Goal: Information Seeking & Learning: Learn about a topic

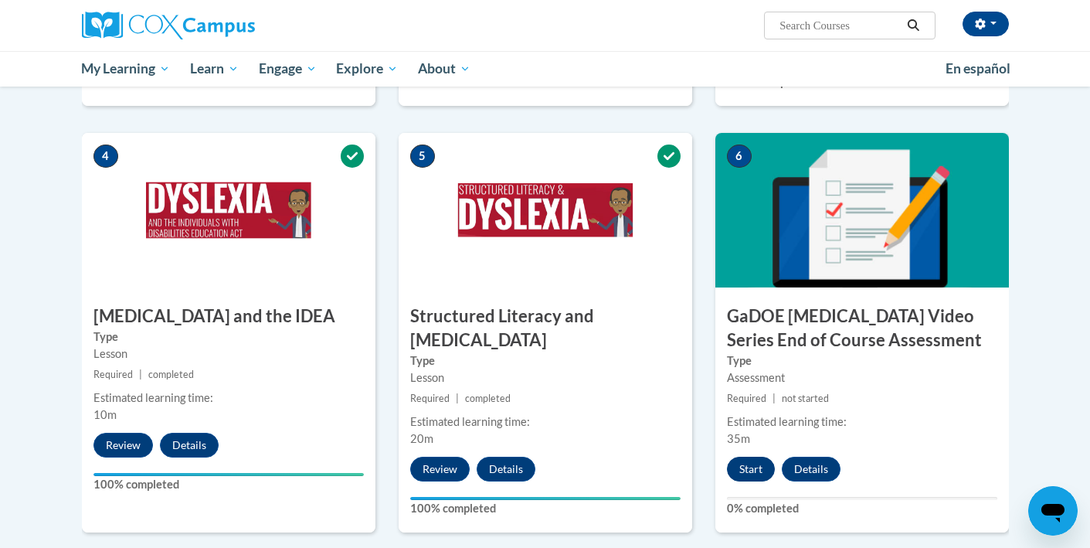
click at [753, 457] on button "Start" at bounding box center [751, 469] width 48 height 25
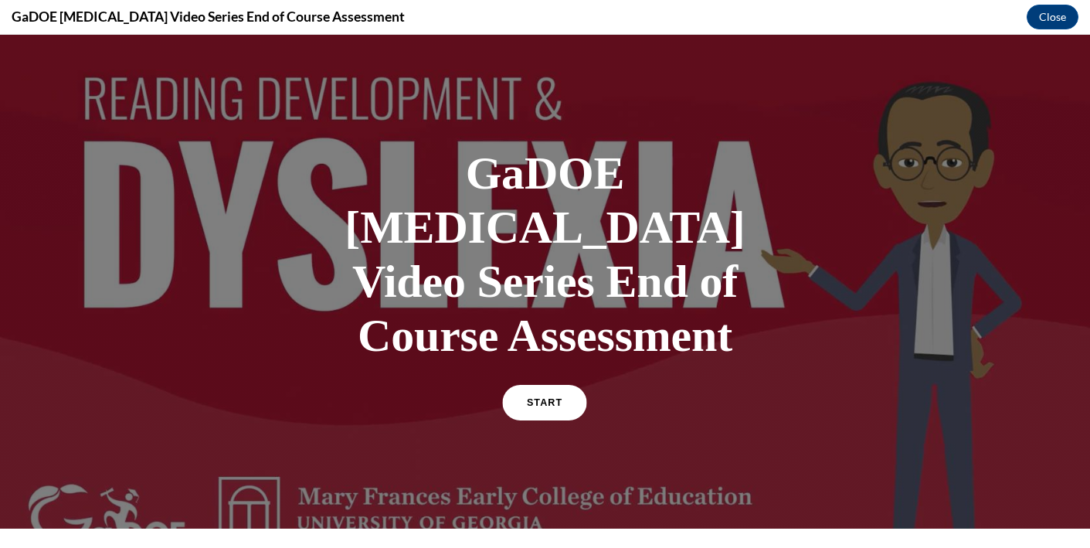
click at [531, 397] on span "START" at bounding box center [545, 403] width 36 height 12
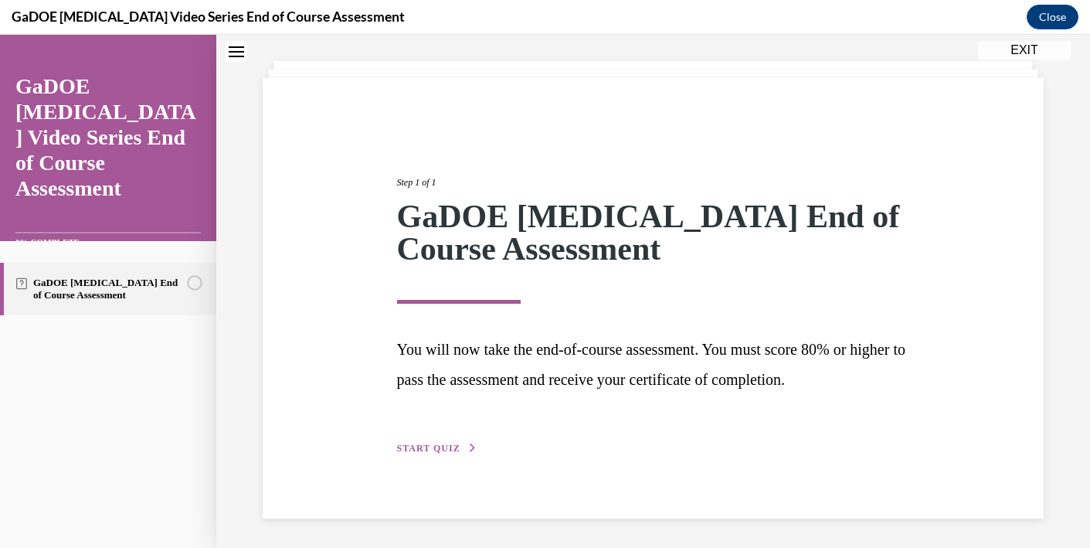
scroll to position [74, 0]
click at [418, 448] on span "START QUIZ" at bounding box center [428, 449] width 63 height 11
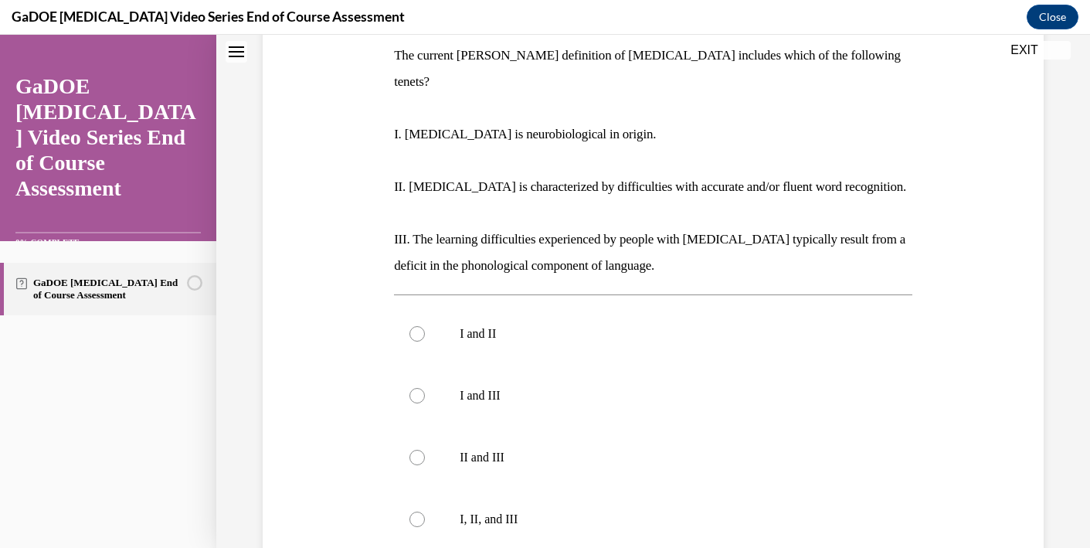
scroll to position [254, 0]
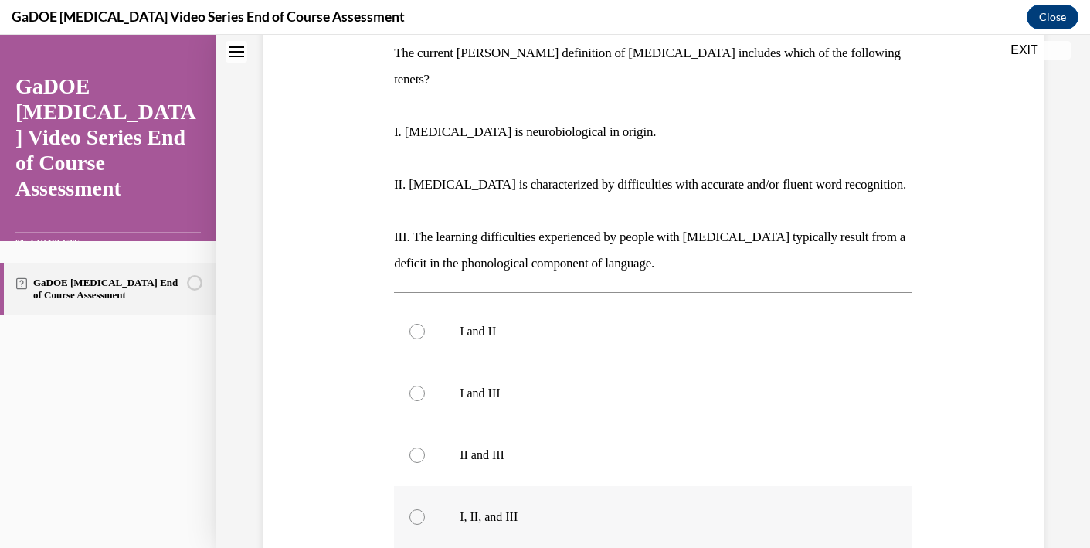
click at [417, 509] on div at bounding box center [417, 516] width 15 height 15
click at [417, 509] on input "I, II, and III" at bounding box center [417, 516] width 15 height 15
radio input "true"
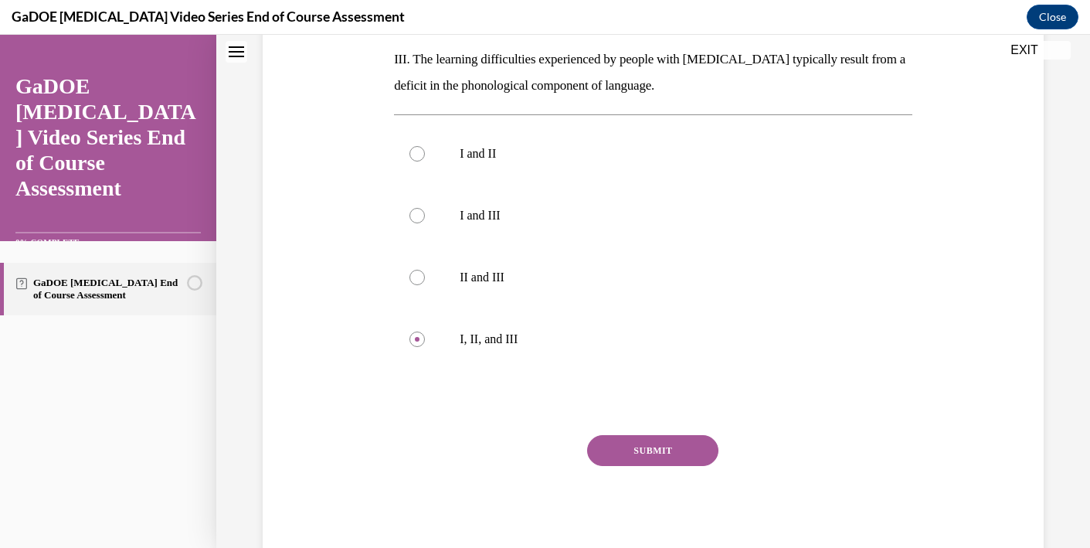
click at [644, 435] on button "SUBMIT" at bounding box center [652, 450] width 131 height 31
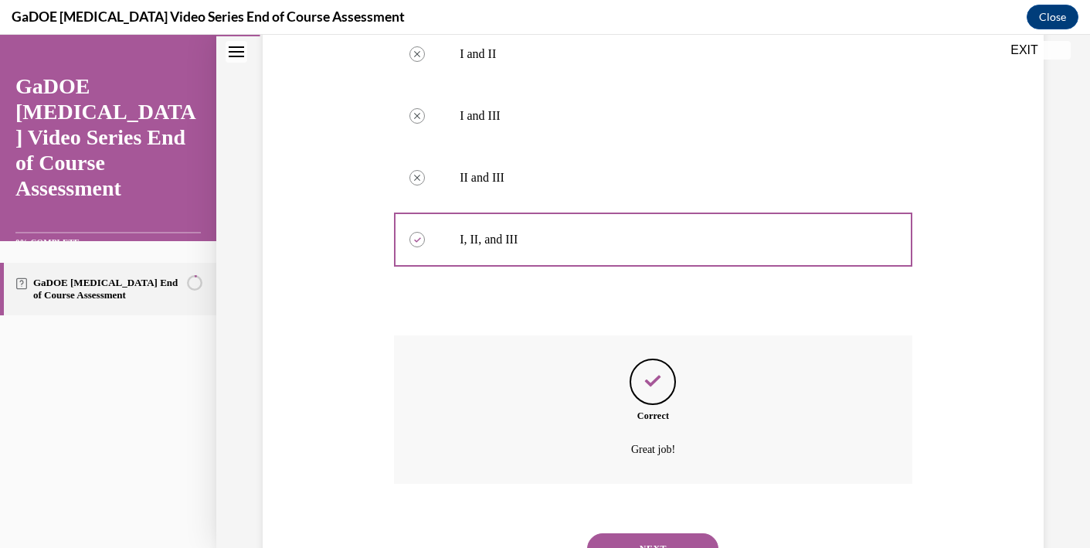
scroll to position [556, 0]
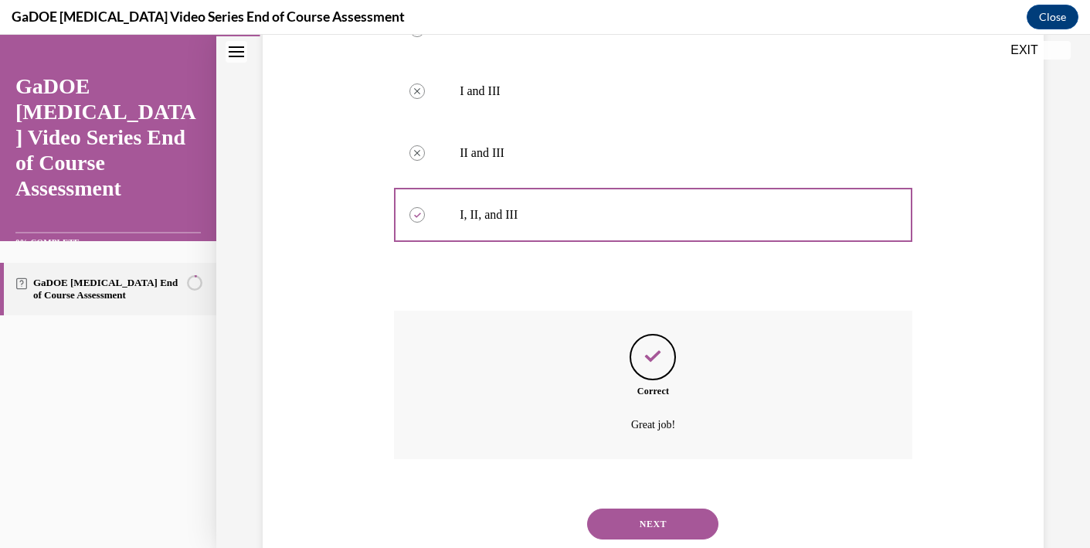
click at [648, 508] on button "NEXT" at bounding box center [652, 523] width 131 height 31
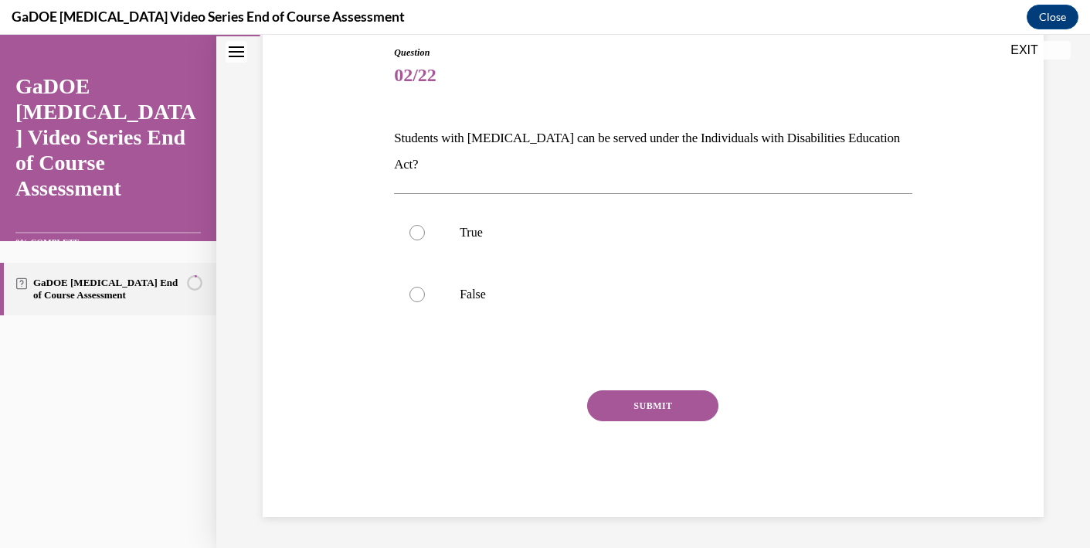
scroll to position [111, 0]
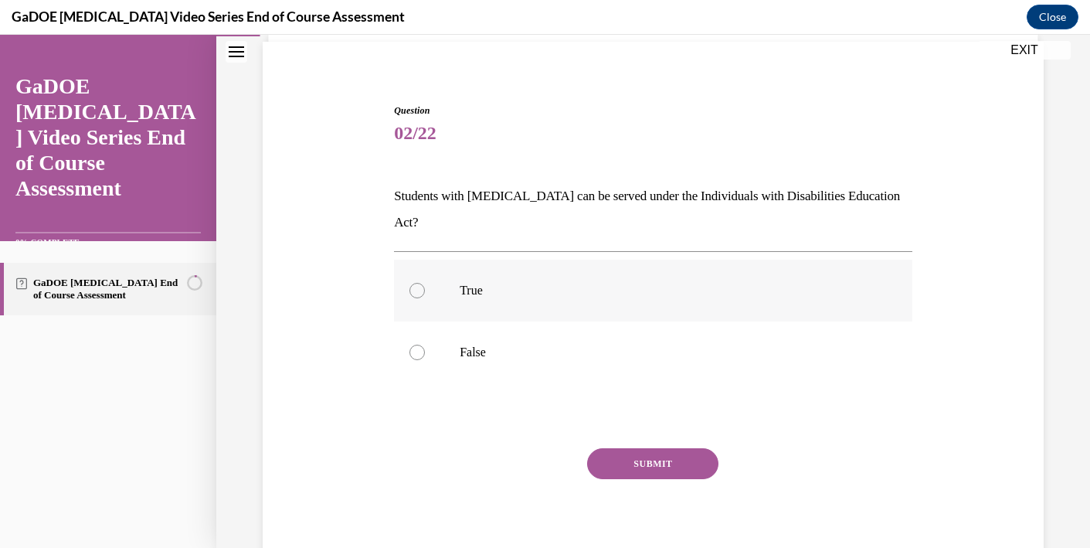
click at [477, 283] on p "True" at bounding box center [667, 290] width 414 height 15
click at [425, 283] on input "True" at bounding box center [417, 290] width 15 height 15
radio input "true"
click at [630, 448] on button "SUBMIT" at bounding box center [652, 463] width 131 height 31
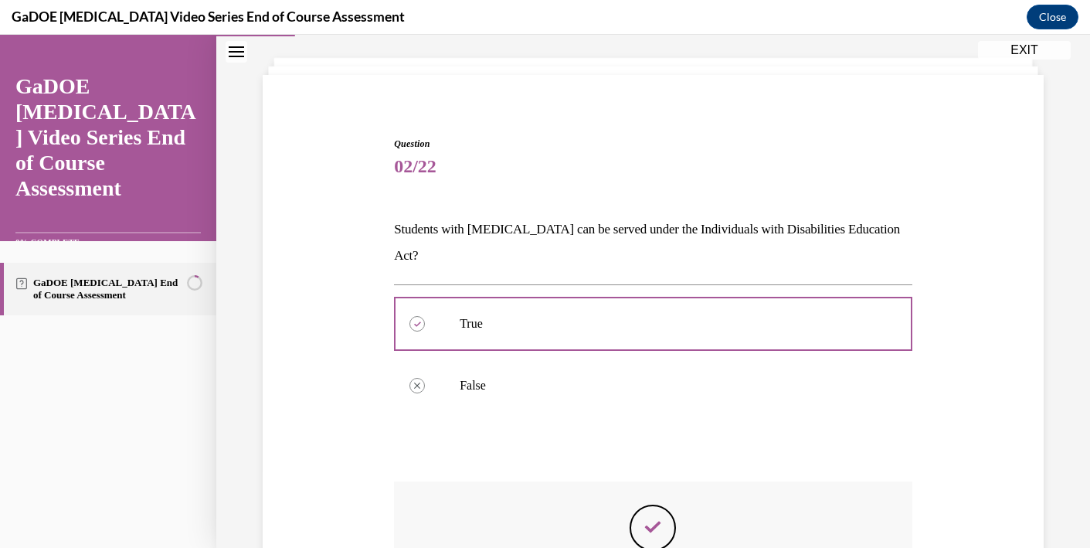
scroll to position [249, 0]
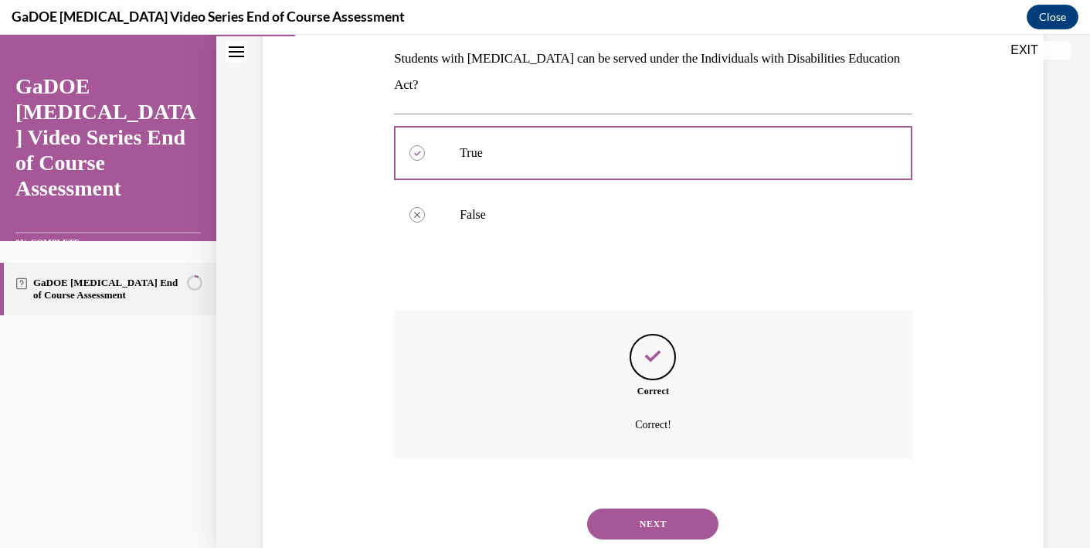
click at [637, 508] on button "NEXT" at bounding box center [652, 523] width 131 height 31
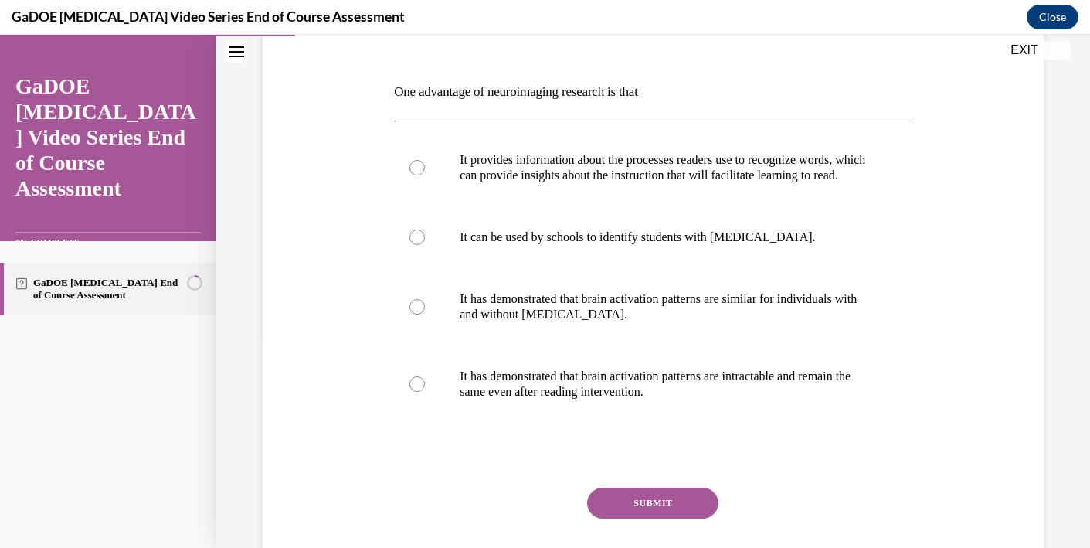
scroll to position [213, 0]
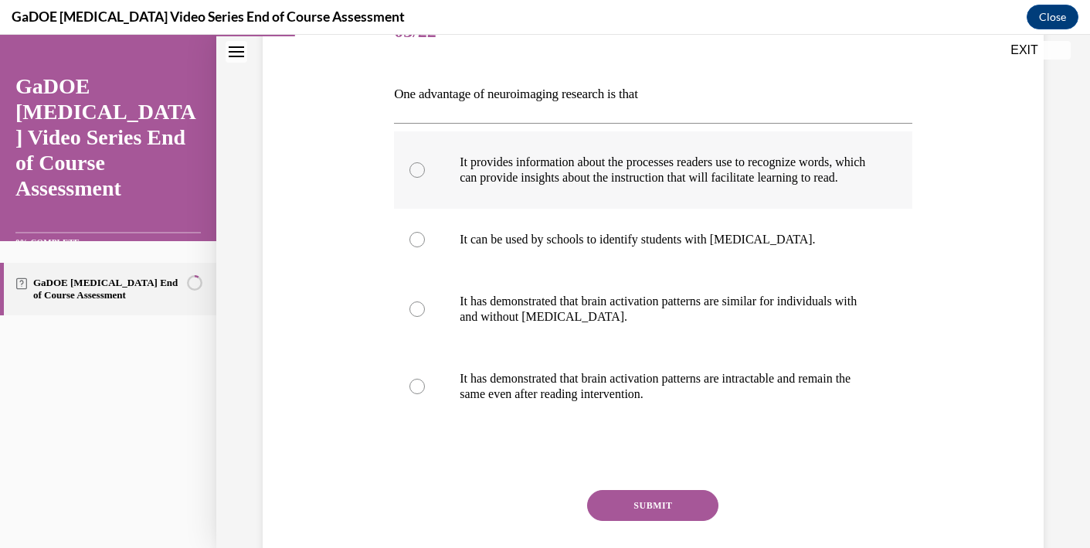
click at [575, 164] on p "It provides information about the processes readers use to recognize words, whi…" at bounding box center [667, 170] width 414 height 31
click at [425, 164] on input "It provides information about the processes readers use to recognize words, whi…" at bounding box center [417, 169] width 15 height 15
radio input "true"
click at [632, 536] on div "SUBMIT" at bounding box center [653, 528] width 518 height 77
click at [629, 521] on button "SUBMIT" at bounding box center [652, 505] width 131 height 31
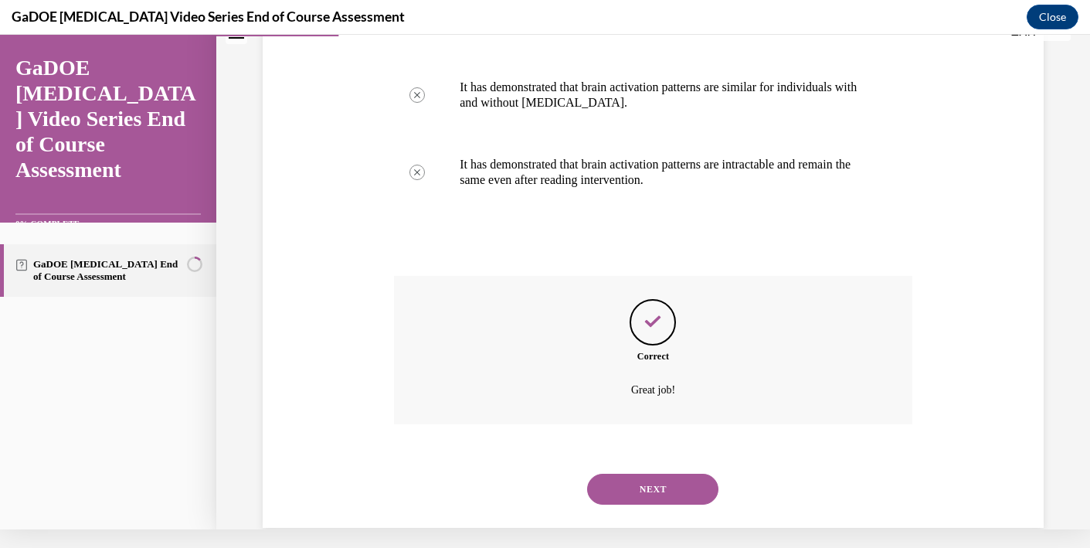
scroll to position [434, 0]
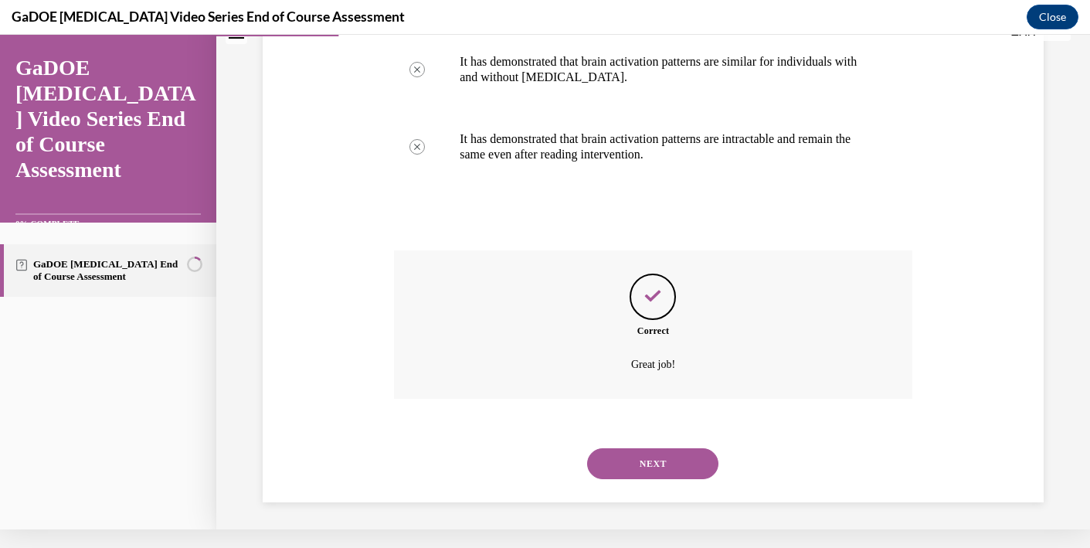
click at [636, 454] on button "NEXT" at bounding box center [652, 463] width 131 height 31
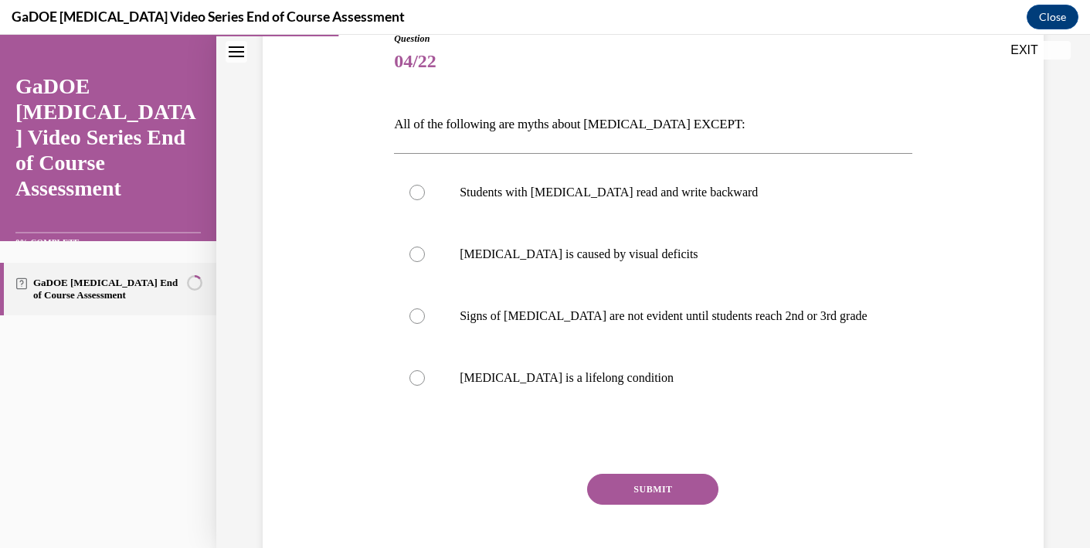
scroll to position [191, 0]
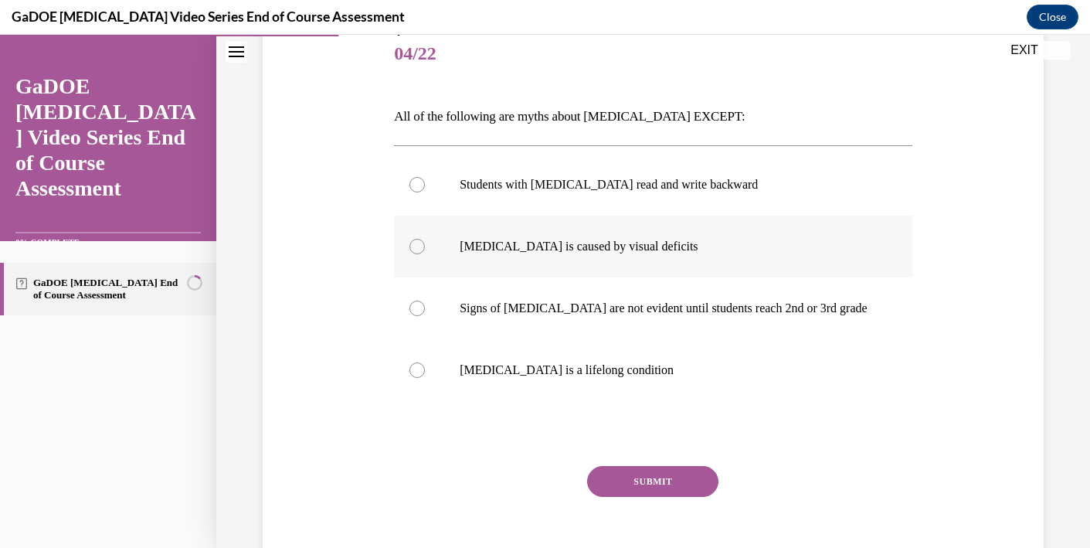
click at [427, 246] on label "Dyslexia is caused by visual deficits" at bounding box center [653, 247] width 518 height 62
click at [425, 246] on input "Dyslexia is caused by visual deficits" at bounding box center [417, 246] width 15 height 15
radio input "true"
click at [682, 472] on button "SUBMIT" at bounding box center [652, 481] width 131 height 31
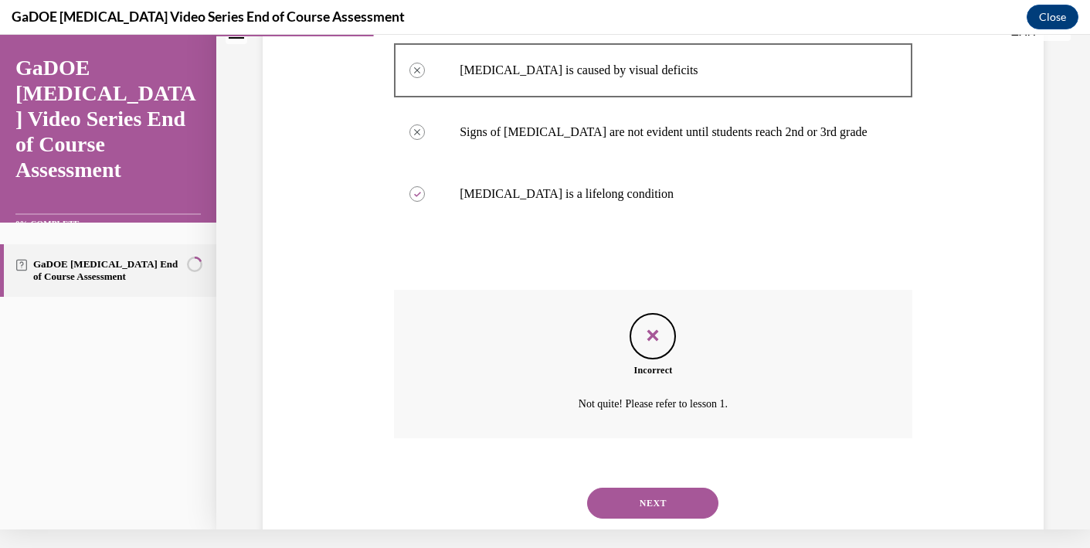
scroll to position [350, 0]
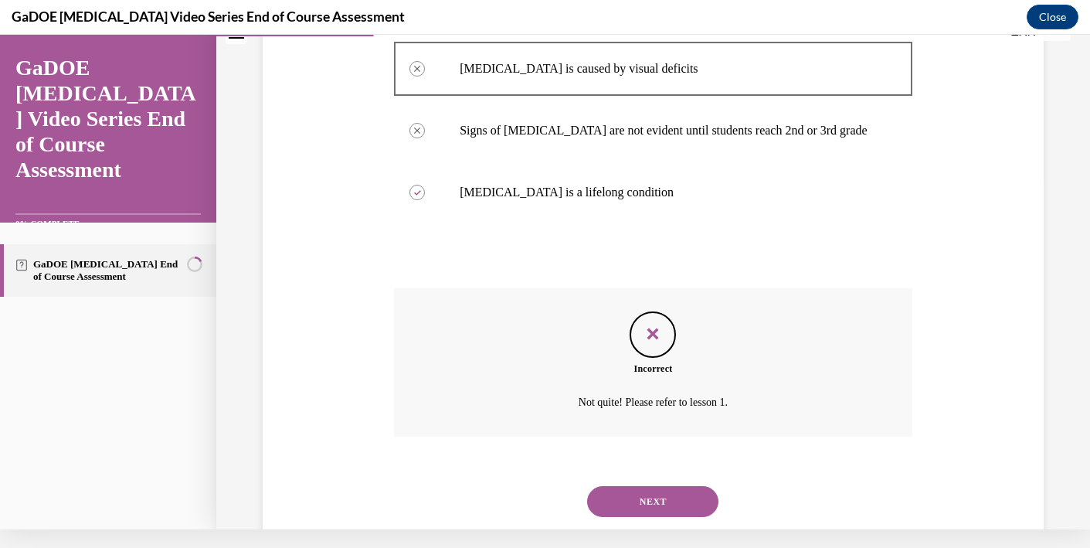
click at [638, 486] on button "NEXT" at bounding box center [652, 501] width 131 height 31
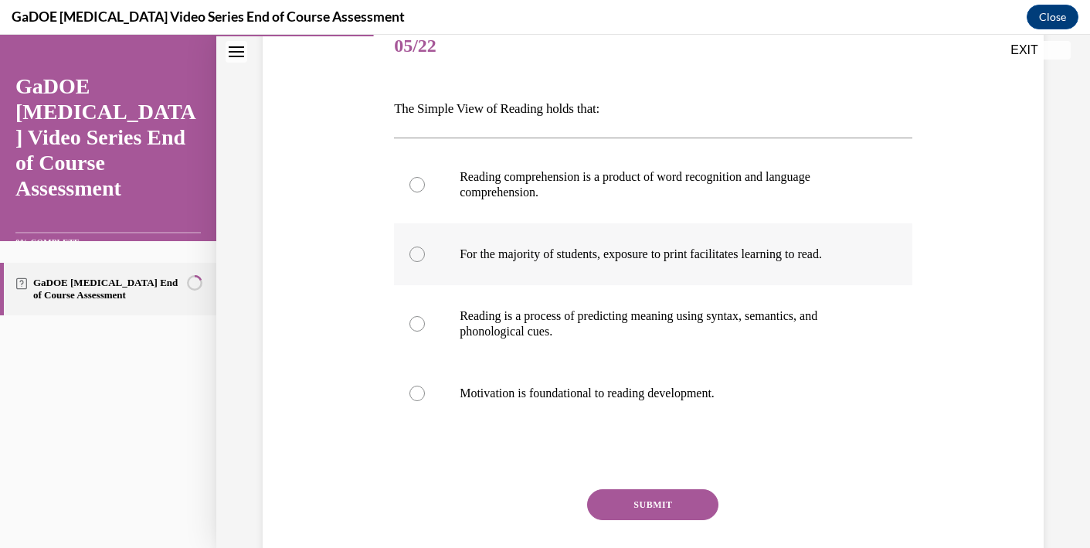
scroll to position [211, 0]
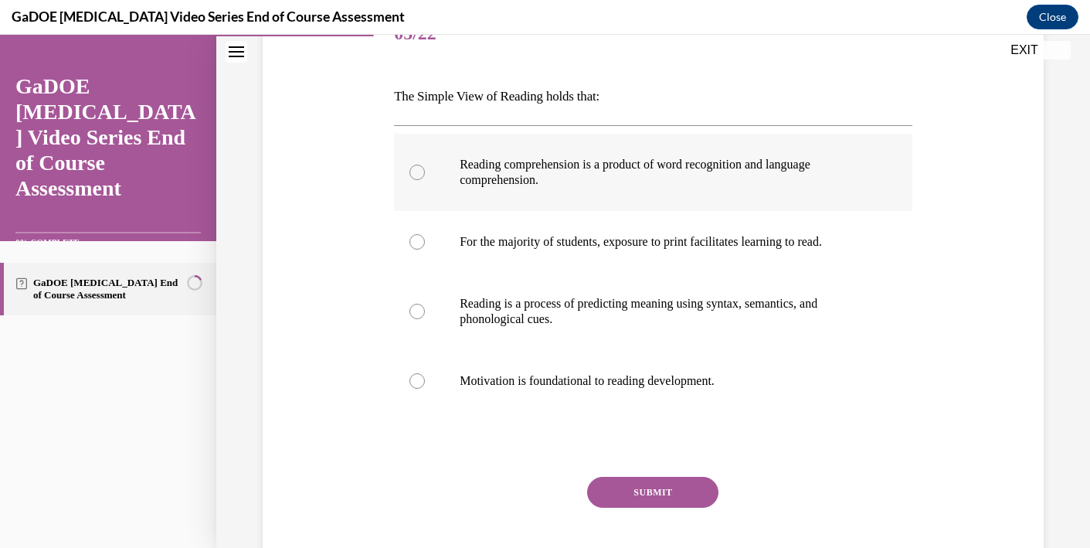
click at [512, 168] on p "Reading comprehension is a product of word recognition and language comprehensi…" at bounding box center [667, 172] width 414 height 31
click at [425, 168] on input "Reading comprehension is a product of word recognition and language comprehensi…" at bounding box center [417, 172] width 15 height 15
radio input "true"
click at [668, 501] on button "SUBMIT" at bounding box center [652, 492] width 131 height 31
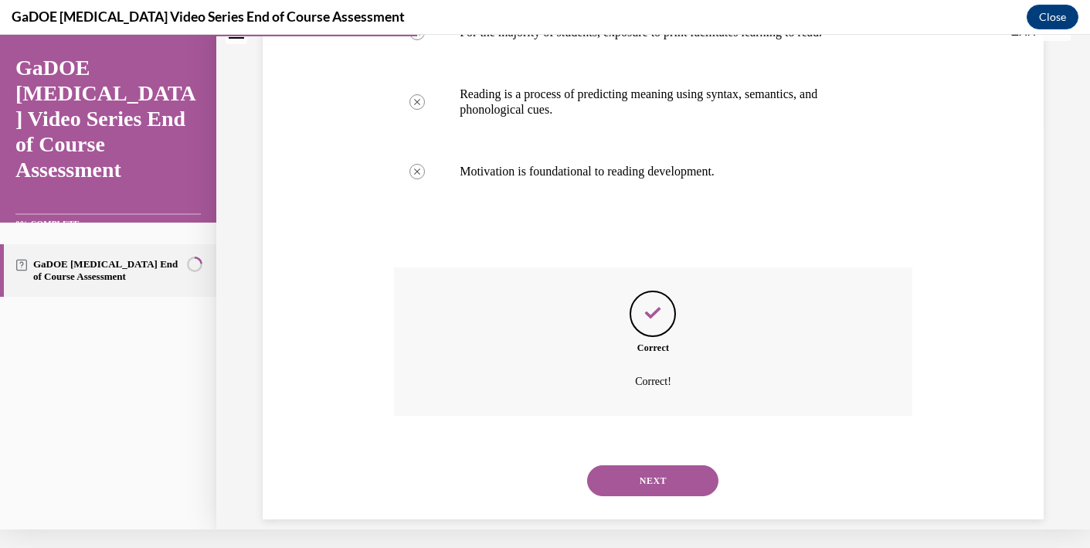
scroll to position [403, 0]
click at [656, 469] on button "NEXT" at bounding box center [652, 479] width 131 height 31
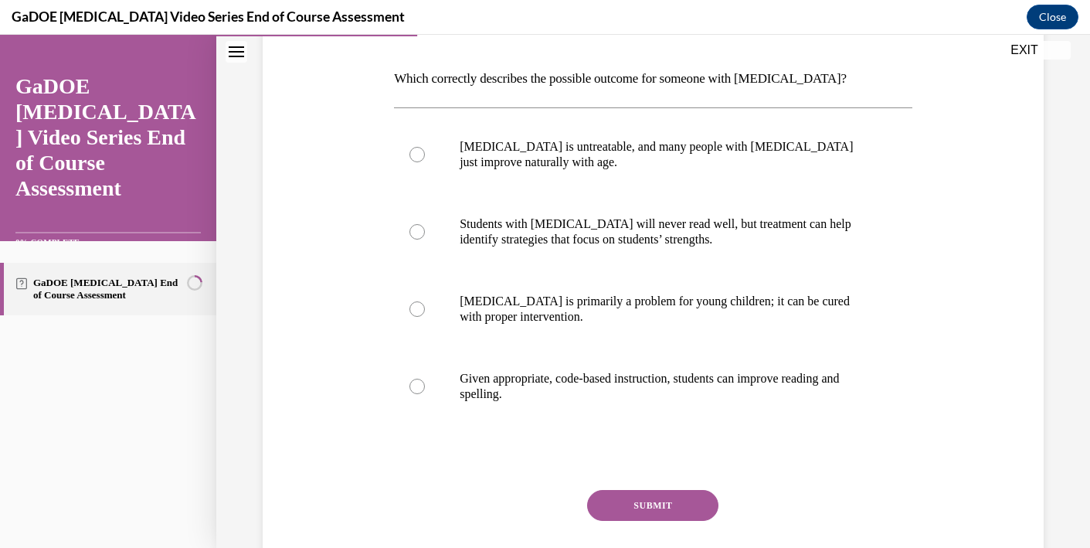
scroll to position [221, 0]
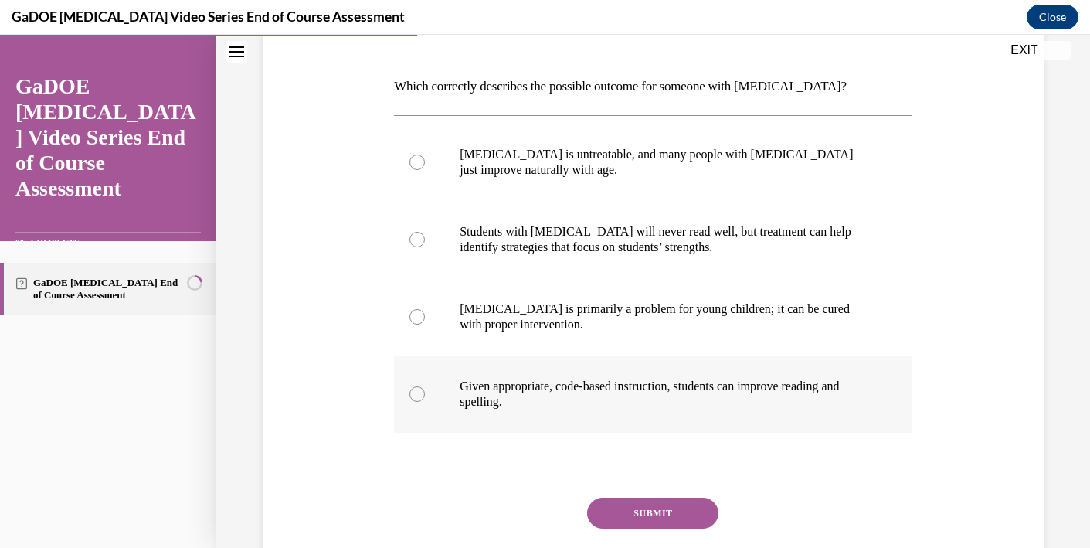
click at [653, 409] on p "Given appropriate, code-based instruction, students can improve reading and spe…" at bounding box center [667, 394] width 414 height 31
click at [425, 402] on input "Given appropriate, code-based instruction, students can improve reading and spe…" at bounding box center [417, 393] width 15 height 15
radio input "true"
click at [668, 514] on button "SUBMIT" at bounding box center [652, 513] width 131 height 31
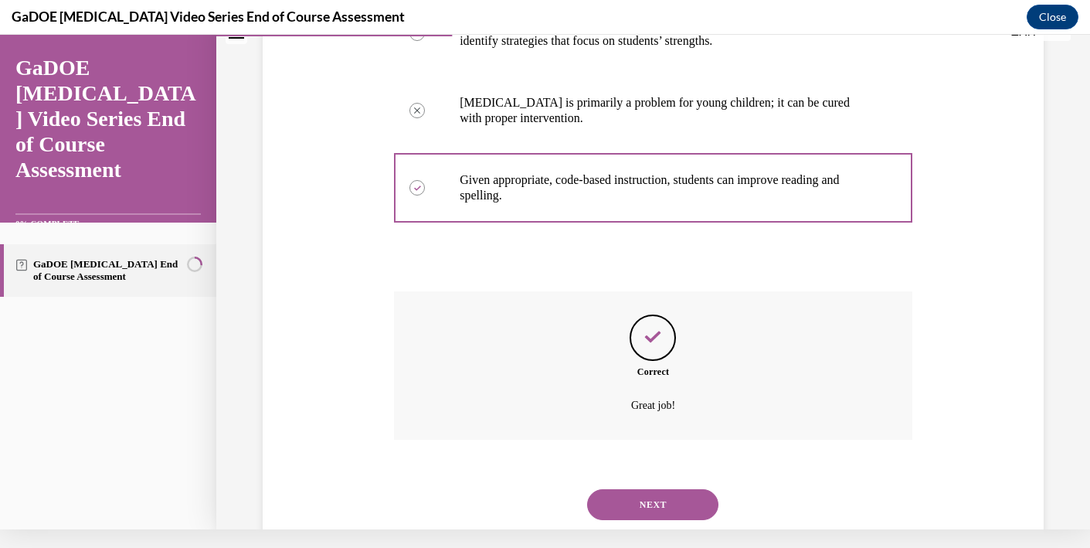
scroll to position [434, 0]
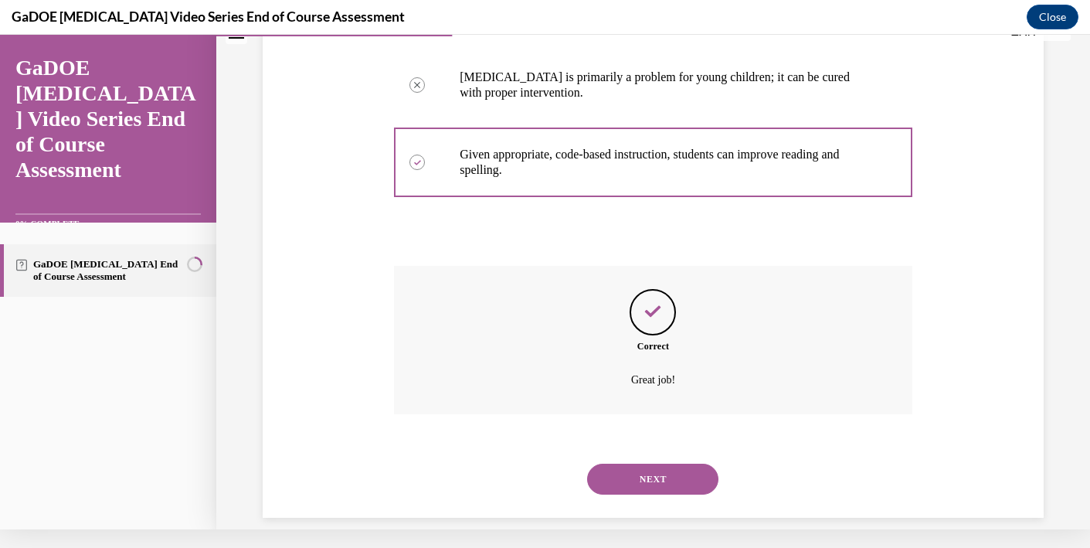
click at [655, 464] on button "NEXT" at bounding box center [652, 479] width 131 height 31
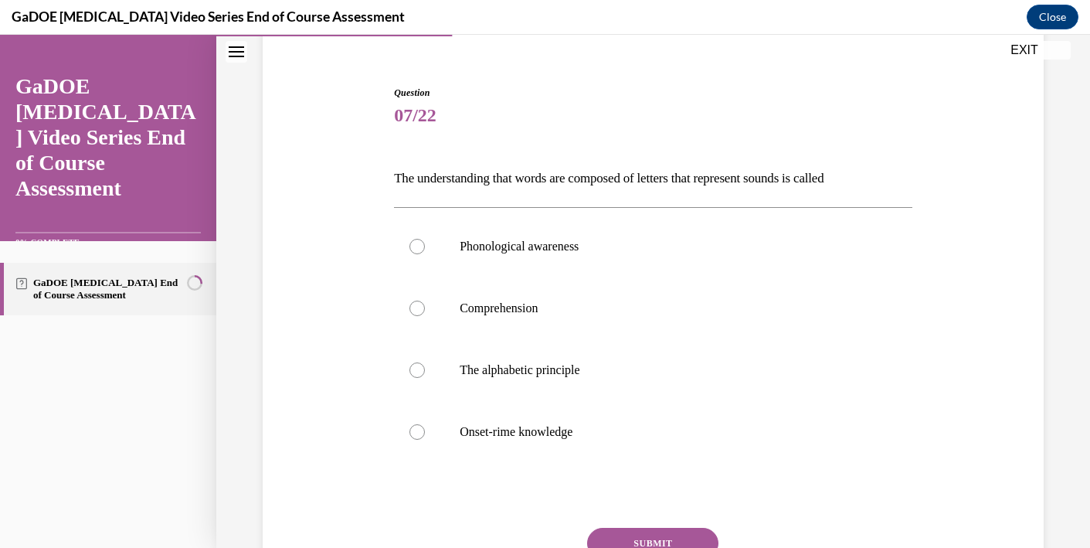
scroll to position [144, 0]
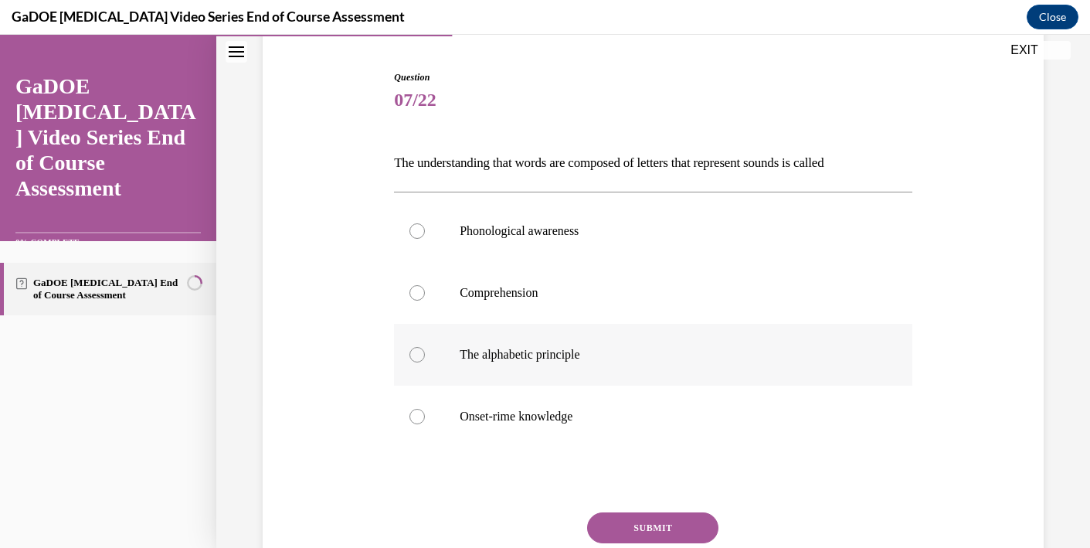
click at [537, 363] on label "The alphabetic principle" at bounding box center [653, 355] width 518 height 62
click at [425, 362] on input "The alphabetic principle" at bounding box center [417, 354] width 15 height 15
radio input "true"
click at [653, 532] on button "SUBMIT" at bounding box center [652, 527] width 131 height 31
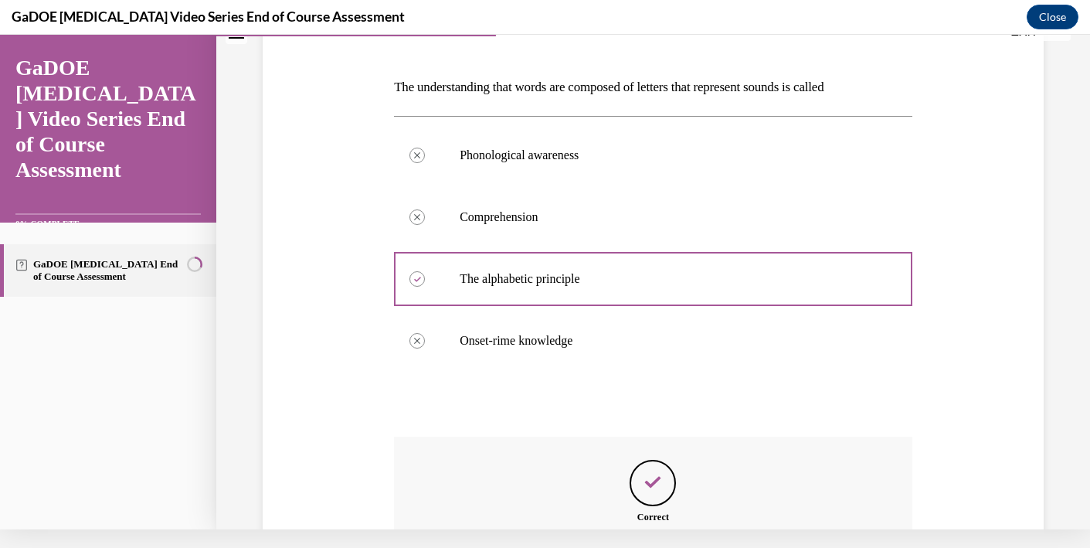
scroll to position [372, 0]
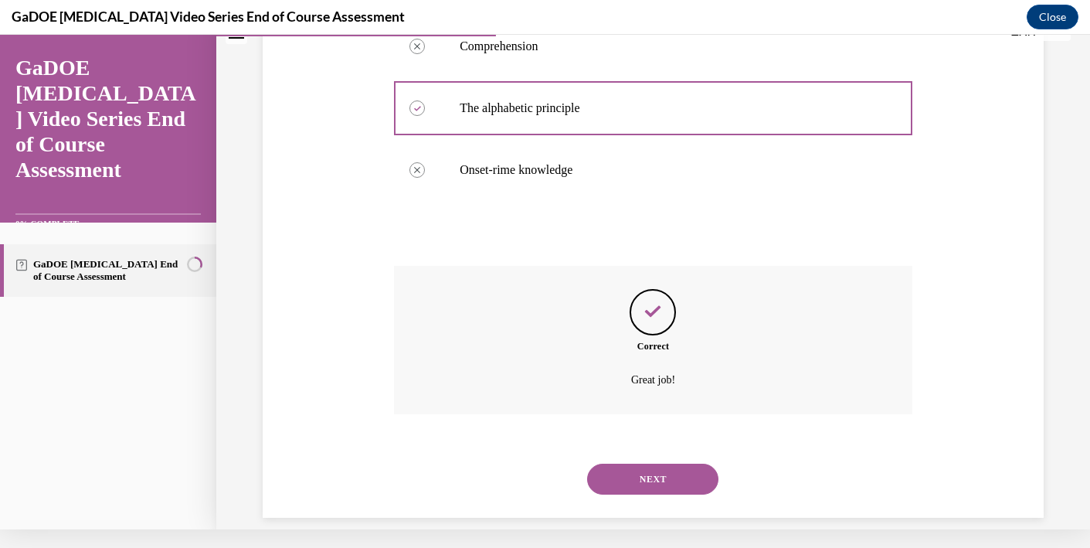
click at [646, 464] on button "NEXT" at bounding box center [652, 479] width 131 height 31
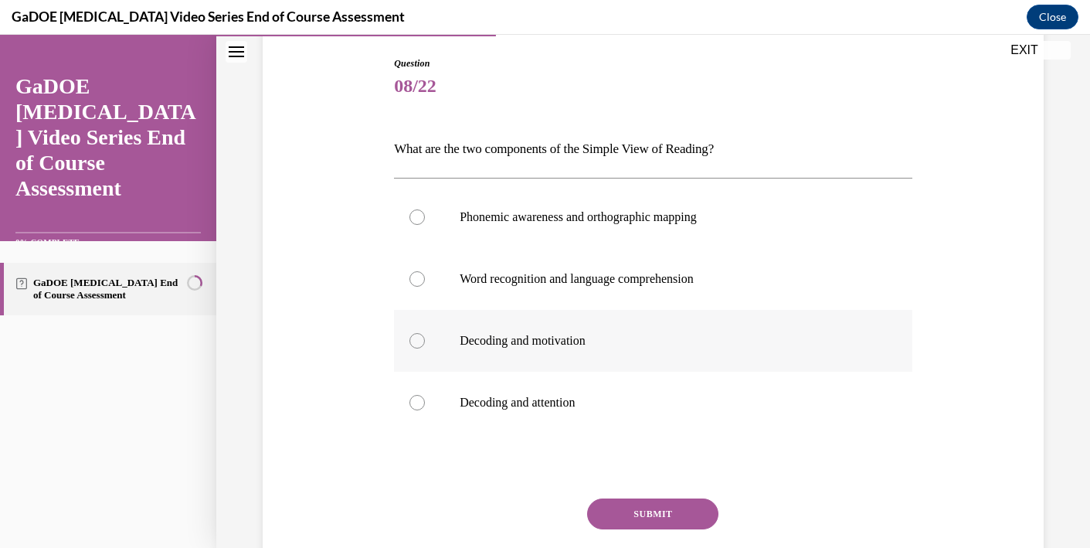
scroll to position [161, 0]
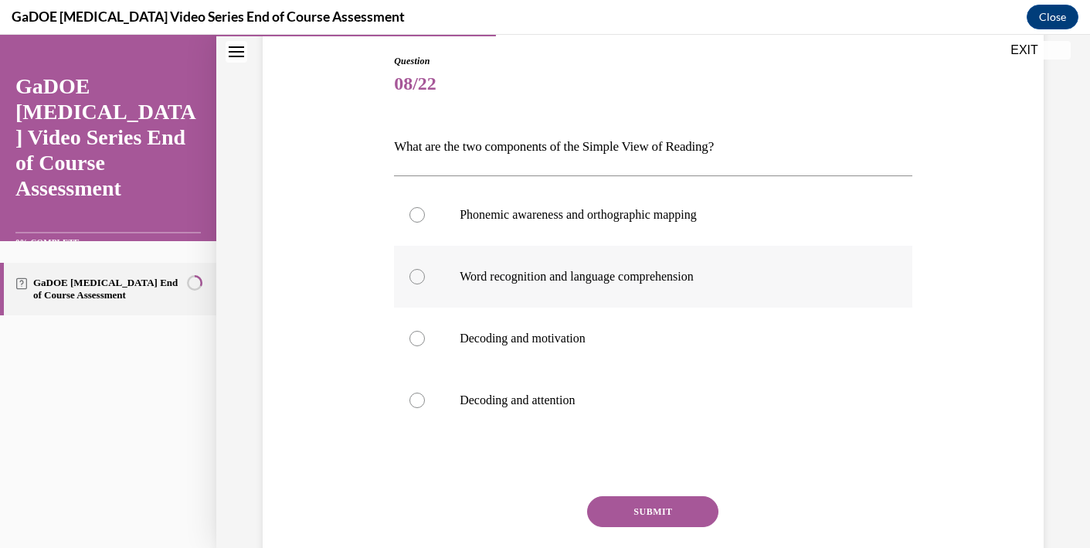
click at [675, 282] on p "Word recognition and language comprehension" at bounding box center [667, 276] width 414 height 15
click at [425, 282] on input "Word recognition and language comprehension" at bounding box center [417, 276] width 15 height 15
radio input "true"
click at [674, 511] on button "SUBMIT" at bounding box center [652, 511] width 131 height 31
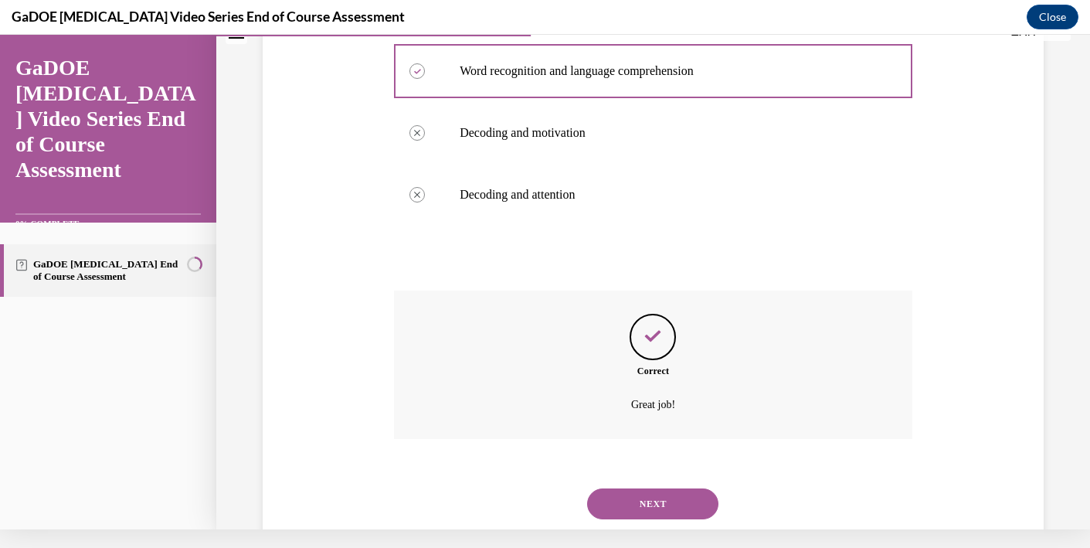
scroll to position [372, 0]
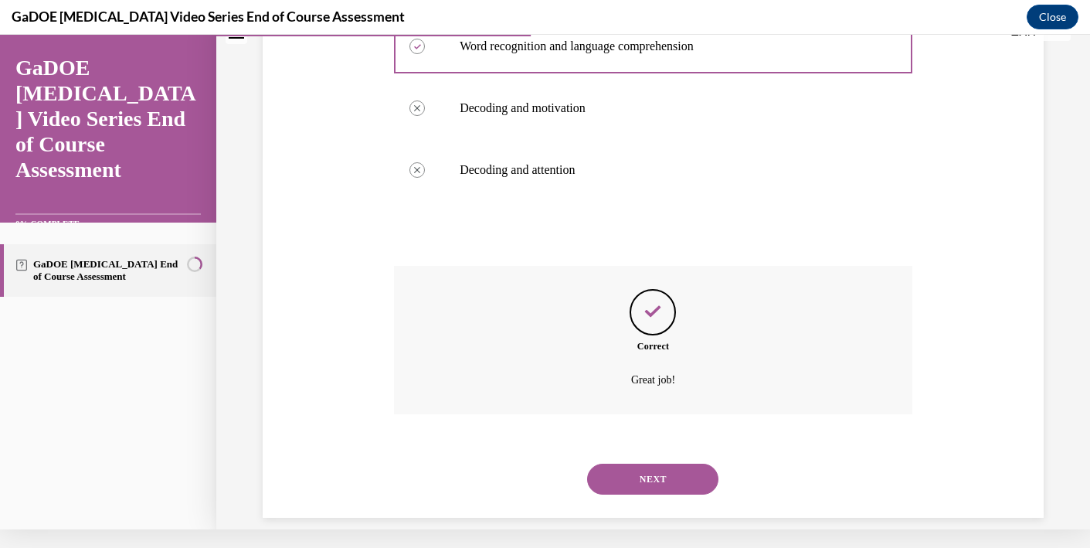
click at [664, 466] on button "NEXT" at bounding box center [652, 479] width 131 height 31
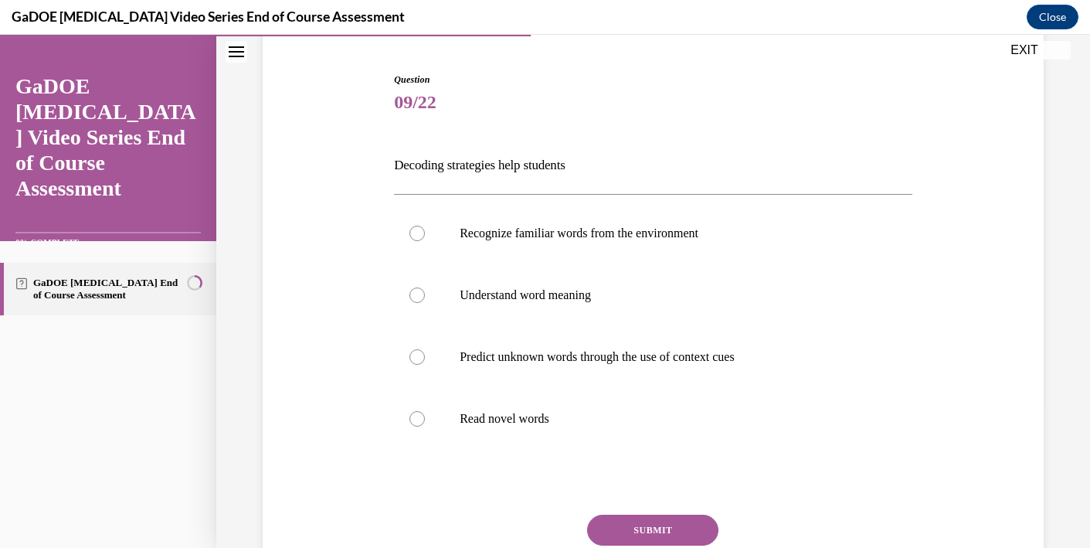
scroll to position [139, 0]
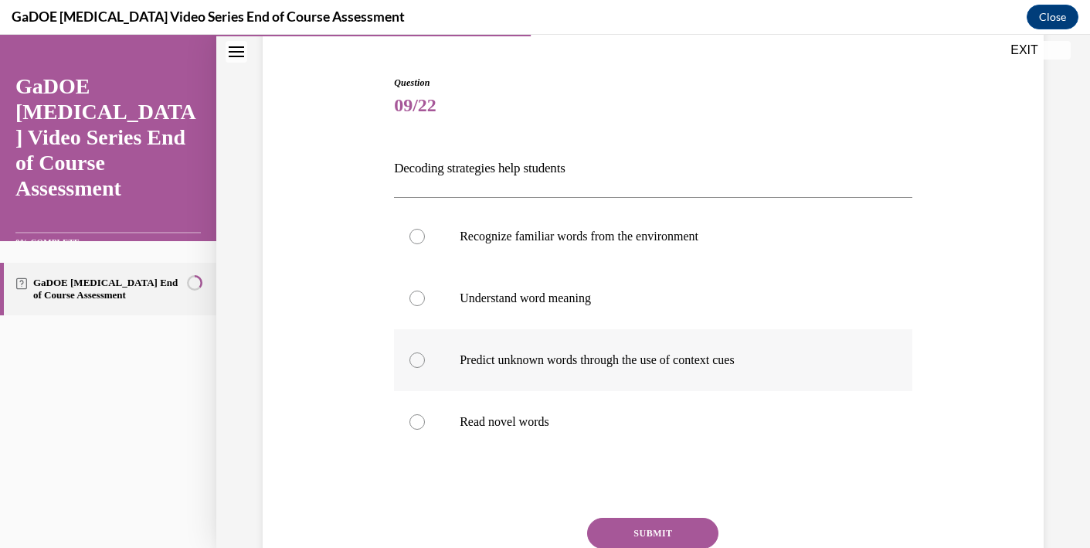
click at [668, 362] on p "Predict unknown words through the use of context cues" at bounding box center [667, 359] width 414 height 15
click at [425, 362] on input "Predict unknown words through the use of context cues" at bounding box center [417, 359] width 15 height 15
radio input "true"
click at [682, 531] on button "SUBMIT" at bounding box center [652, 533] width 131 height 31
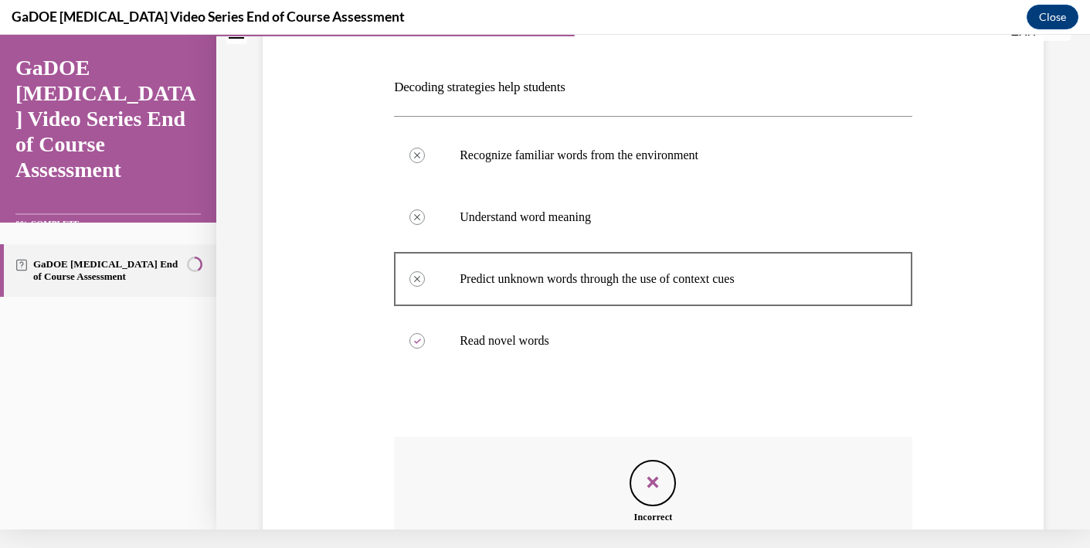
scroll to position [372, 0]
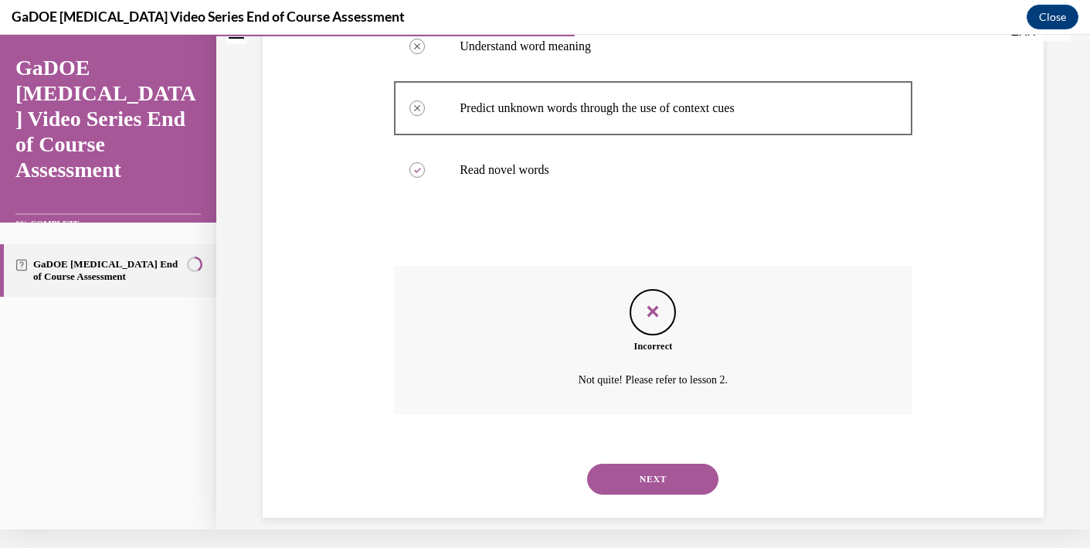
click at [678, 464] on button "NEXT" at bounding box center [652, 479] width 131 height 31
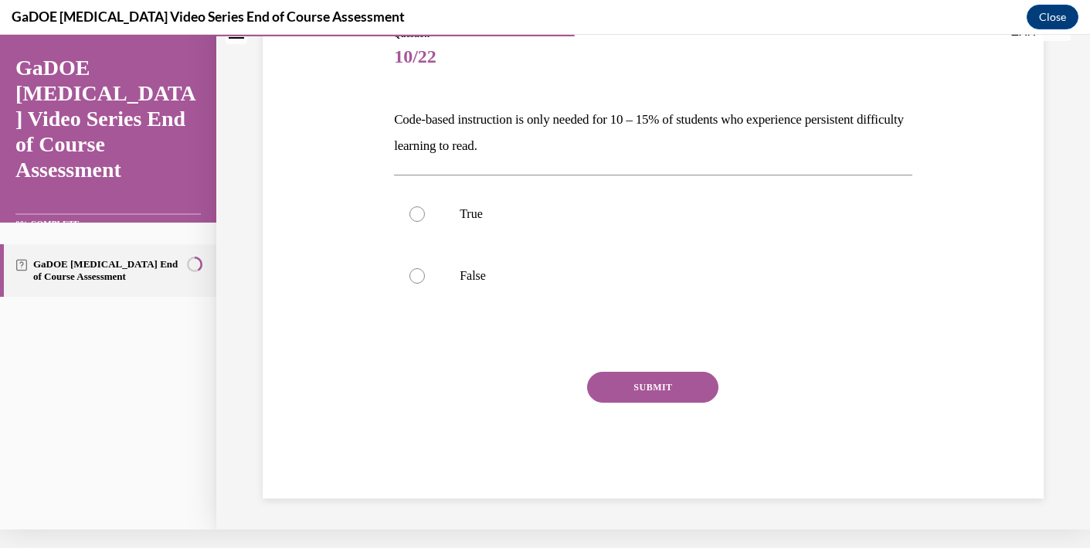
scroll to position [148, 0]
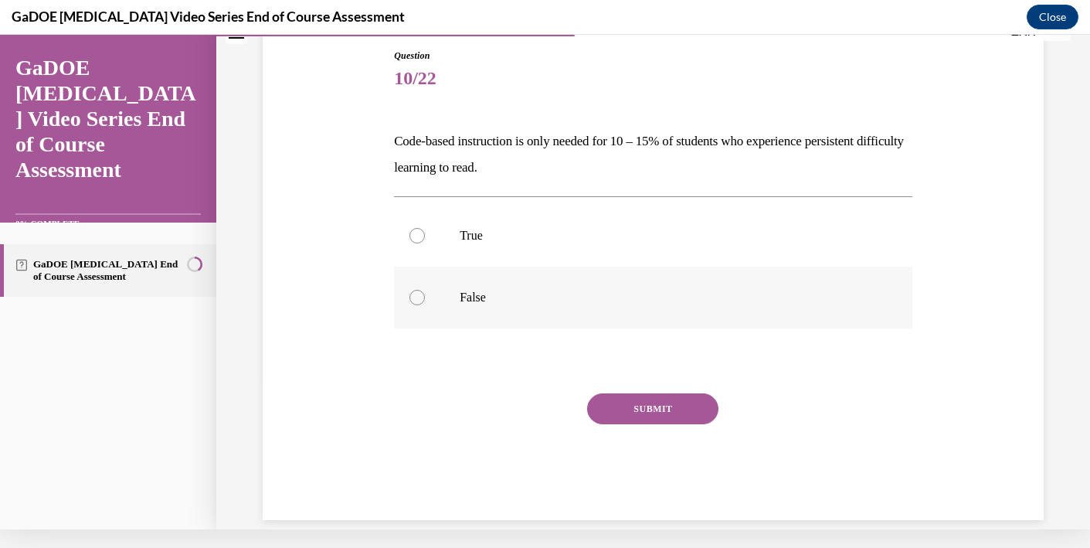
click at [480, 296] on p "False" at bounding box center [667, 297] width 414 height 15
click at [425, 296] on input "False" at bounding box center [417, 297] width 15 height 15
radio input "true"
click at [654, 414] on button "SUBMIT" at bounding box center [652, 408] width 131 height 31
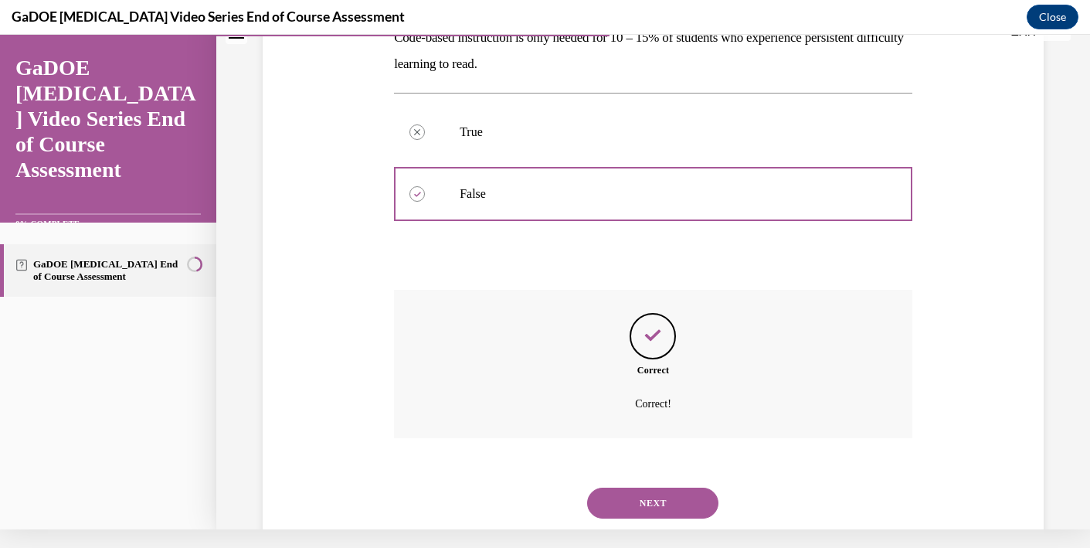
scroll to position [275, 0]
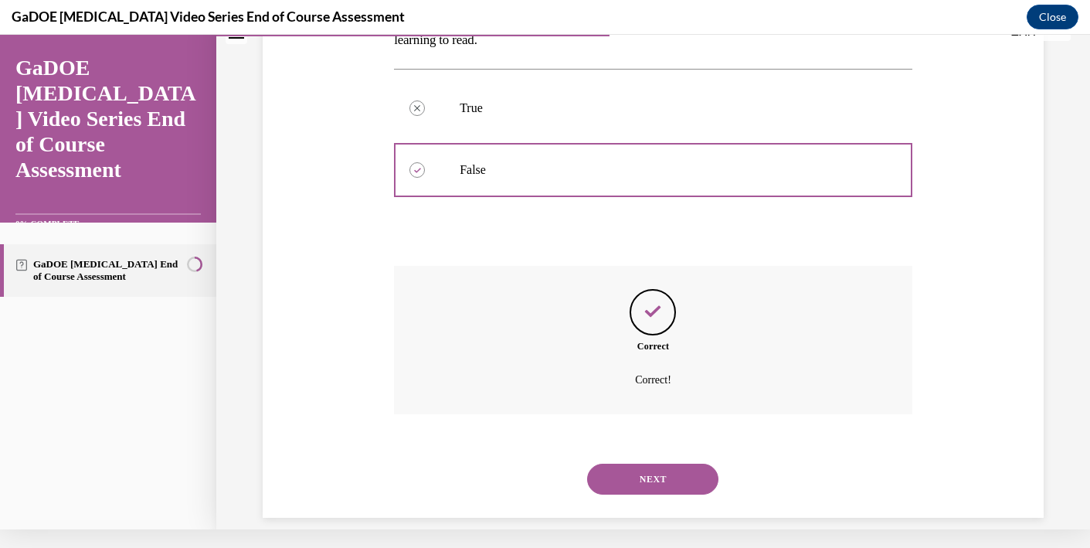
click at [654, 464] on button "NEXT" at bounding box center [652, 479] width 131 height 31
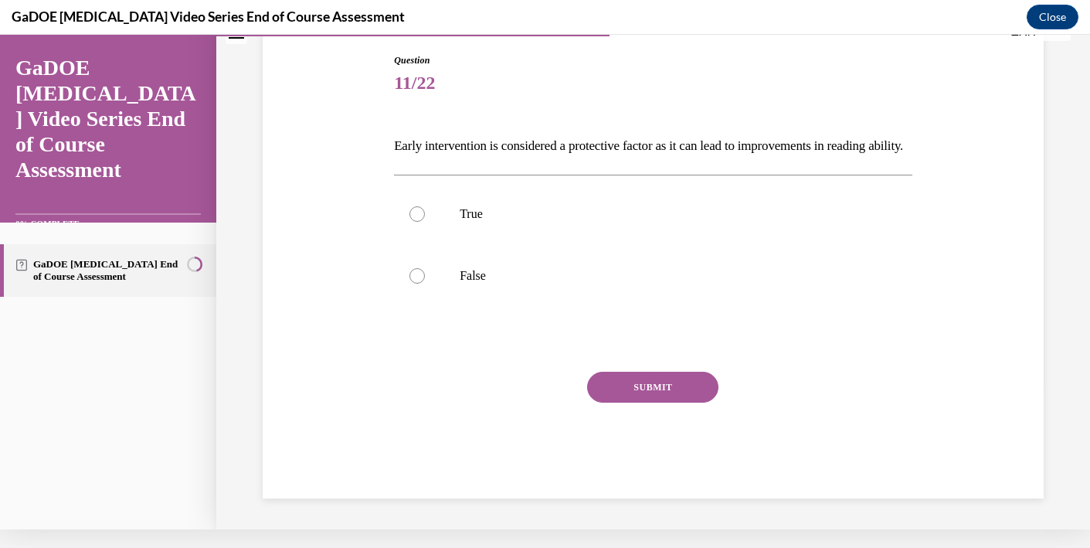
scroll to position [149, 0]
click at [501, 222] on p "True" at bounding box center [667, 213] width 414 height 15
click at [425, 222] on input "True" at bounding box center [417, 213] width 15 height 15
radio input "true"
click at [647, 403] on button "SUBMIT" at bounding box center [652, 387] width 131 height 31
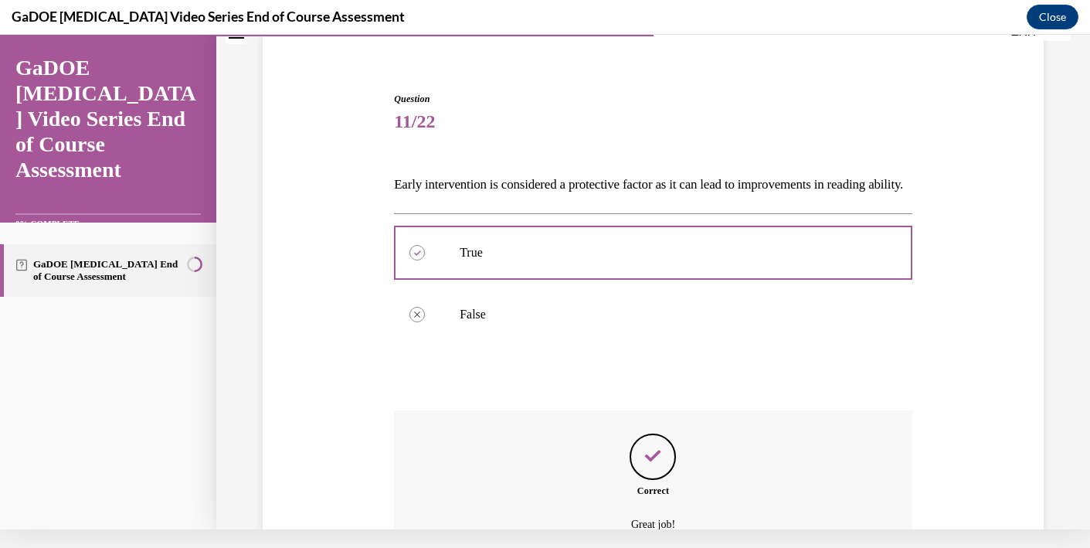
scroll to position [275, 0]
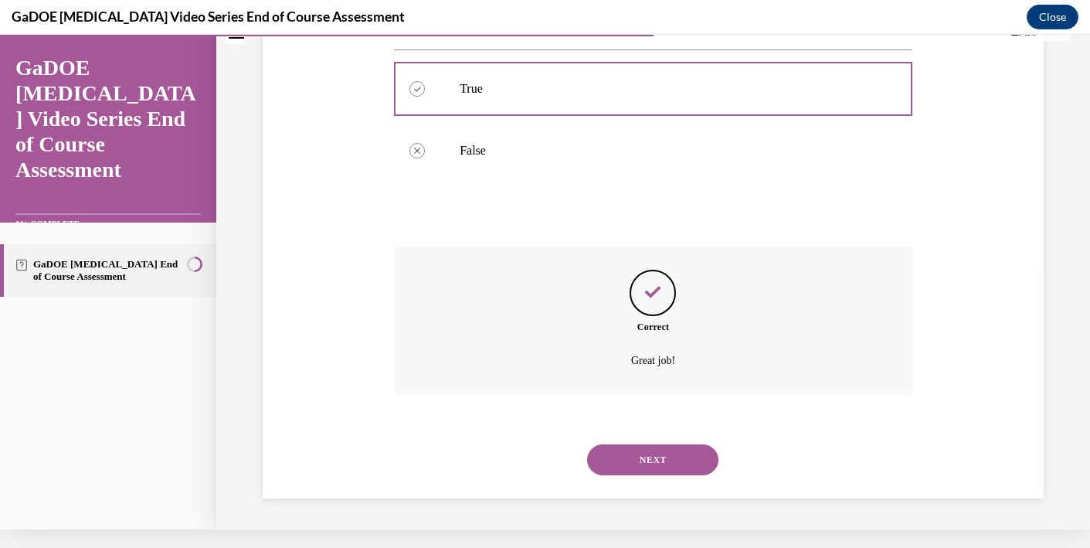
click at [671, 454] on button "NEXT" at bounding box center [652, 459] width 131 height 31
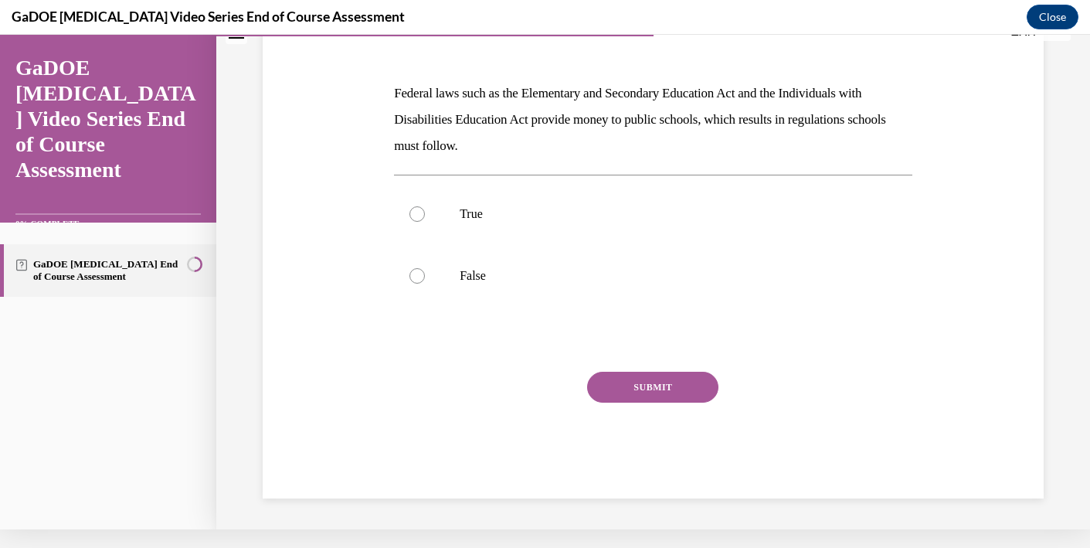
scroll to position [0, 0]
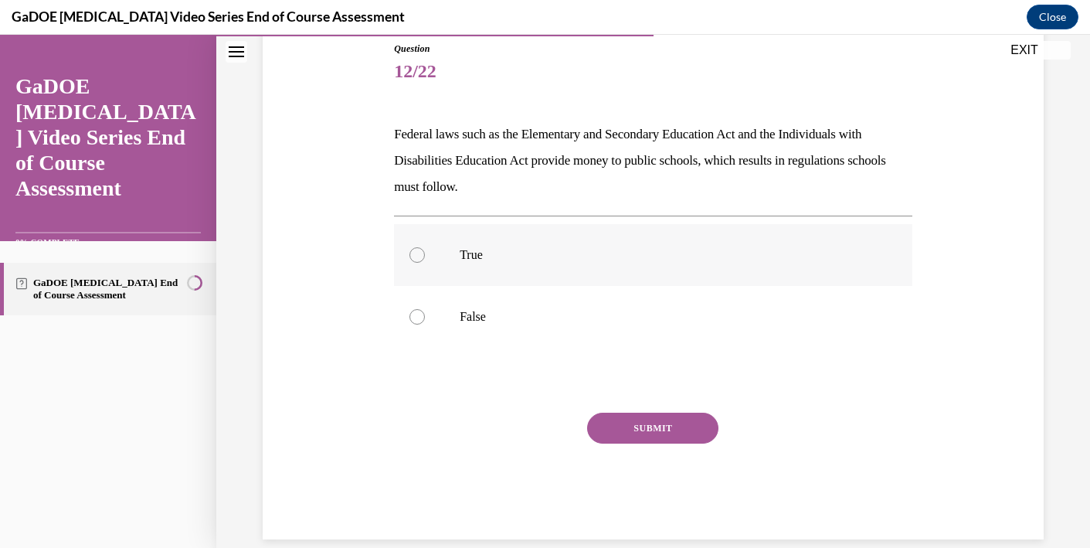
click at [467, 260] on p "True" at bounding box center [667, 254] width 414 height 15
click at [425, 260] on input "True" at bounding box center [417, 254] width 15 height 15
radio input "true"
click at [639, 433] on button "SUBMIT" at bounding box center [652, 428] width 131 height 31
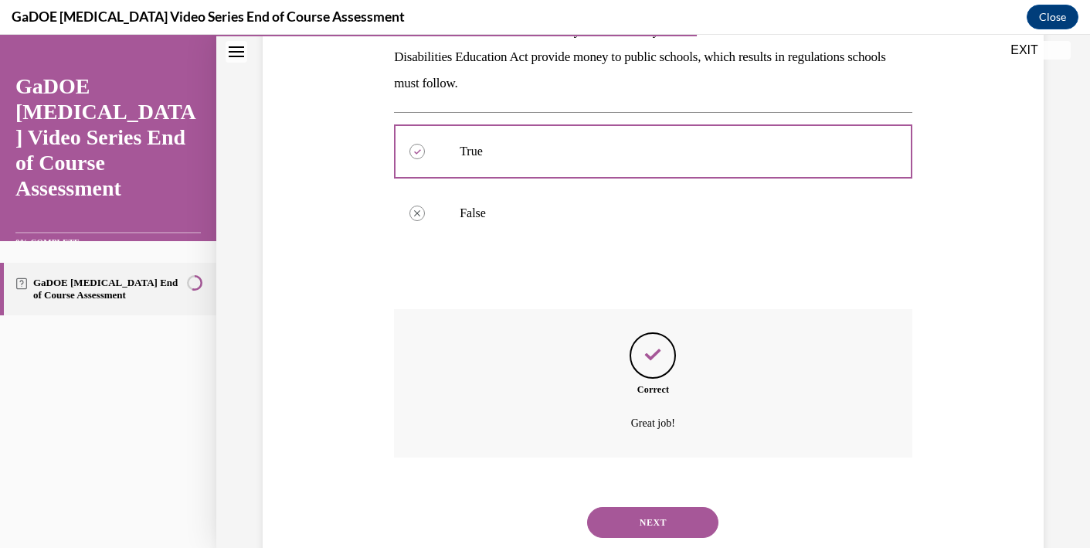
scroll to position [301, 0]
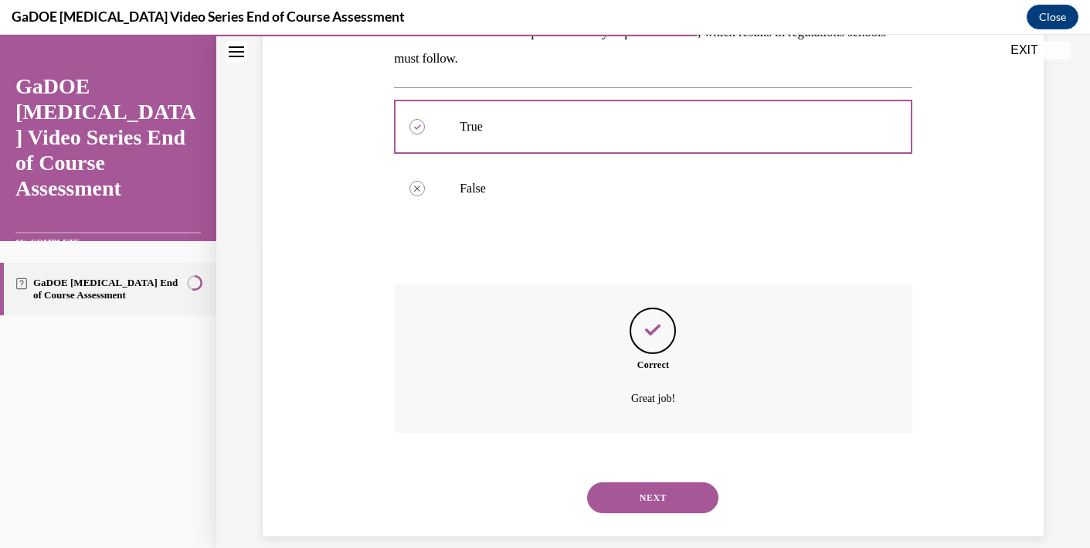
click at [641, 482] on button "NEXT" at bounding box center [652, 497] width 131 height 31
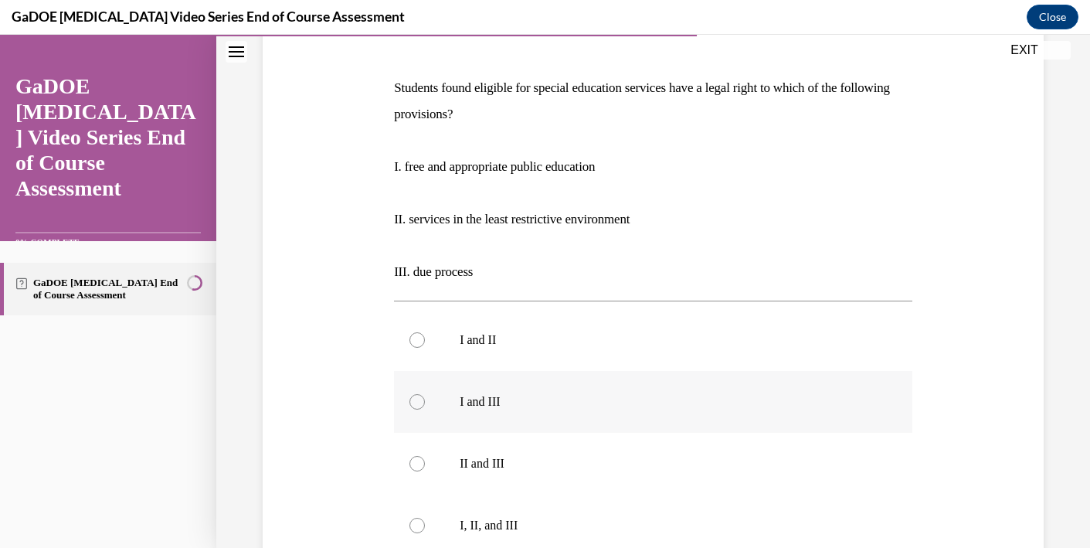
scroll to position [221, 0]
click at [468, 519] on p "I, II, and III" at bounding box center [667, 523] width 414 height 15
click at [425, 519] on input "I, II, and III" at bounding box center [417, 523] width 15 height 15
radio input "true"
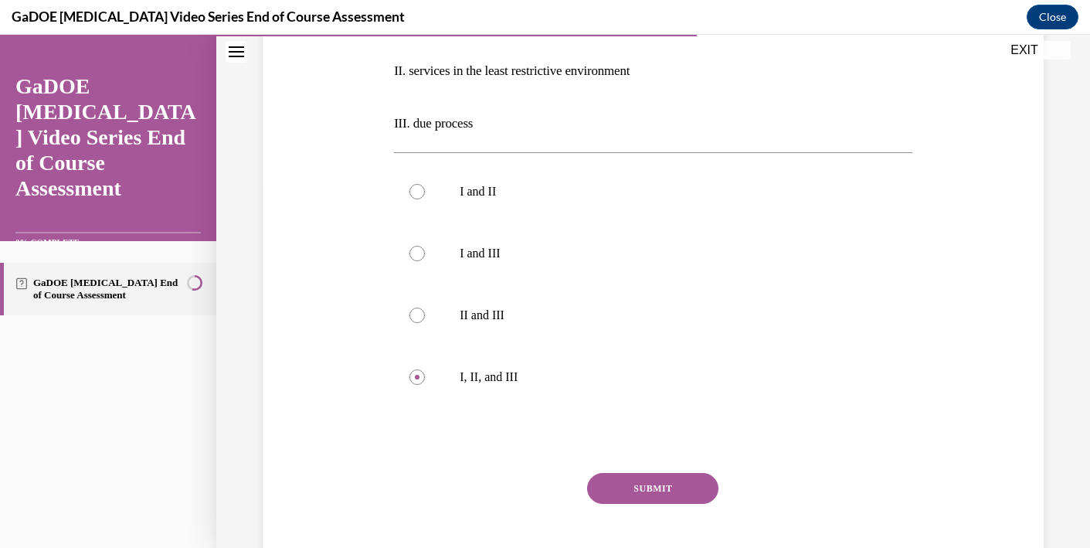
click at [647, 494] on button "SUBMIT" at bounding box center [652, 488] width 131 height 31
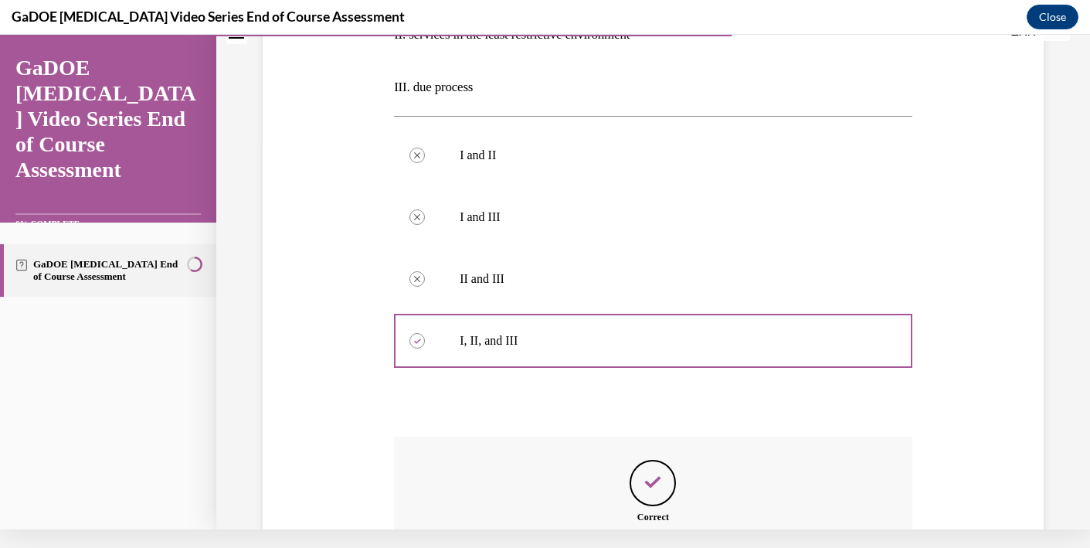
scroll to position [556, 0]
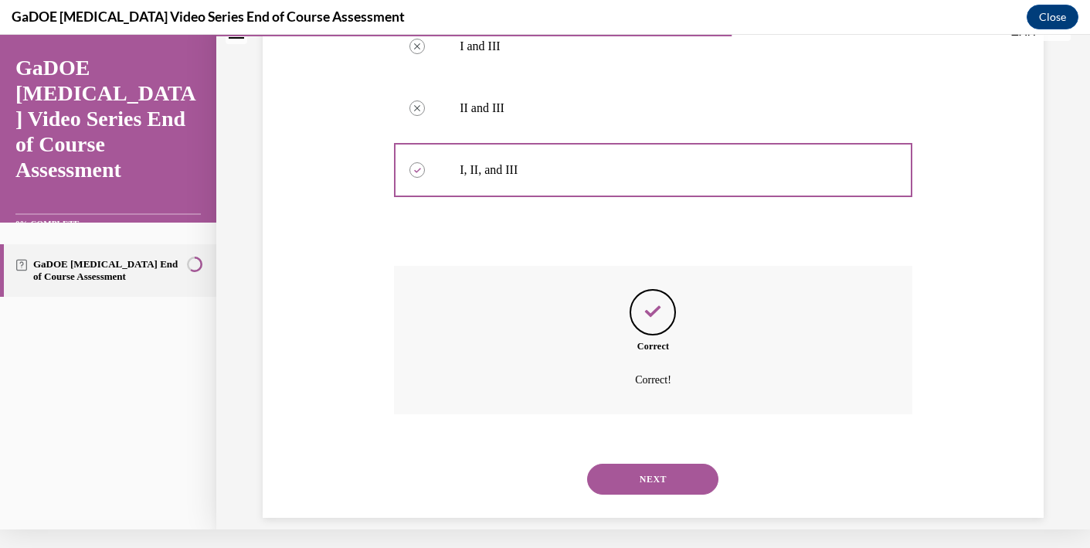
click at [668, 464] on button "NEXT" at bounding box center [652, 479] width 131 height 31
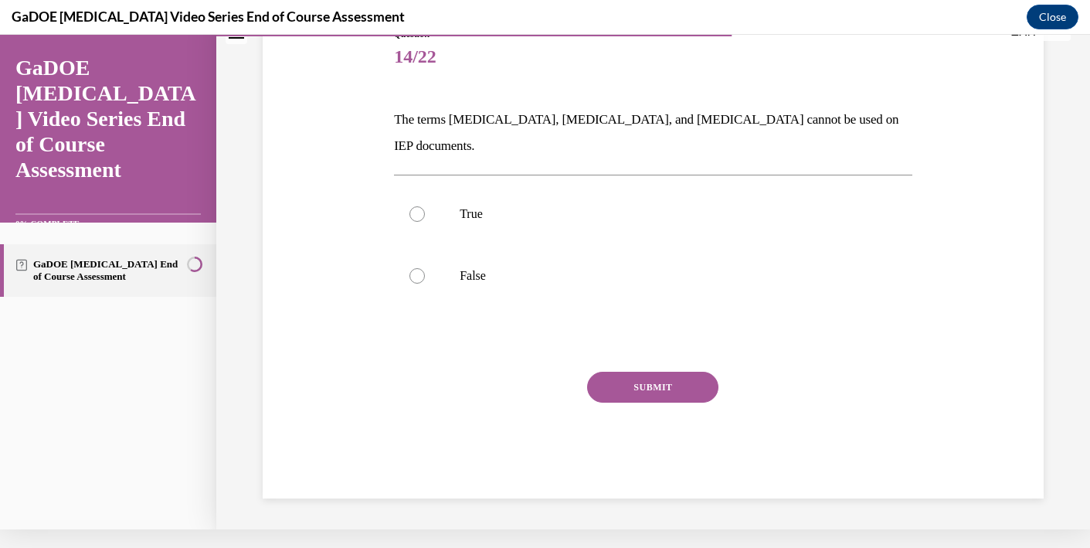
scroll to position [111, 0]
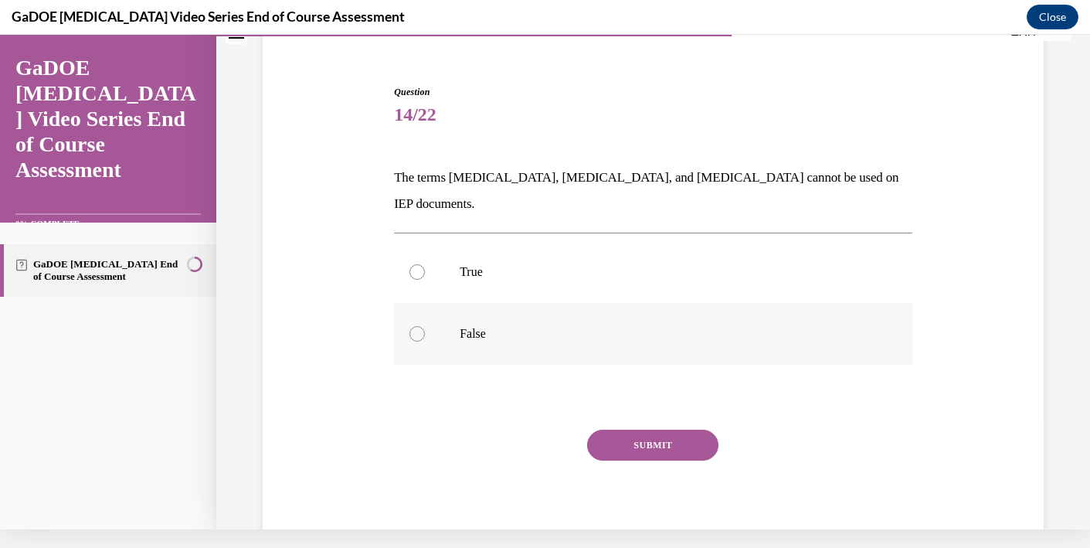
click at [506, 326] on p "False" at bounding box center [667, 333] width 414 height 15
click at [425, 326] on input "False" at bounding box center [417, 333] width 15 height 15
radio input "true"
click at [621, 430] on button "SUBMIT" at bounding box center [652, 445] width 131 height 31
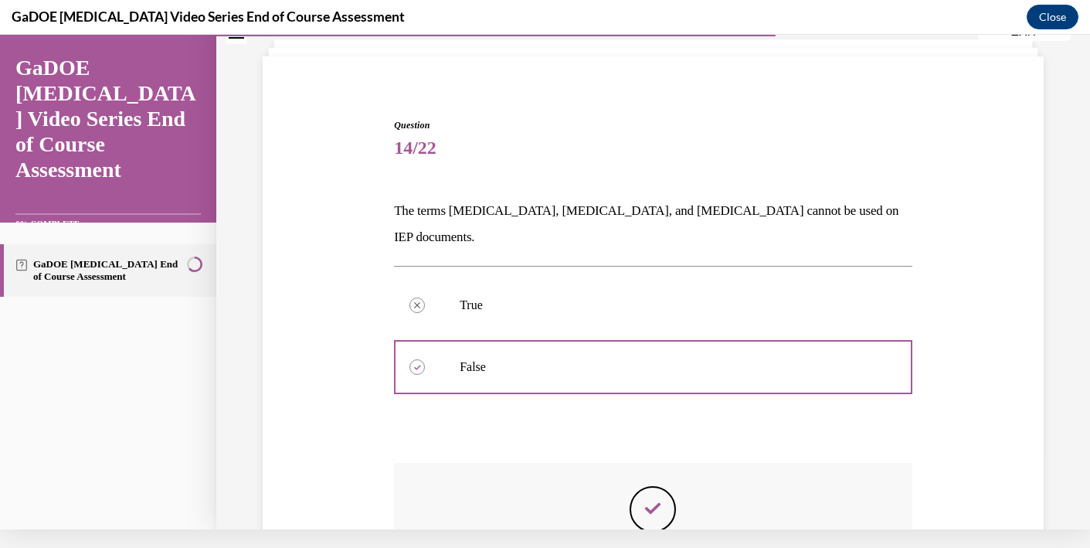
scroll to position [249, 0]
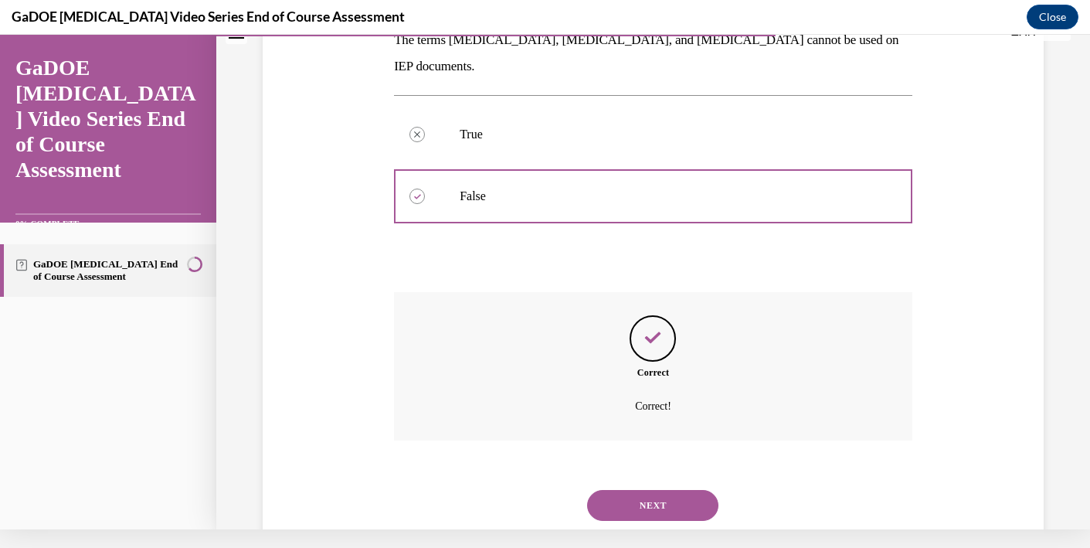
click at [654, 490] on button "NEXT" at bounding box center [652, 505] width 131 height 31
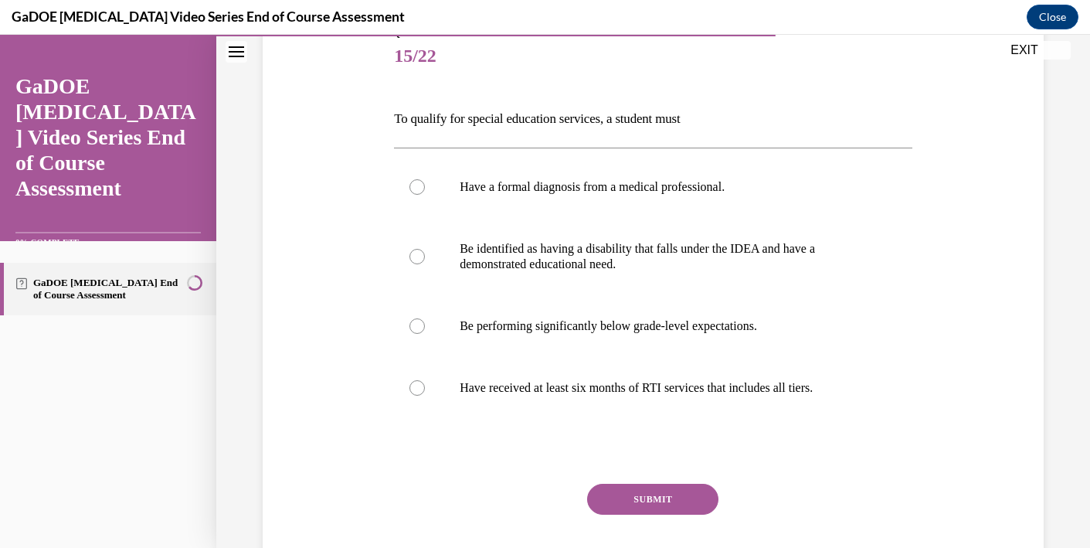
scroll to position [188, 0]
click at [543, 261] on p "Be identified as having a disability that falls under the IDEA and have a demon…" at bounding box center [667, 257] width 414 height 31
click at [425, 261] on input "Be identified as having a disability that falls under the IDEA and have a demon…" at bounding box center [417, 257] width 15 height 15
radio input "true"
click at [647, 515] on button "SUBMIT" at bounding box center [652, 499] width 131 height 31
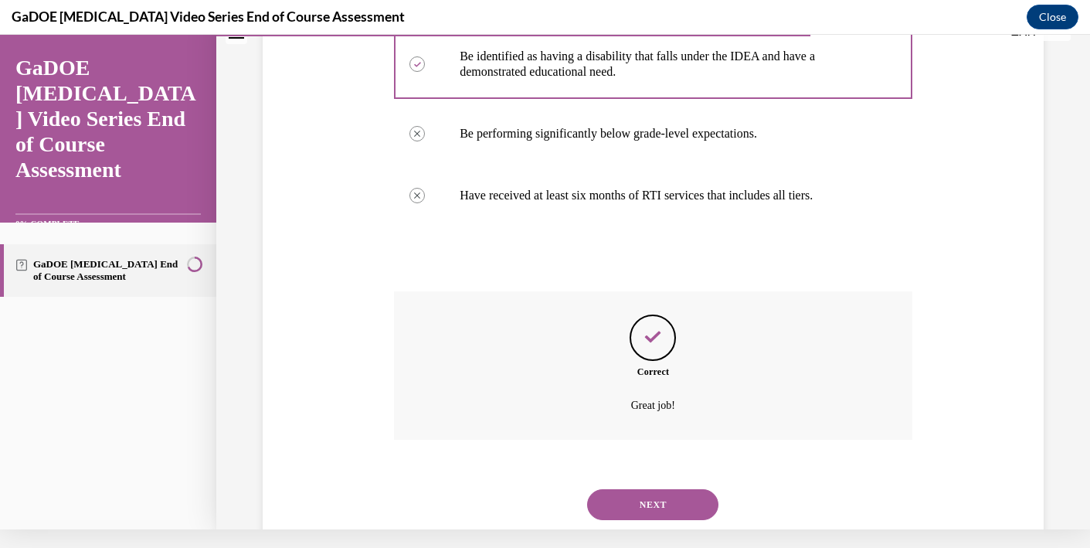
scroll to position [388, 0]
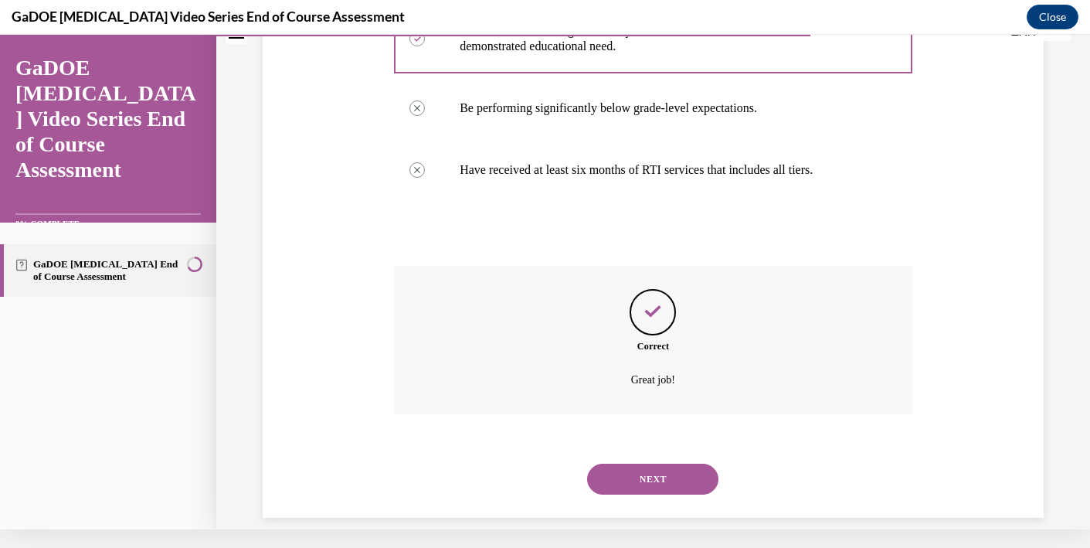
click at [651, 464] on button "NEXT" at bounding box center [652, 479] width 131 height 31
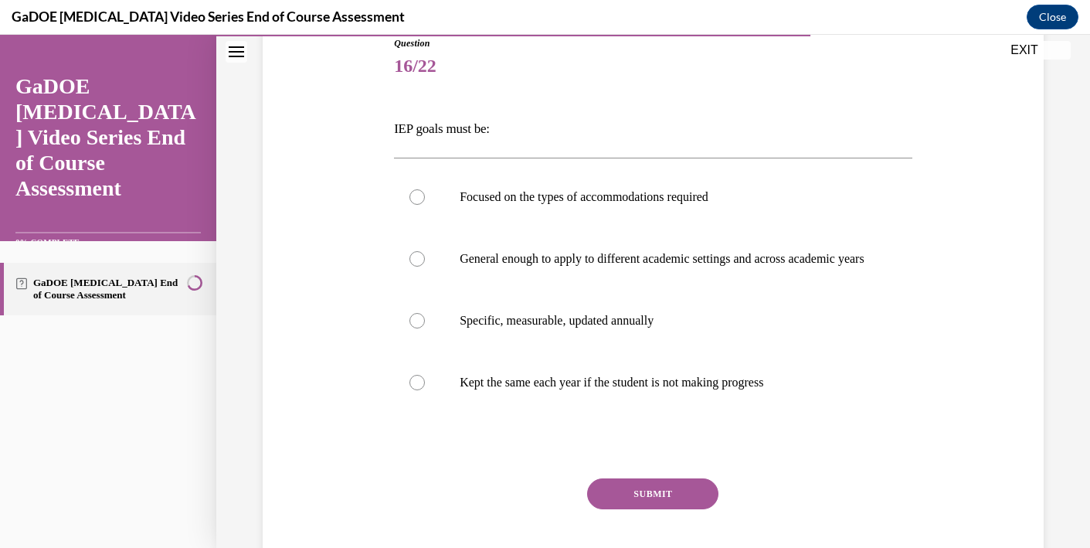
scroll to position [196, 0]
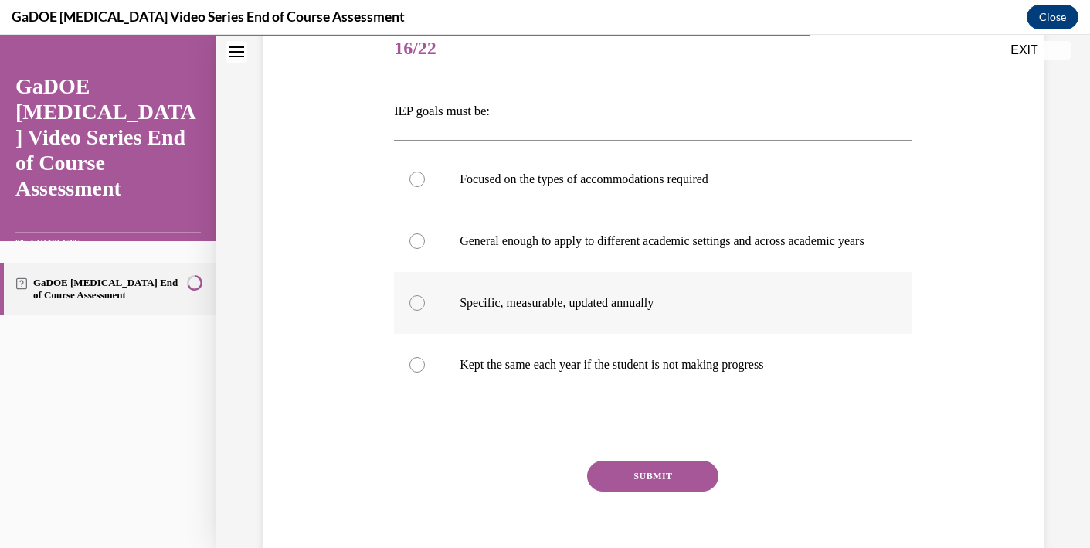
click at [496, 311] on p "Specific, measurable, updated annually" at bounding box center [667, 302] width 414 height 15
click at [425, 311] on input "Specific, measurable, updated annually" at bounding box center [417, 302] width 15 height 15
radio input "true"
click at [610, 491] on button "SUBMIT" at bounding box center [652, 476] width 131 height 31
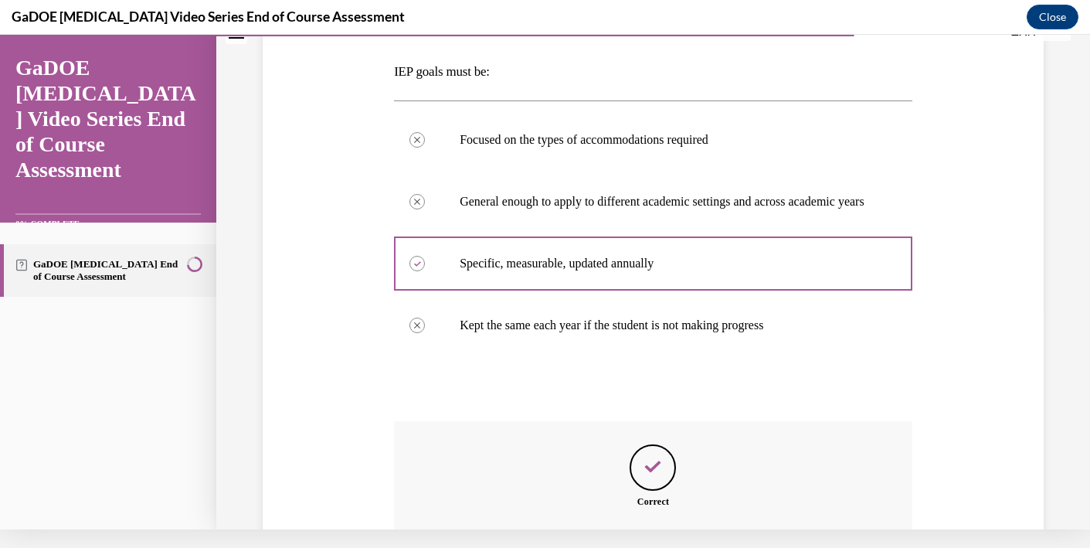
scroll to position [388, 0]
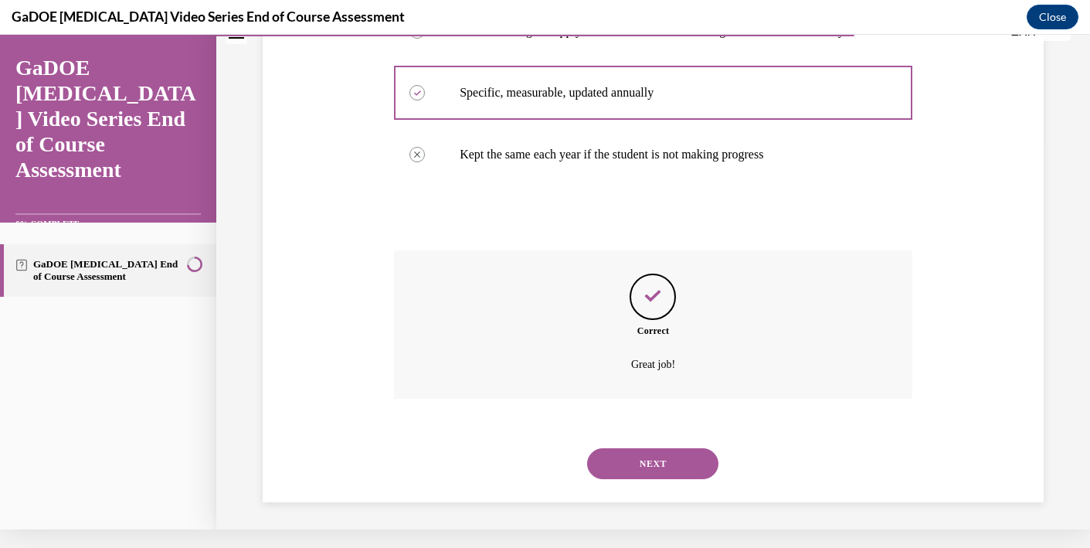
click at [622, 477] on div "NEXT" at bounding box center [653, 464] width 518 height 62
click at [622, 468] on button "NEXT" at bounding box center [652, 463] width 131 height 31
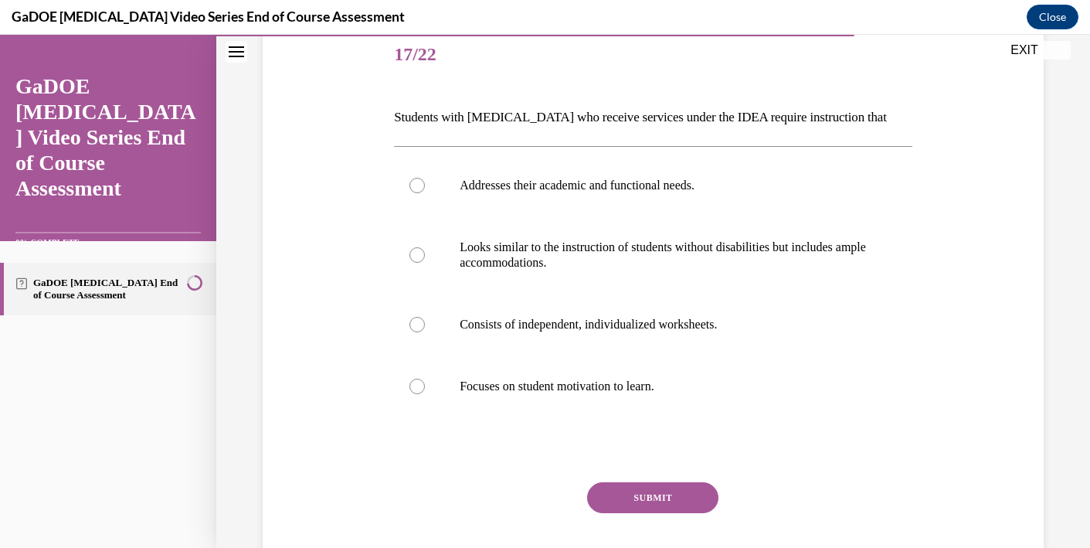
scroll to position [188, 0]
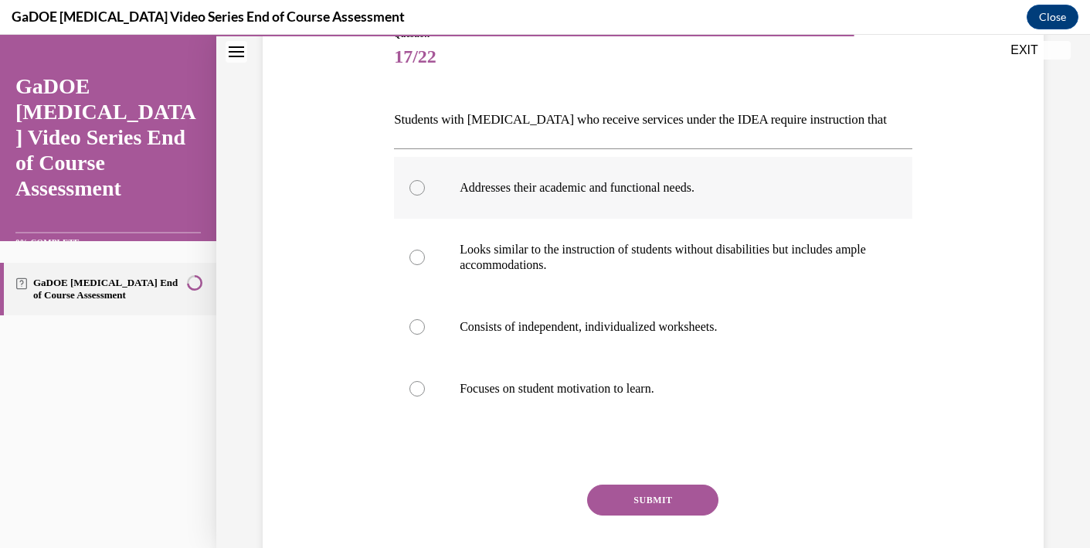
click at [587, 202] on label "Addresses their academic and functional needs." at bounding box center [653, 188] width 518 height 62
click at [425, 195] on input "Addresses their academic and functional needs." at bounding box center [417, 187] width 15 height 15
radio input "true"
click at [647, 500] on button "SUBMIT" at bounding box center [652, 499] width 131 height 31
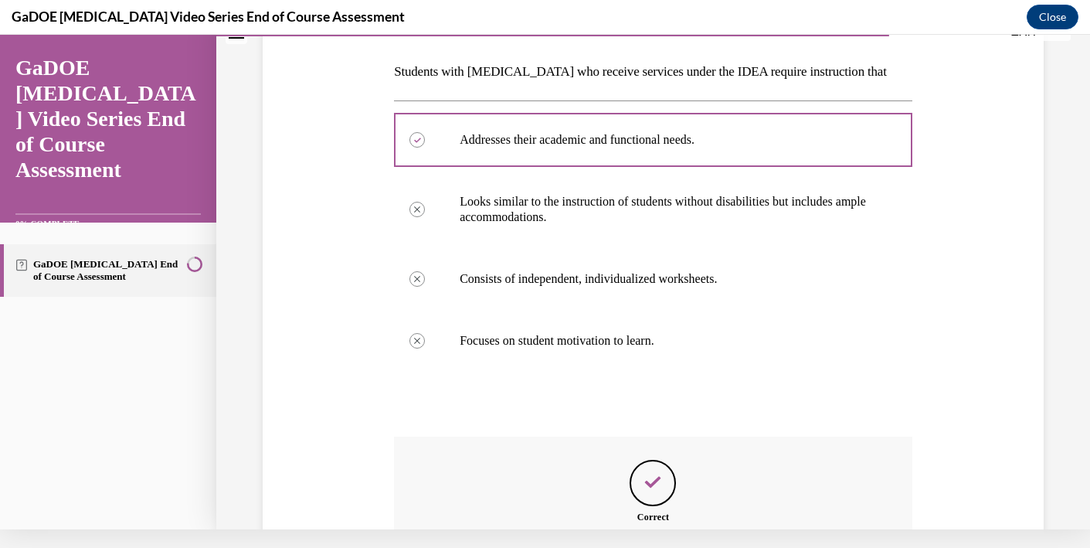
scroll to position [388, 0]
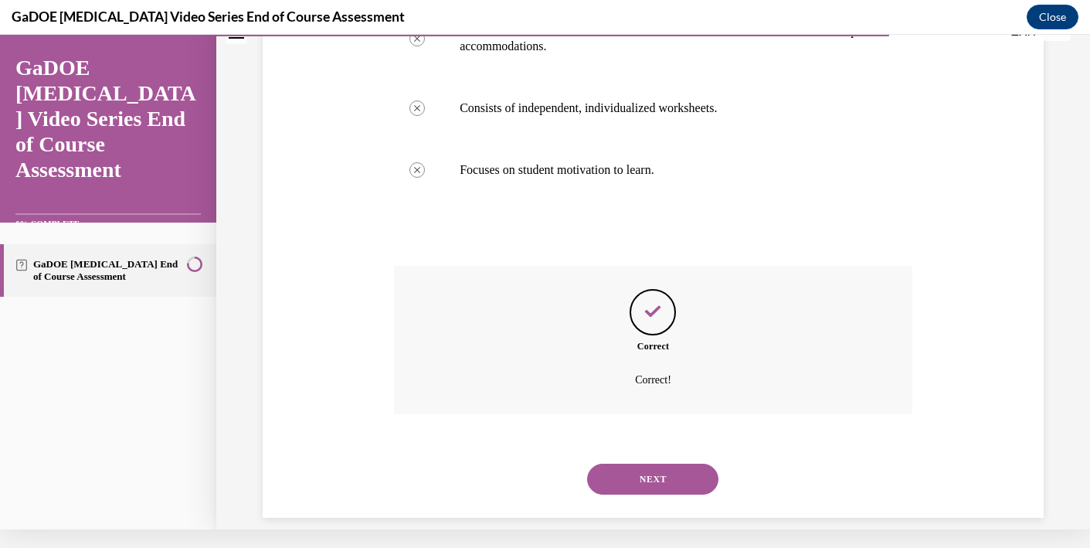
click at [645, 464] on button "NEXT" at bounding box center [652, 479] width 131 height 31
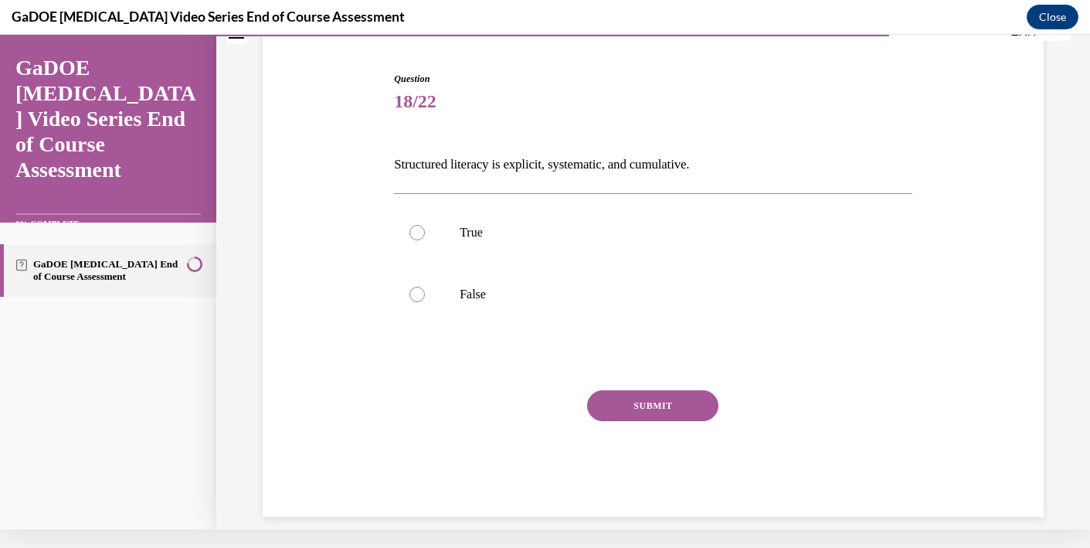
scroll to position [0, 0]
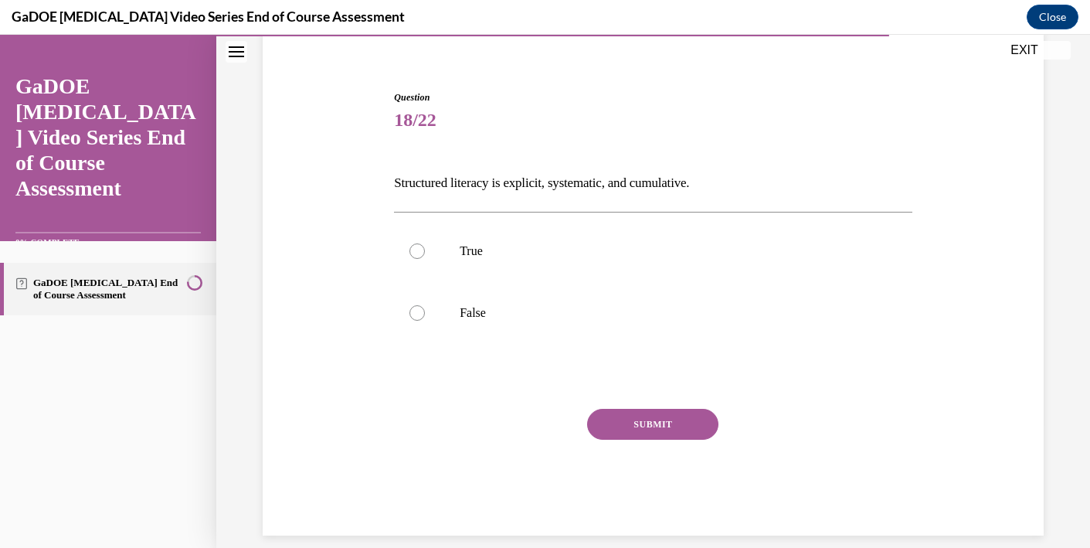
click at [488, 379] on div at bounding box center [653, 376] width 518 height 19
click at [477, 374] on div at bounding box center [653, 376] width 518 height 19
click at [416, 375] on div at bounding box center [653, 376] width 518 height 19
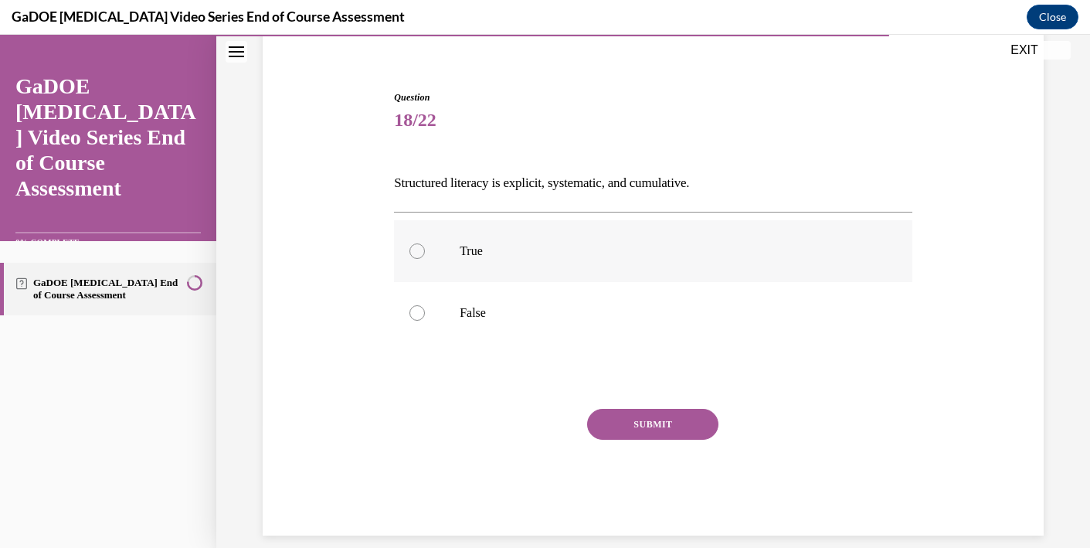
click at [432, 253] on label "True" at bounding box center [653, 251] width 518 height 62
click at [425, 253] on input "True" at bounding box center [417, 250] width 15 height 15
radio input "true"
click at [620, 416] on button "SUBMIT" at bounding box center [652, 424] width 131 height 31
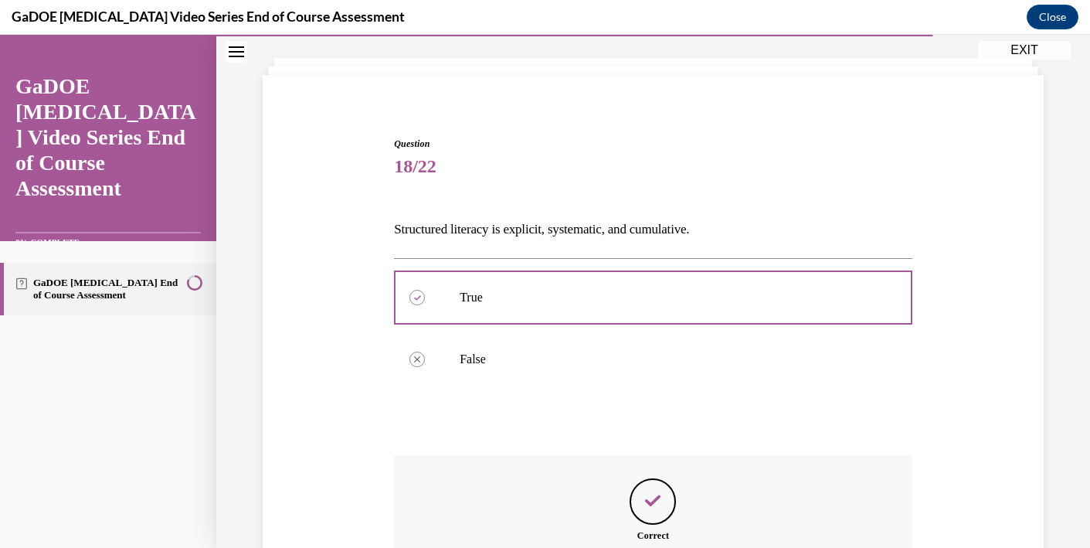
scroll to position [249, 0]
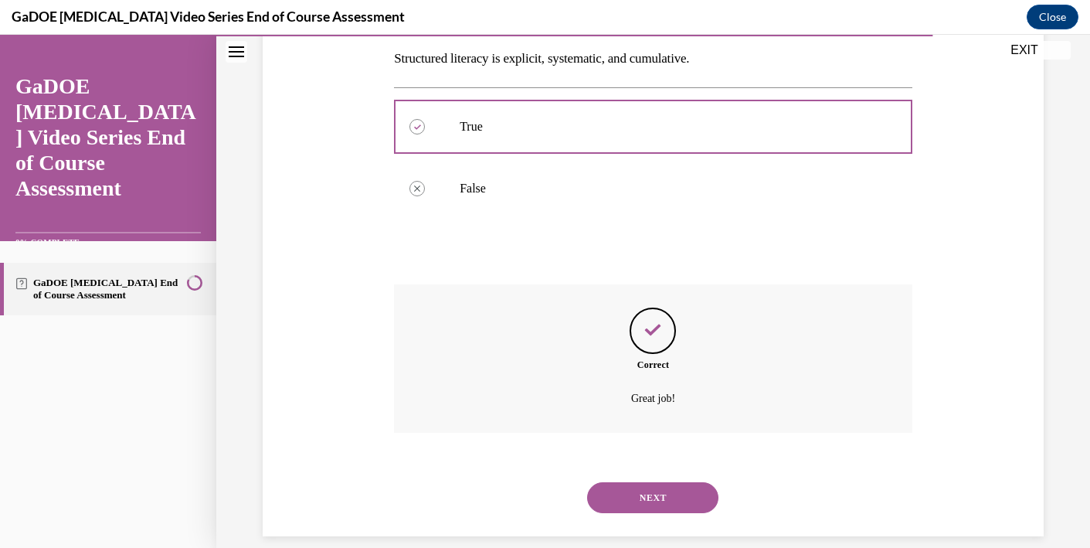
click at [634, 482] on button "NEXT" at bounding box center [652, 497] width 131 height 31
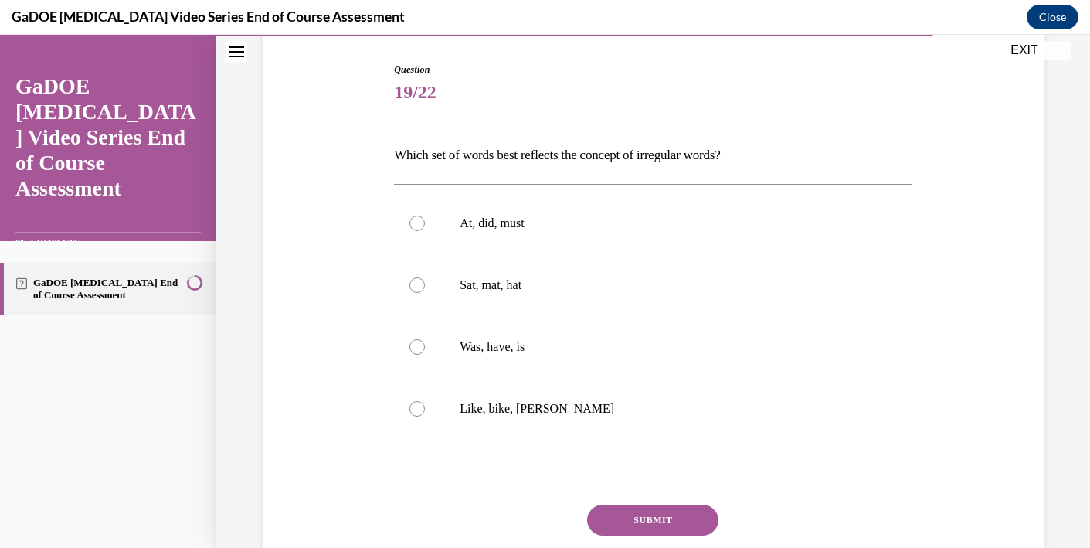
scroll to position [157, 0]
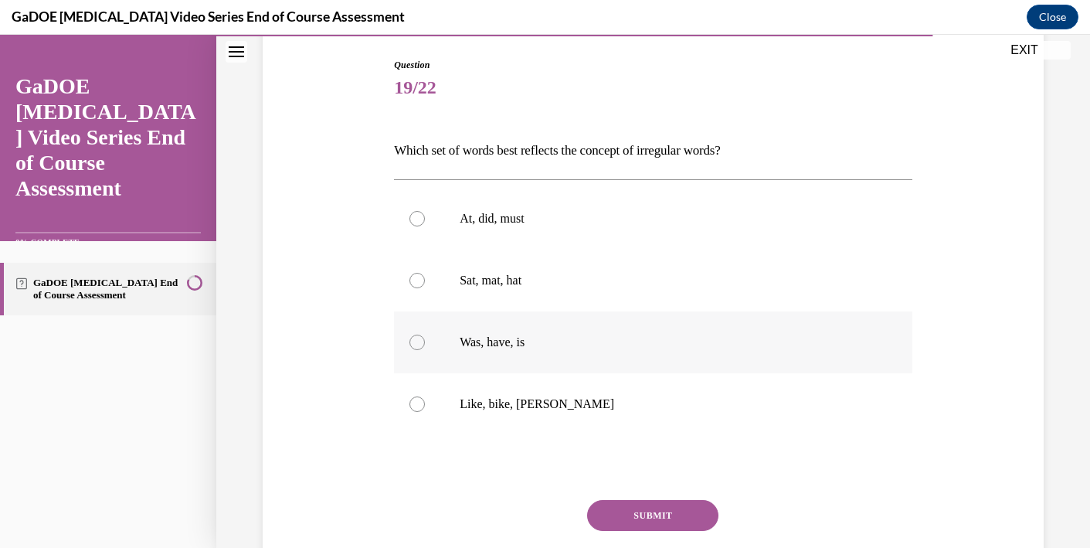
click at [471, 339] on p "Was, have, is" at bounding box center [667, 342] width 414 height 15
click at [425, 339] on input "Was, have, is" at bounding box center [417, 342] width 15 height 15
radio input "true"
click at [660, 518] on button "SUBMIT" at bounding box center [652, 515] width 131 height 31
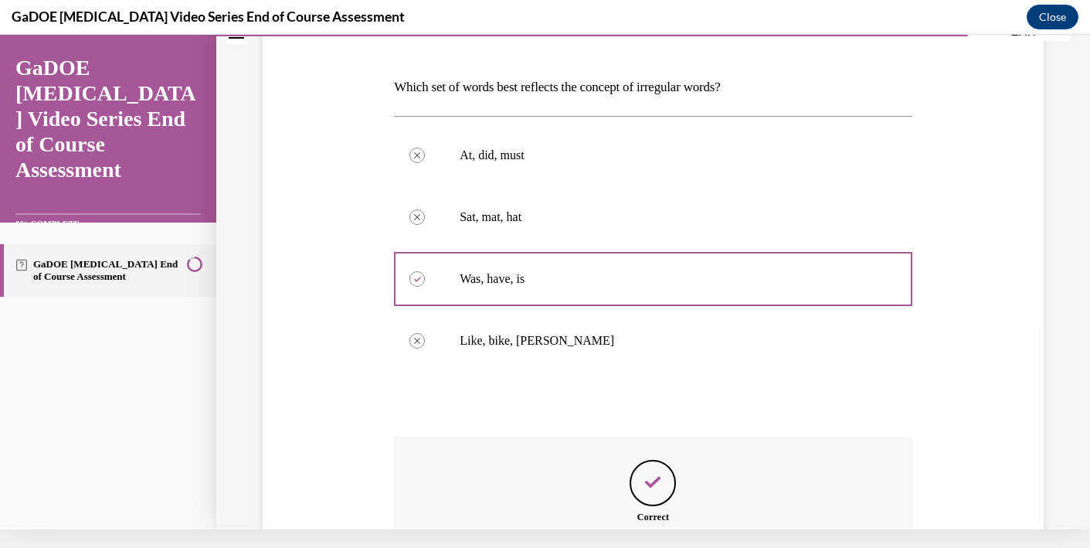
scroll to position [372, 0]
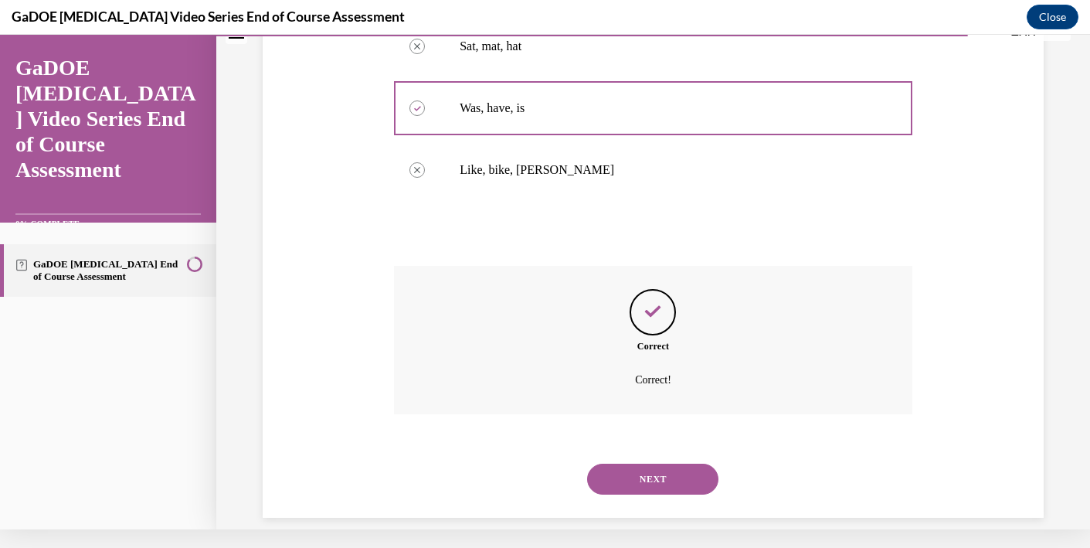
click at [658, 464] on button "NEXT" at bounding box center [652, 479] width 131 height 31
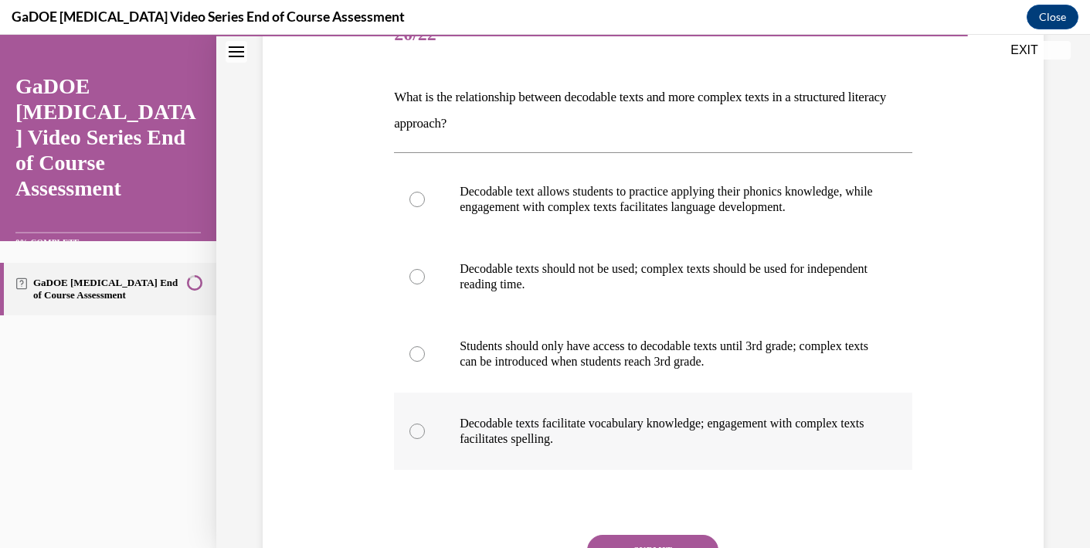
scroll to position [202, 0]
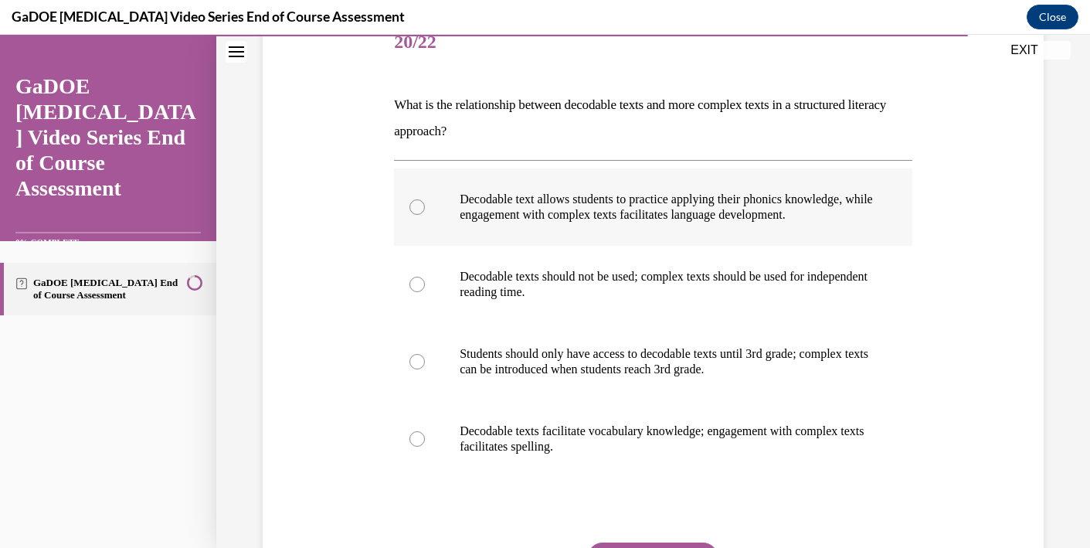
click at [570, 216] on p "Decodable text allows students to practice applying their phonics knowledge, wh…" at bounding box center [667, 207] width 414 height 31
click at [425, 215] on input "Decodable text allows students to practice applying their phonics knowledge, wh…" at bounding box center [417, 206] width 15 height 15
radio input "true"
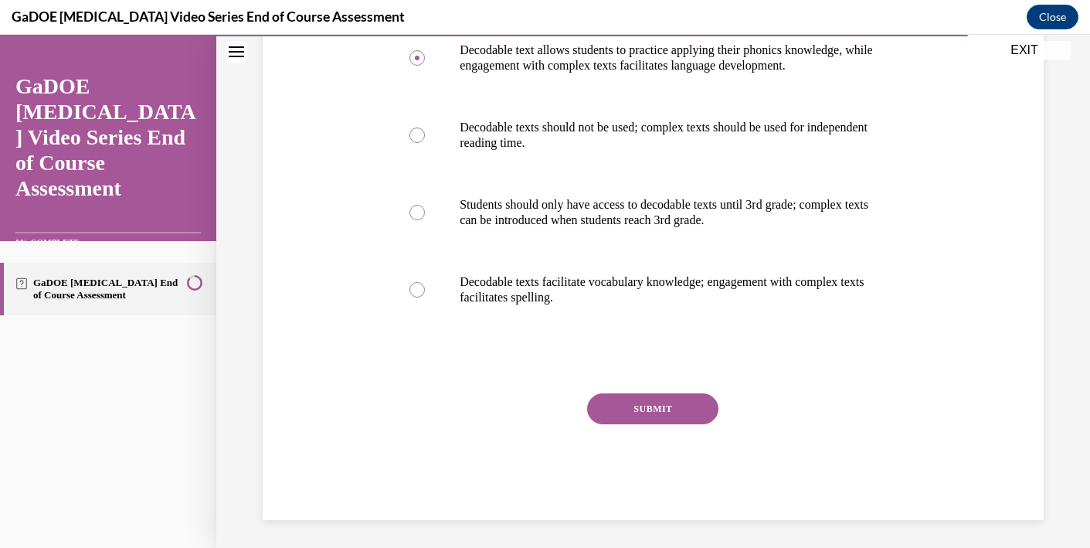
click at [623, 413] on button "SUBMIT" at bounding box center [652, 408] width 131 height 31
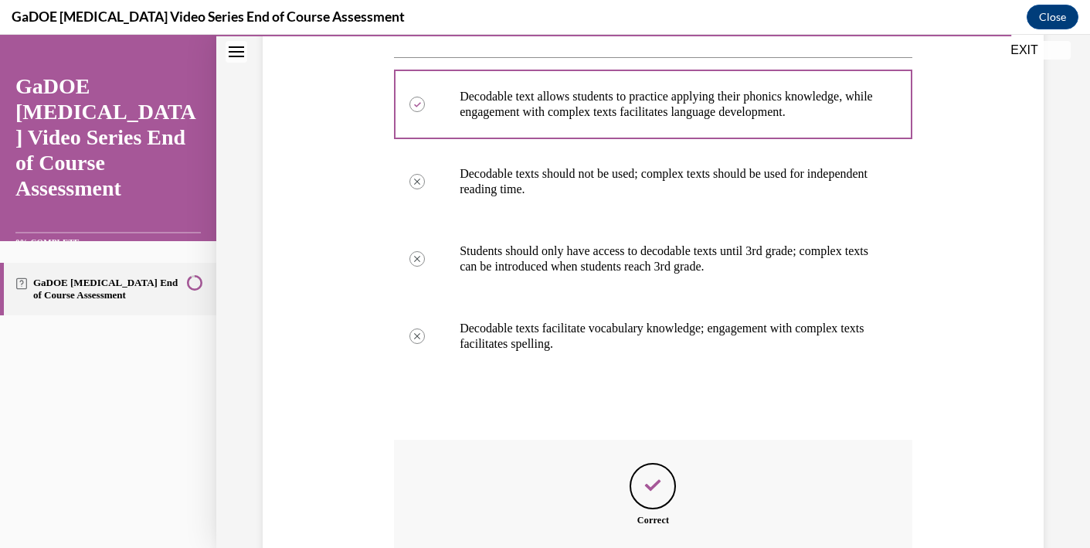
scroll to position [476, 0]
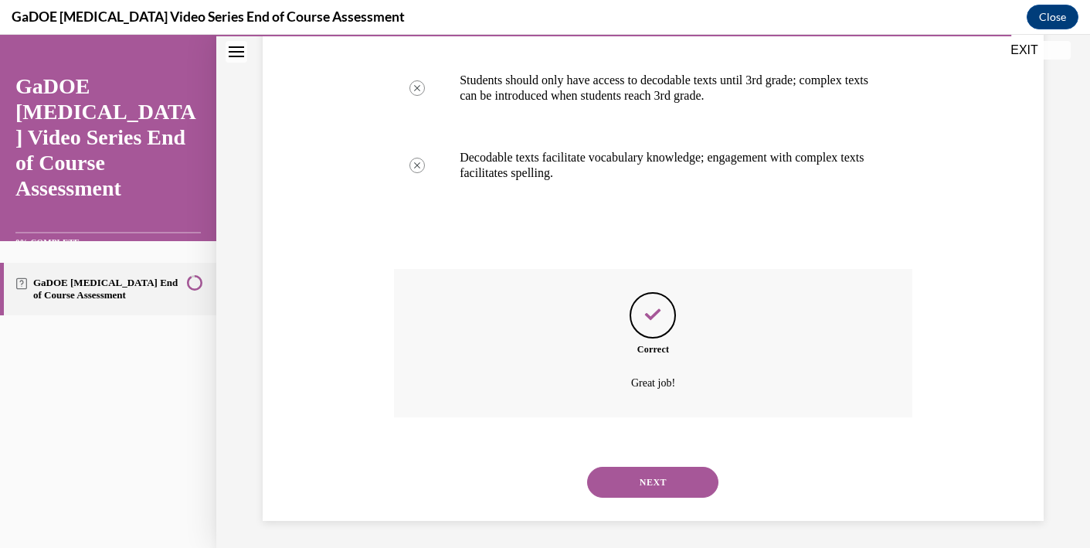
click at [637, 475] on button "NEXT" at bounding box center [652, 482] width 131 height 31
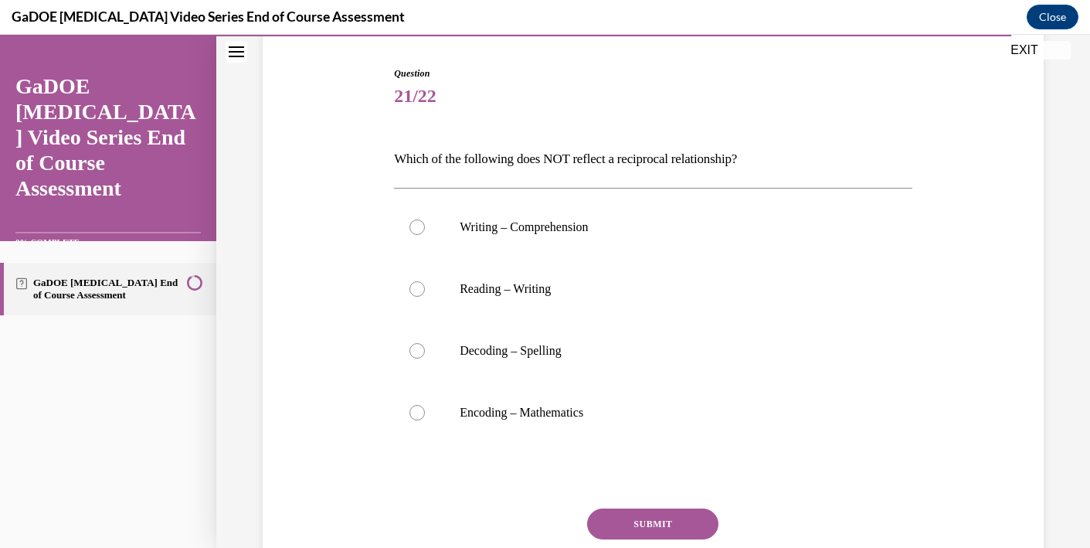
scroll to position [165, 0]
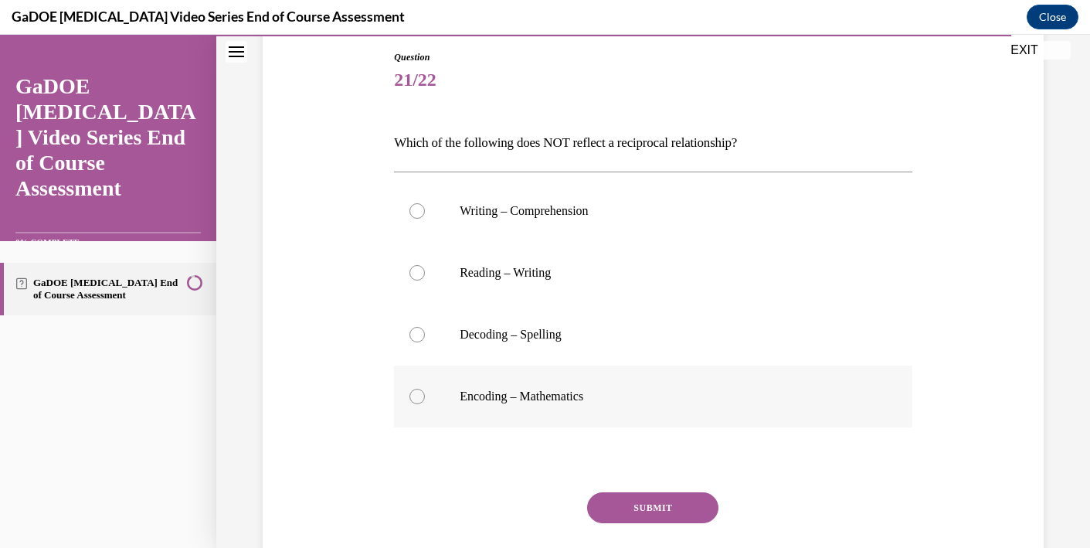
click at [534, 396] on p "Encoding – Mathematics" at bounding box center [667, 396] width 414 height 15
click at [425, 396] on input "Encoding – Mathematics" at bounding box center [417, 396] width 15 height 15
radio input "true"
click at [630, 512] on button "SUBMIT" at bounding box center [652, 507] width 131 height 31
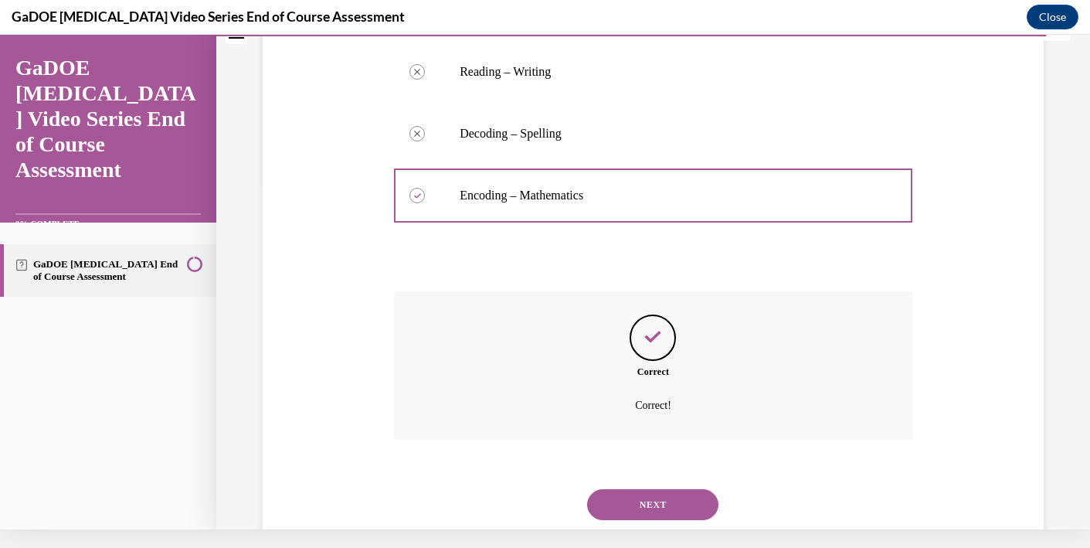
scroll to position [372, 0]
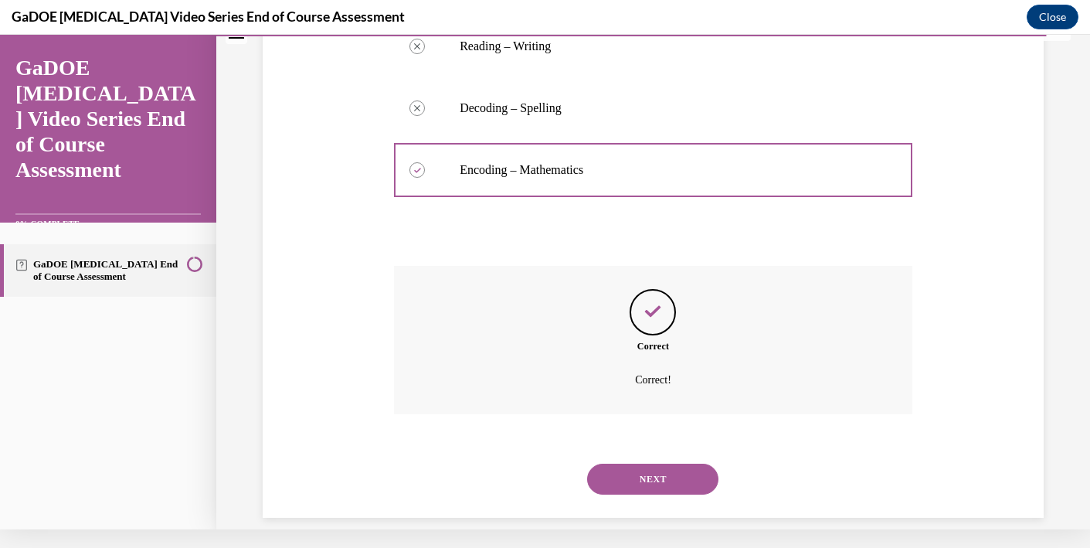
click at [634, 464] on button "NEXT" at bounding box center [652, 479] width 131 height 31
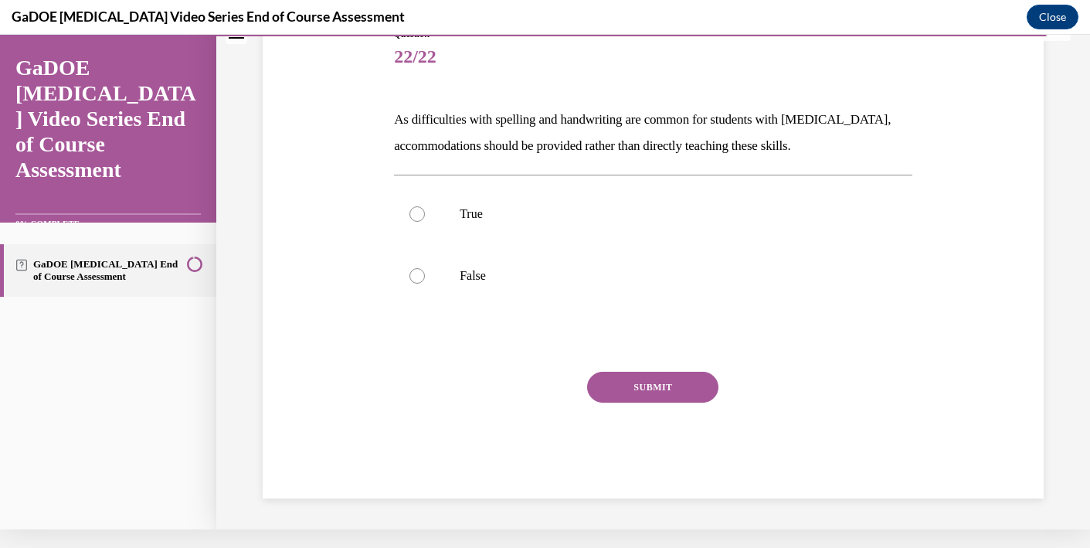
scroll to position [141, 0]
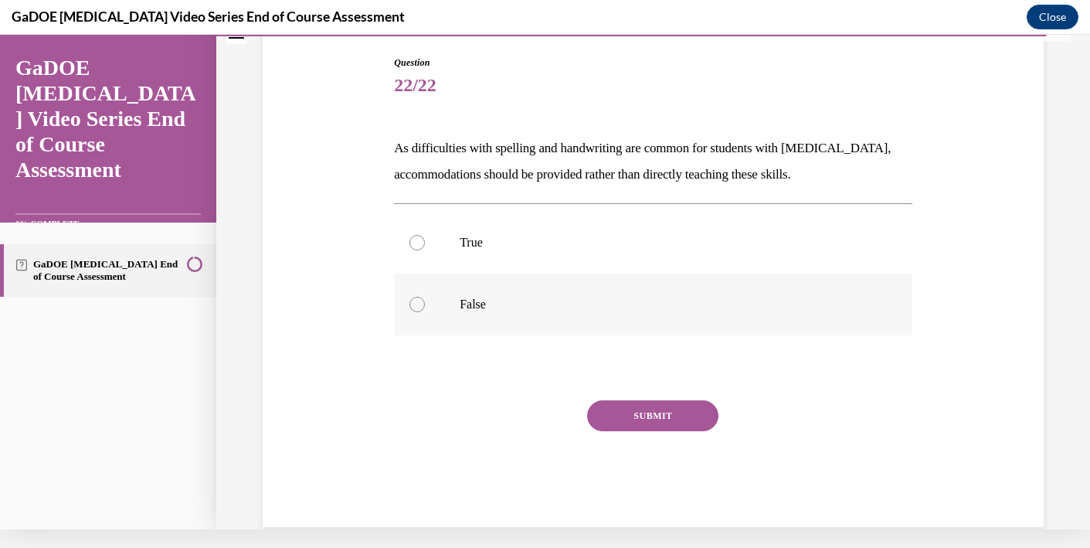
click at [477, 302] on p "False" at bounding box center [667, 304] width 414 height 15
click at [425, 302] on input "False" at bounding box center [417, 304] width 15 height 15
radio input "true"
click at [616, 420] on button "SUBMIT" at bounding box center [652, 415] width 131 height 31
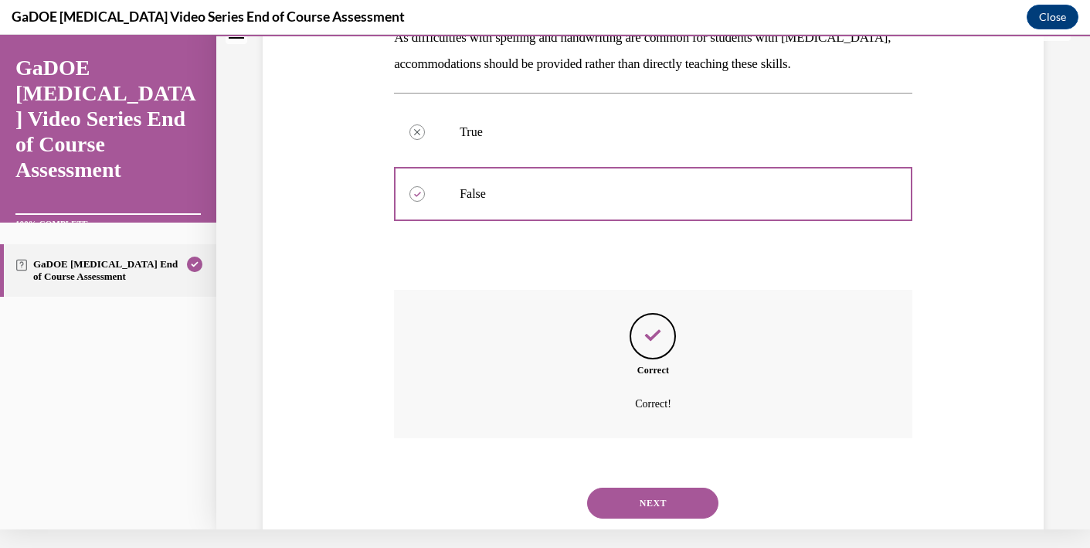
scroll to position [275, 0]
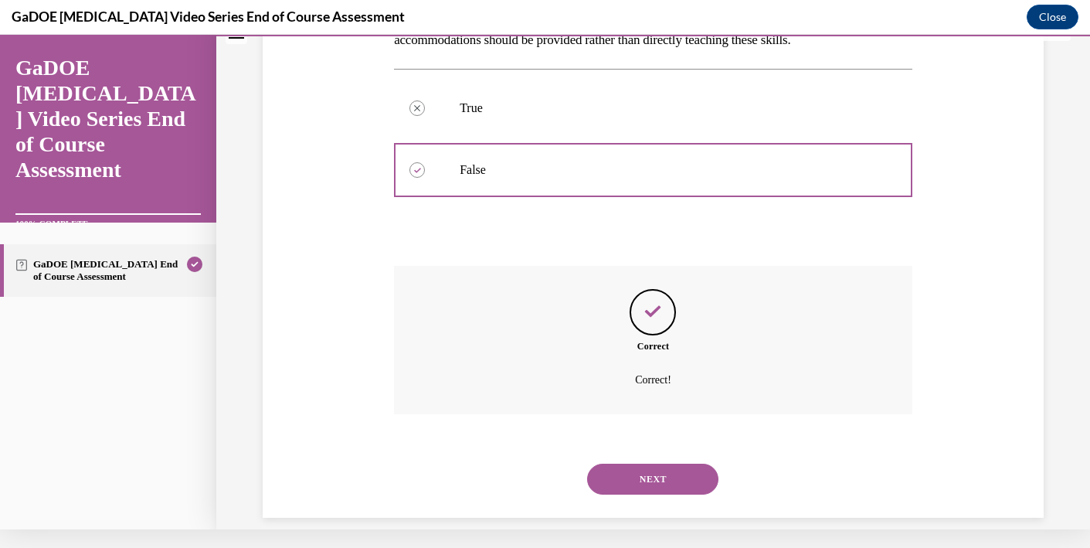
click at [634, 464] on button "NEXT" at bounding box center [652, 479] width 131 height 31
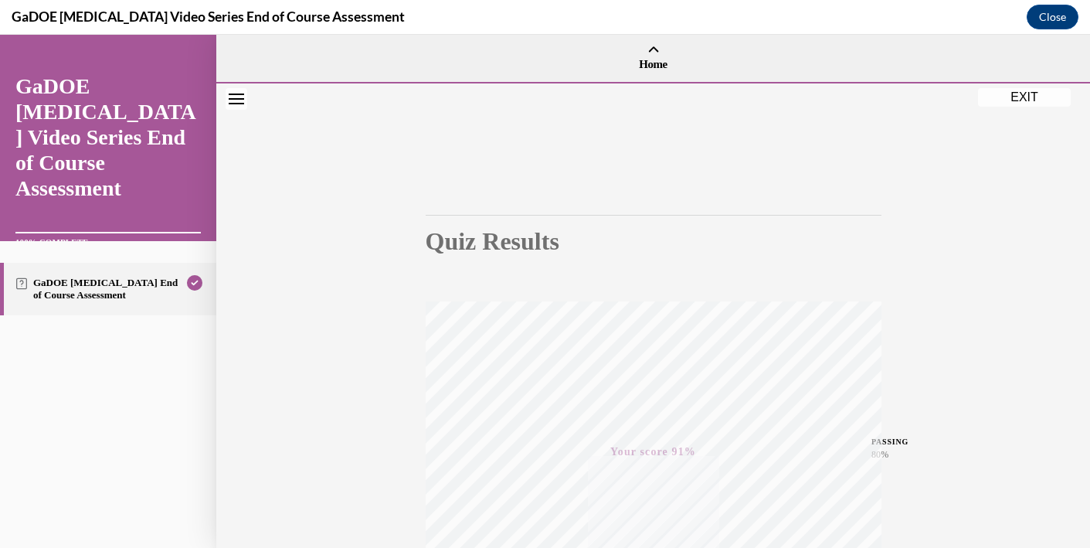
scroll to position [0, 0]
click at [1005, 104] on button "EXIT" at bounding box center [1024, 97] width 93 height 19
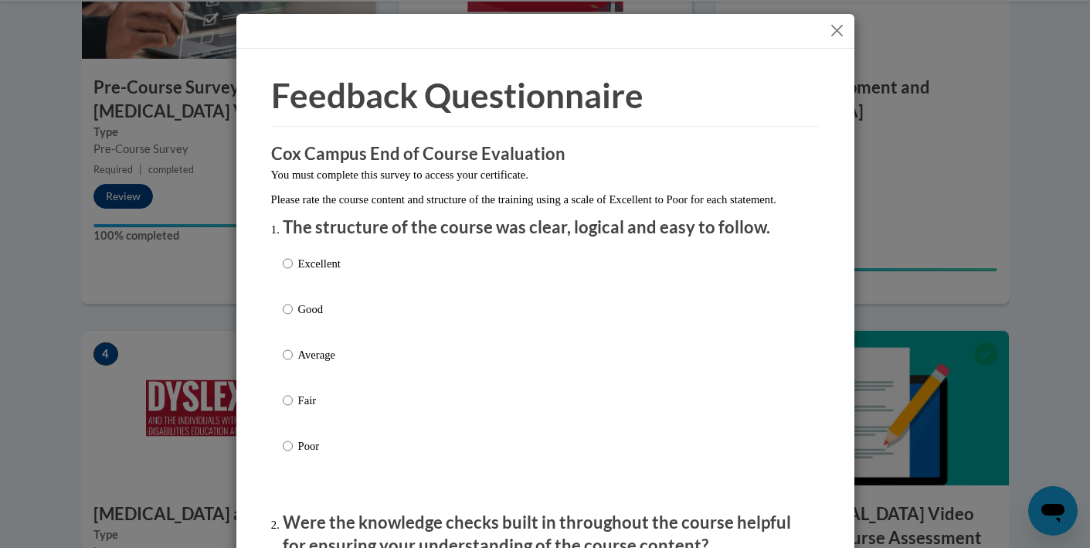
click at [838, 30] on button "Close" at bounding box center [837, 30] width 19 height 19
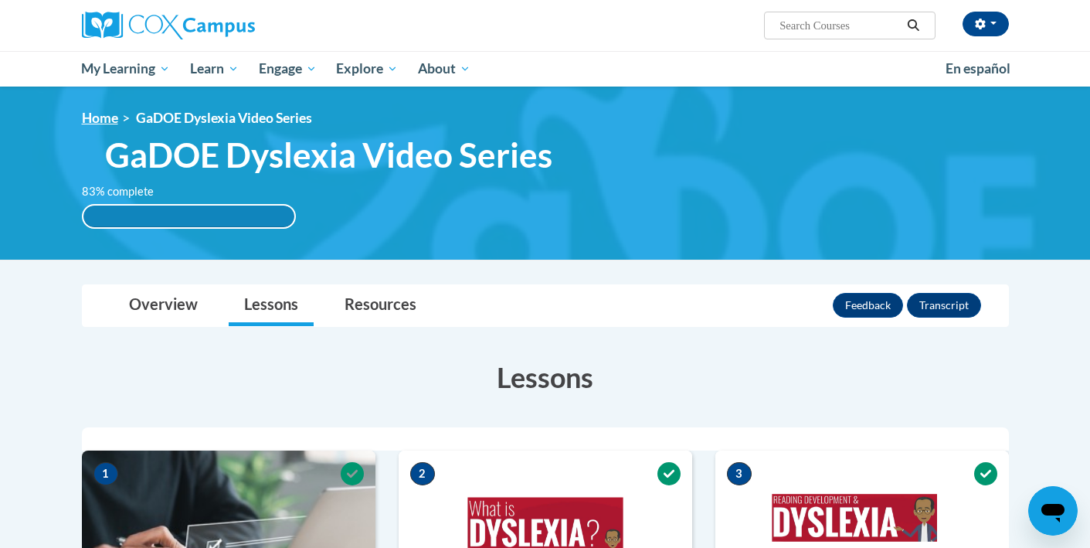
click at [104, 111] on link "Home" at bounding box center [100, 118] width 36 height 16
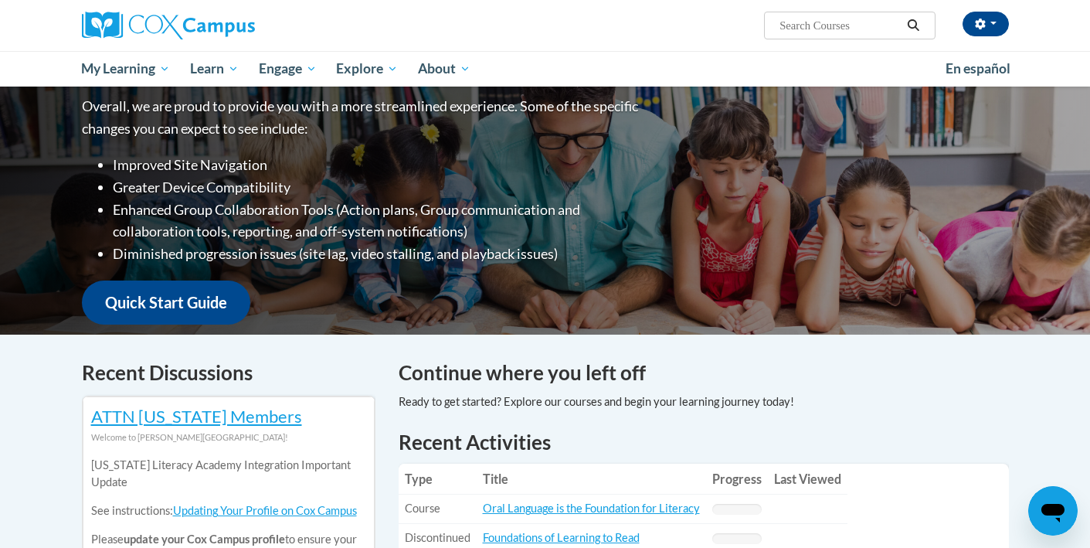
scroll to position [207, 0]
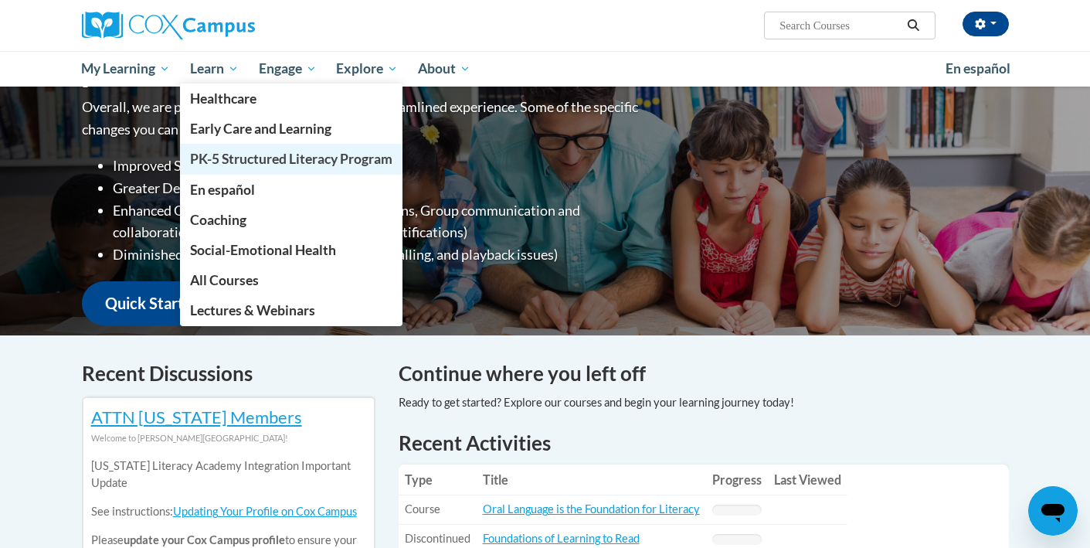
click at [238, 159] on span "PK-5 Structured Literacy Program" at bounding box center [291, 159] width 202 height 16
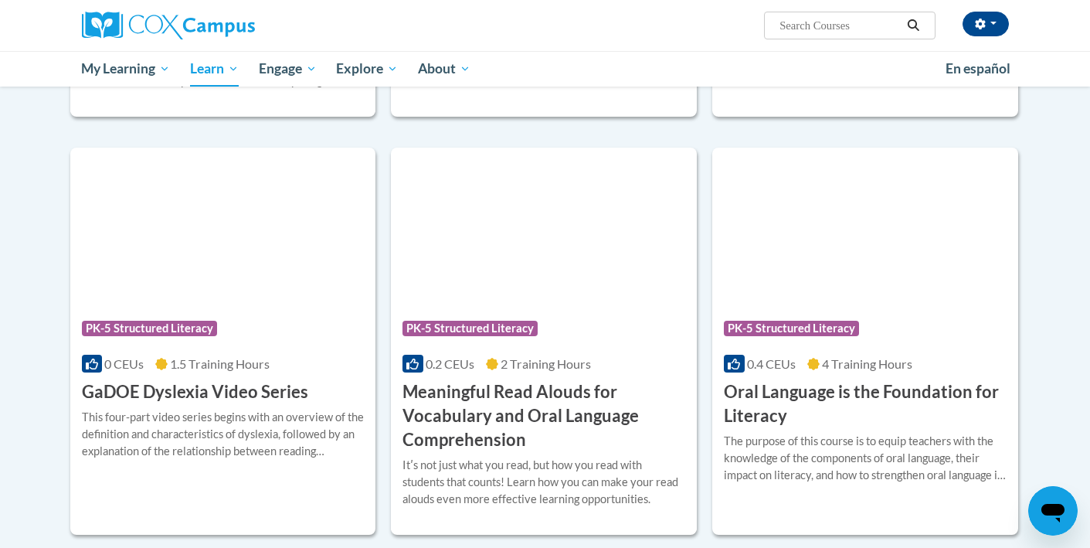
scroll to position [821, 0]
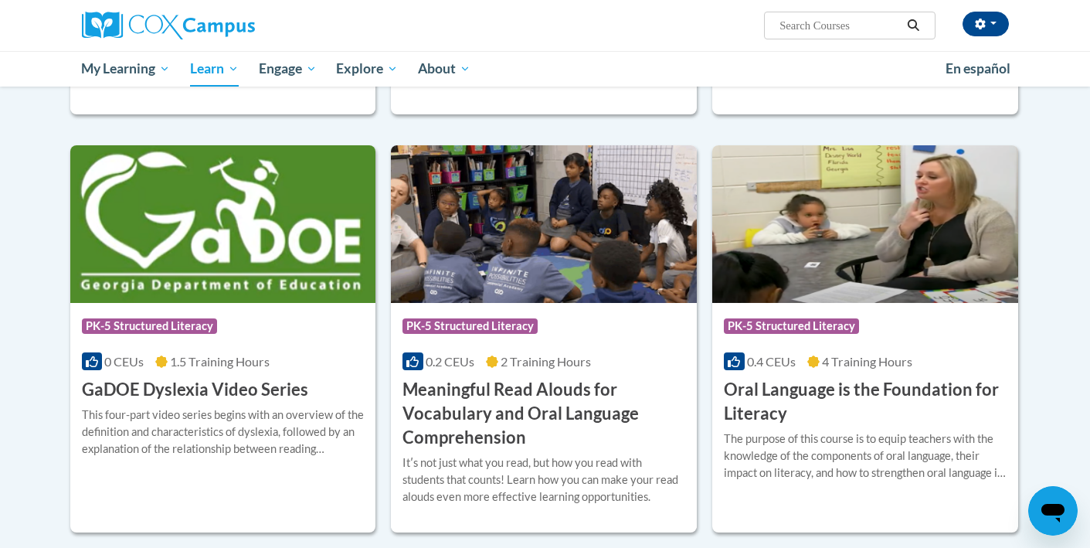
click at [539, 280] on img at bounding box center [544, 224] width 306 height 158
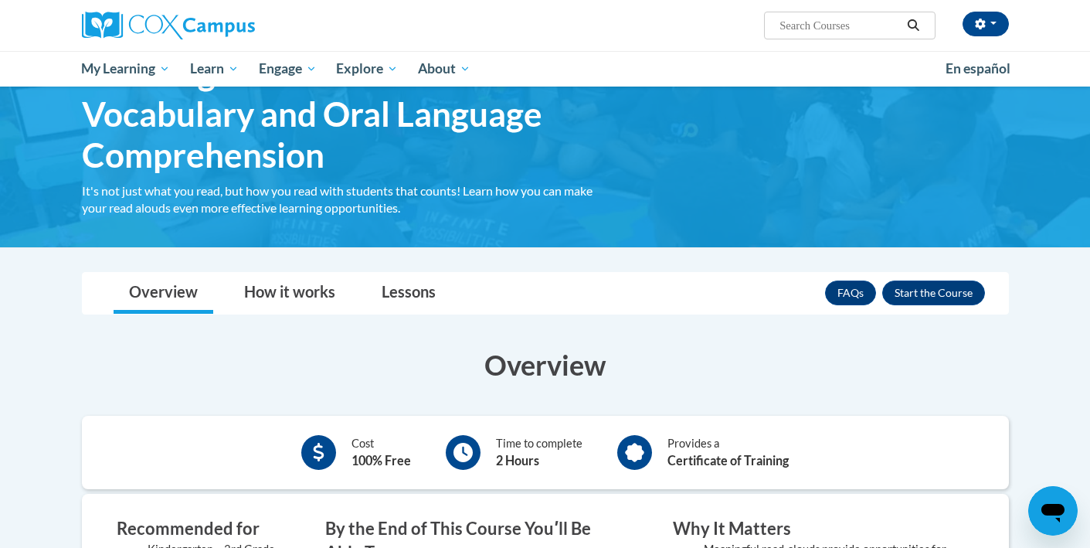
scroll to position [107, 0]
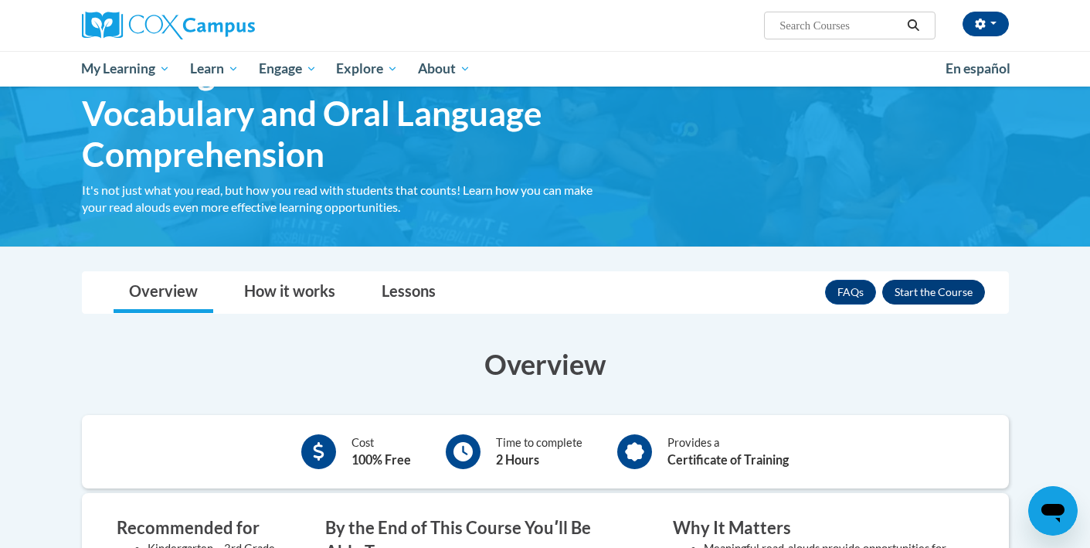
click at [940, 290] on button "Enroll" at bounding box center [933, 292] width 103 height 25
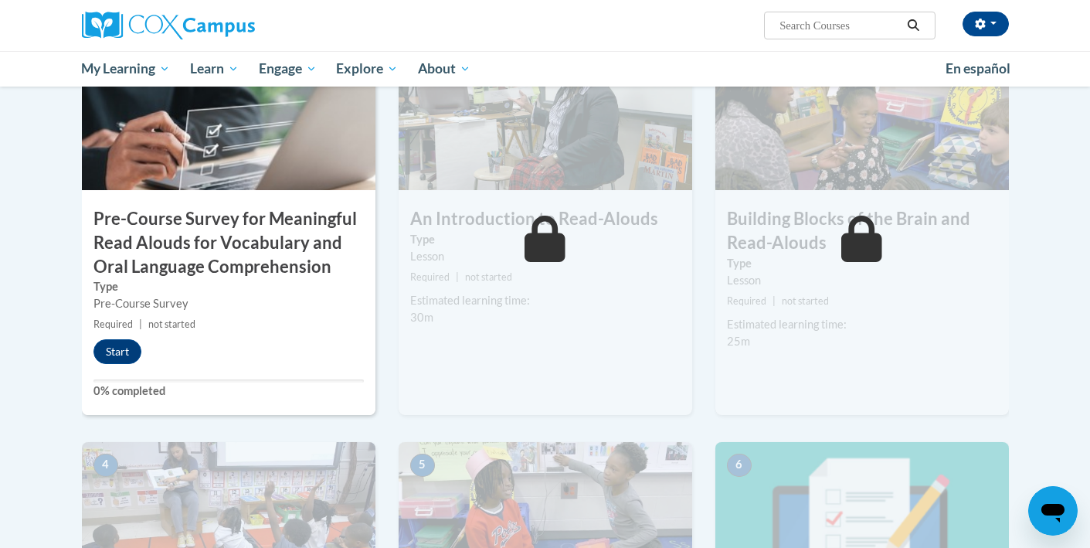
scroll to position [439, 0]
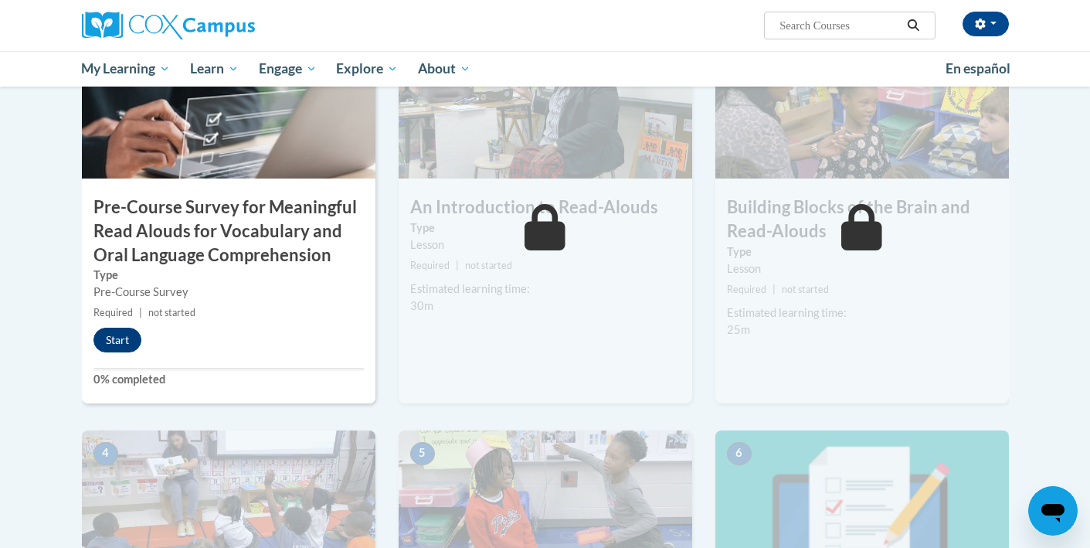
click at [111, 328] on button "Start" at bounding box center [117, 340] width 48 height 25
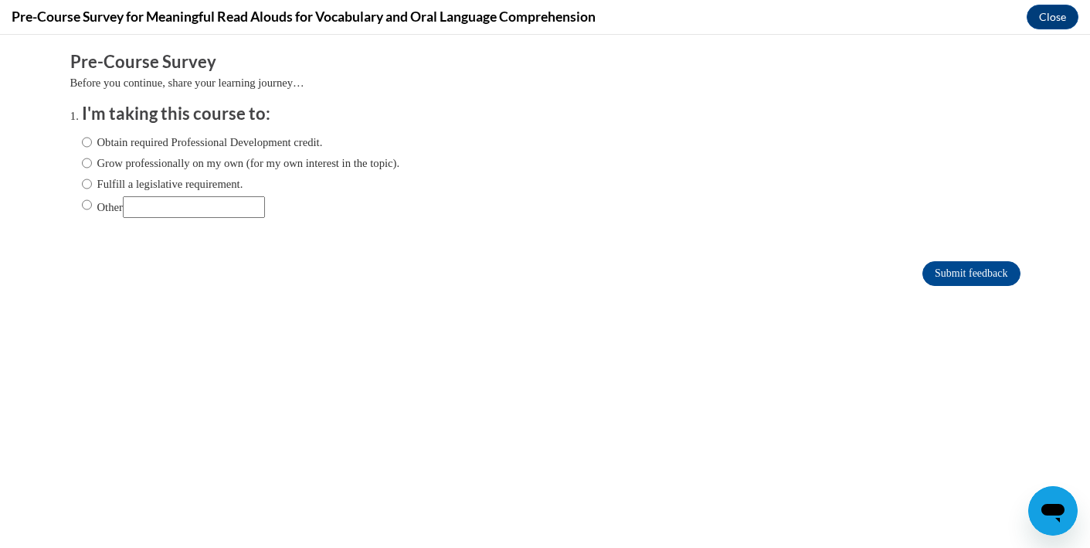
scroll to position [0, 0]
click at [174, 138] on label "Obtain required Professional Development credit." at bounding box center [202, 142] width 241 height 17
click at [92, 138] on input "Obtain required Professional Development credit." at bounding box center [87, 142] width 10 height 17
radio input "true"
click at [981, 275] on input "Submit feedback" at bounding box center [971, 273] width 97 height 25
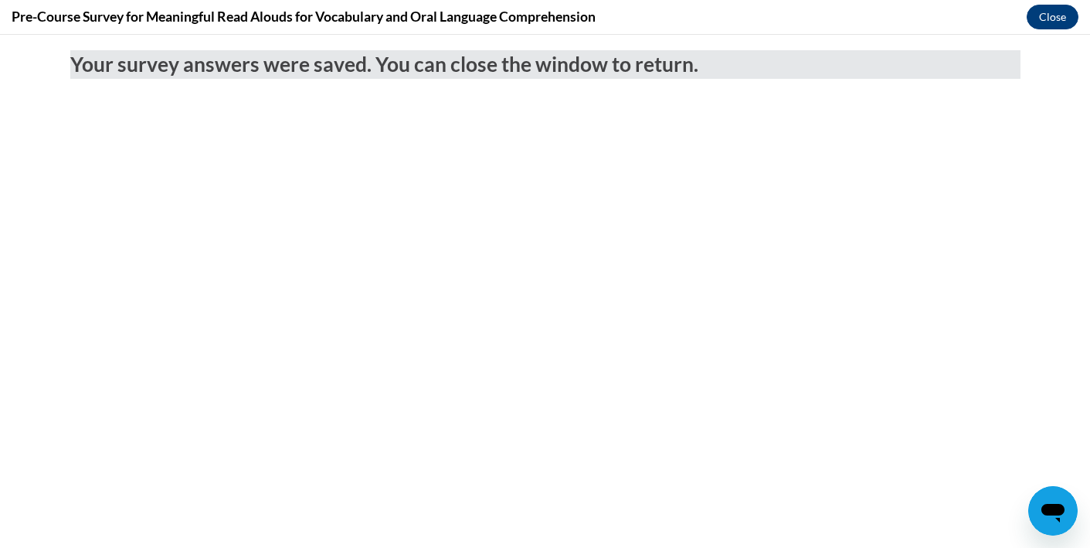
click at [1042, 16] on button "Close" at bounding box center [1053, 17] width 52 height 25
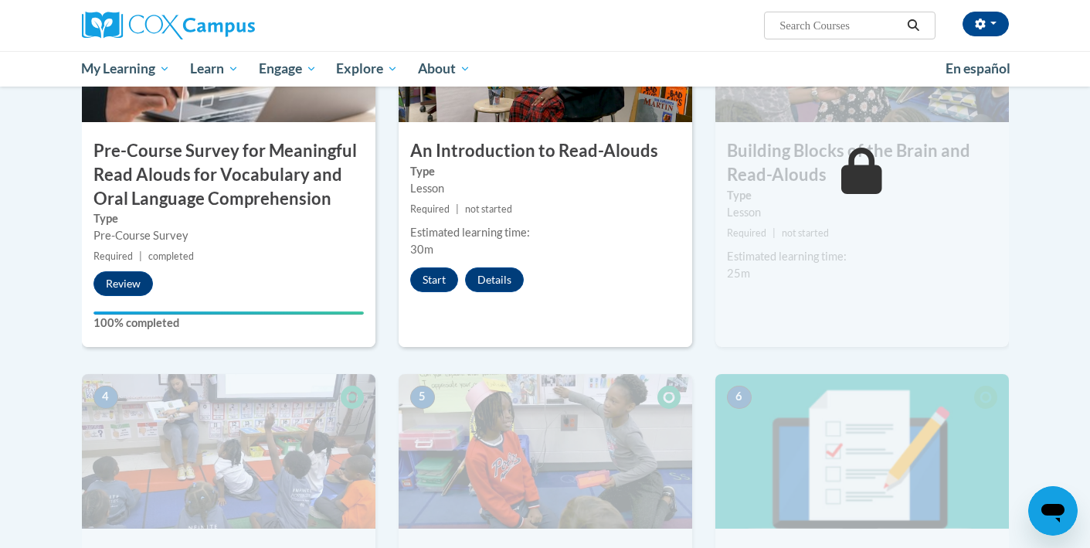
scroll to position [492, 0]
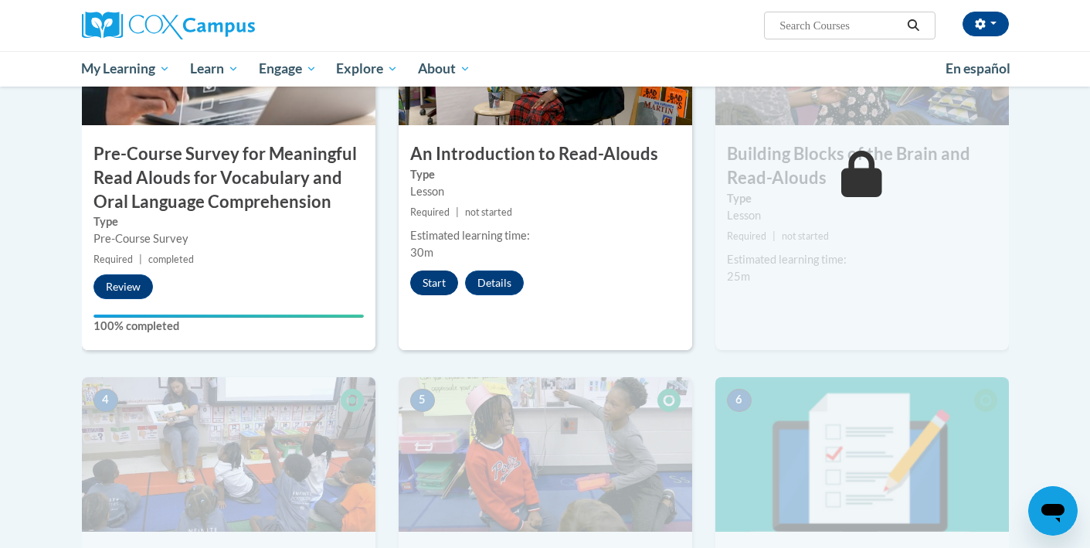
click at [422, 282] on button "Start" at bounding box center [434, 282] width 48 height 25
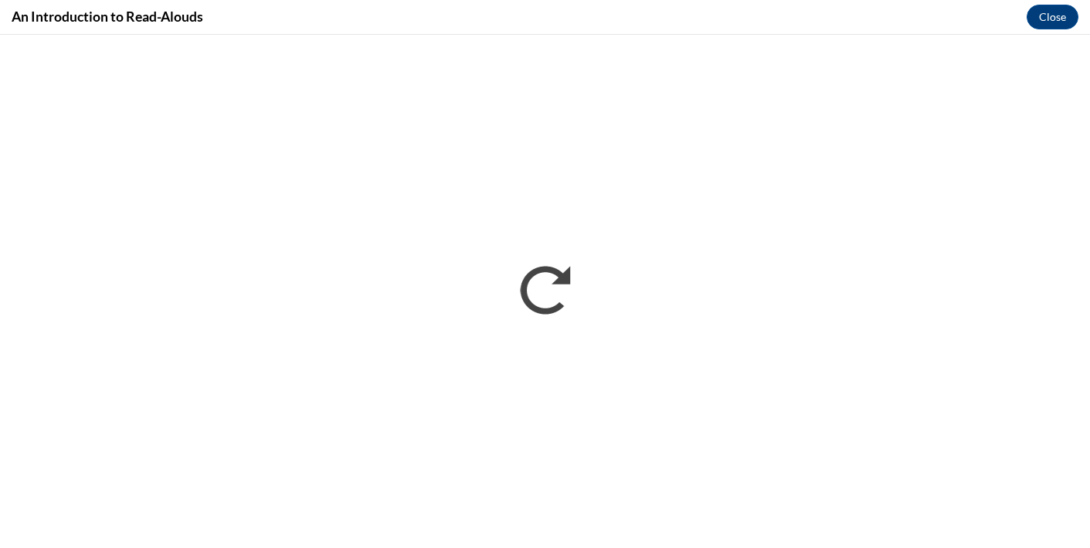
scroll to position [0, 0]
click at [1057, 16] on button "Close" at bounding box center [1053, 17] width 52 height 25
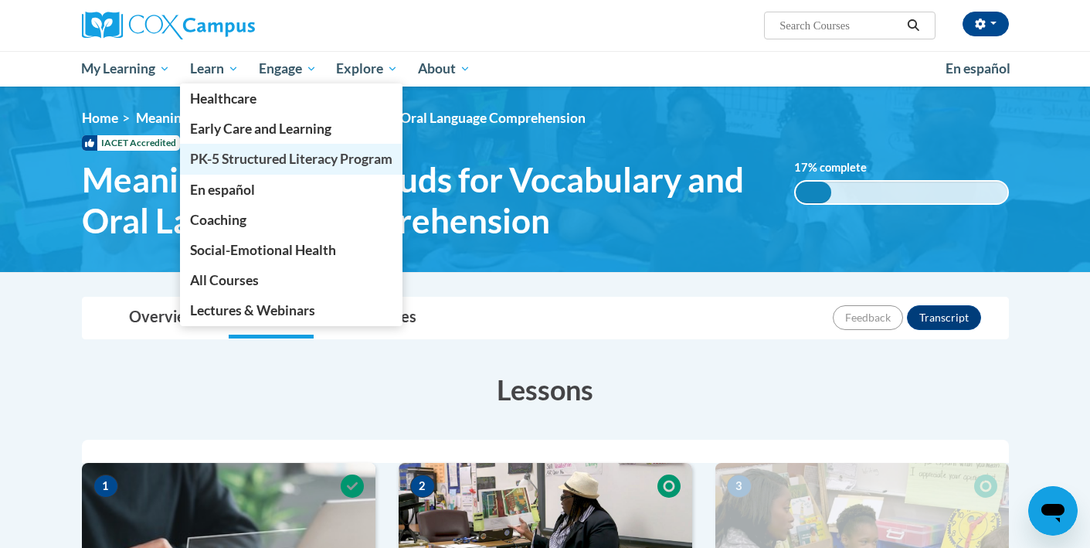
click at [270, 162] on span "PK-5 Structured Literacy Program" at bounding box center [291, 159] width 202 height 16
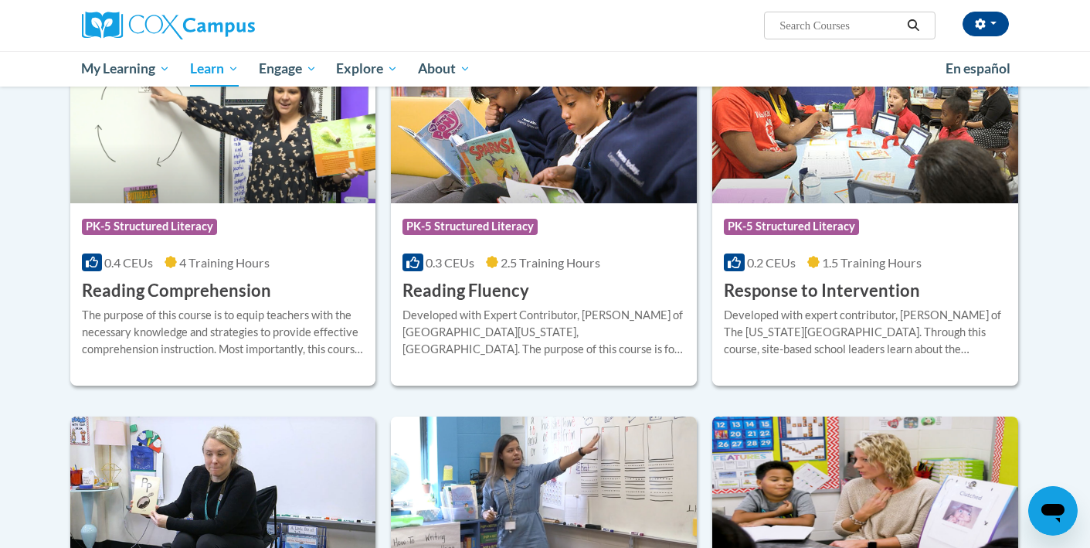
scroll to position [1316, 0]
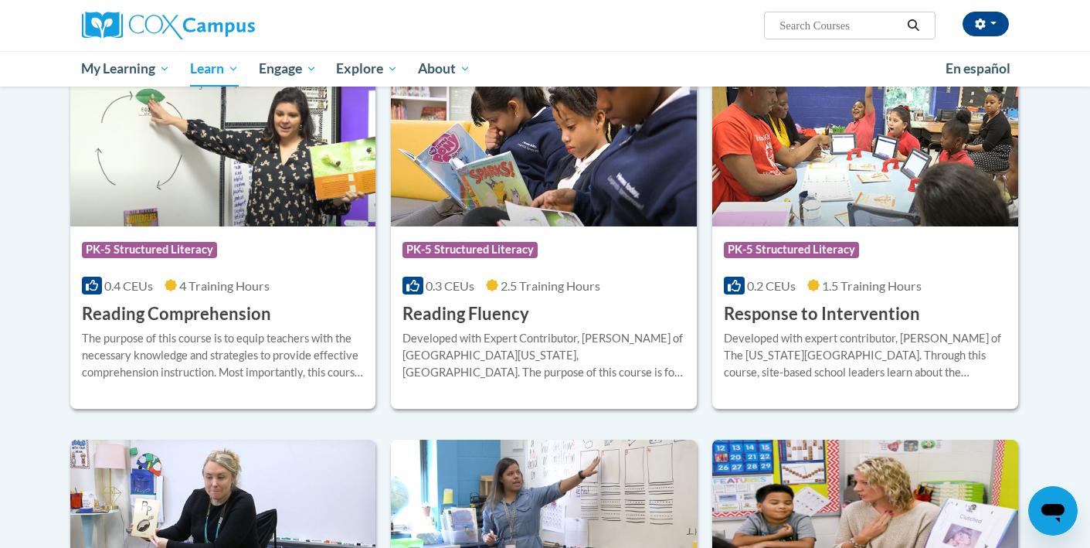
click at [528, 192] on img at bounding box center [544, 148] width 306 height 158
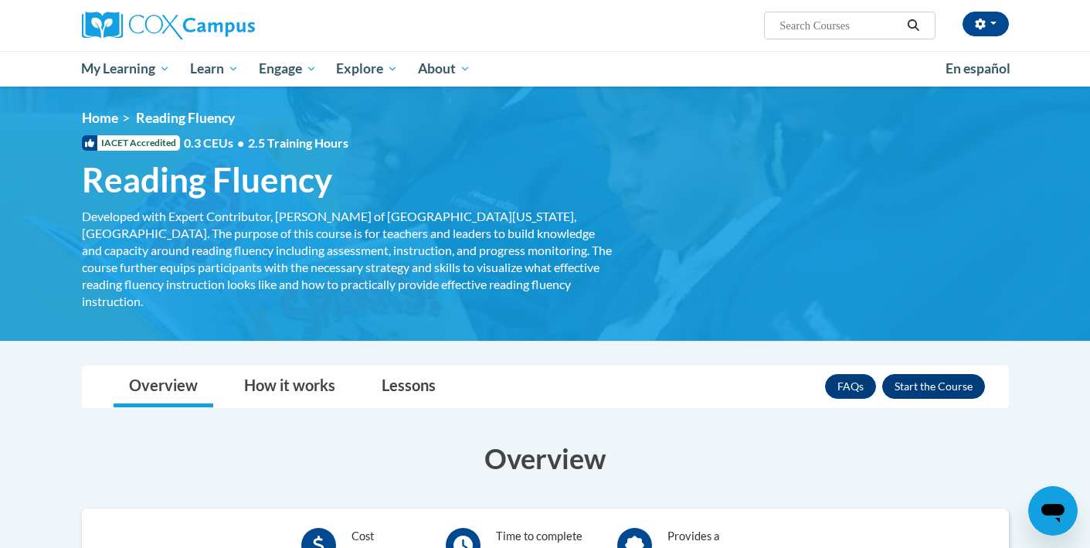
click at [923, 374] on button "Enroll" at bounding box center [933, 386] width 103 height 25
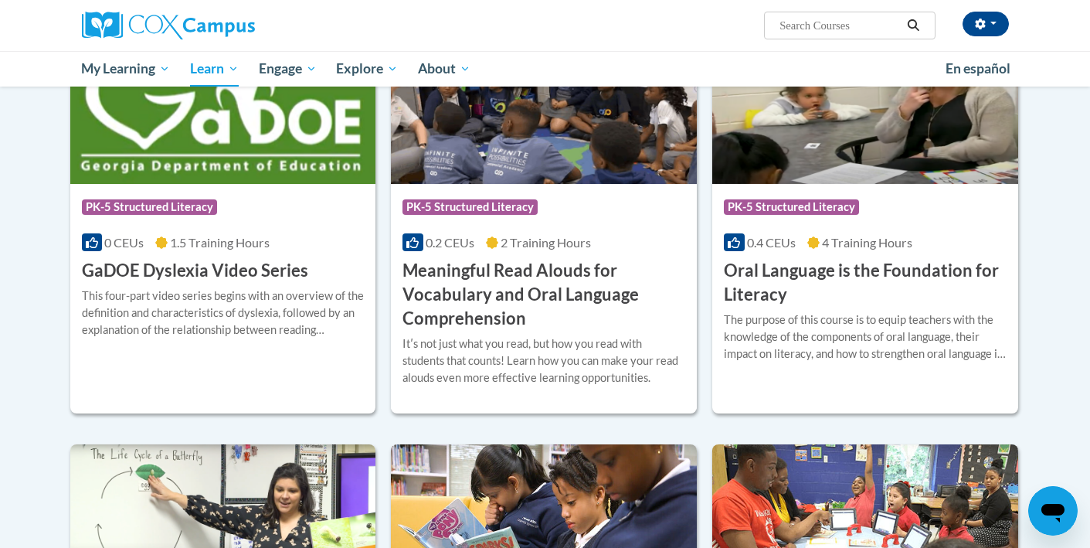
scroll to position [892, 0]
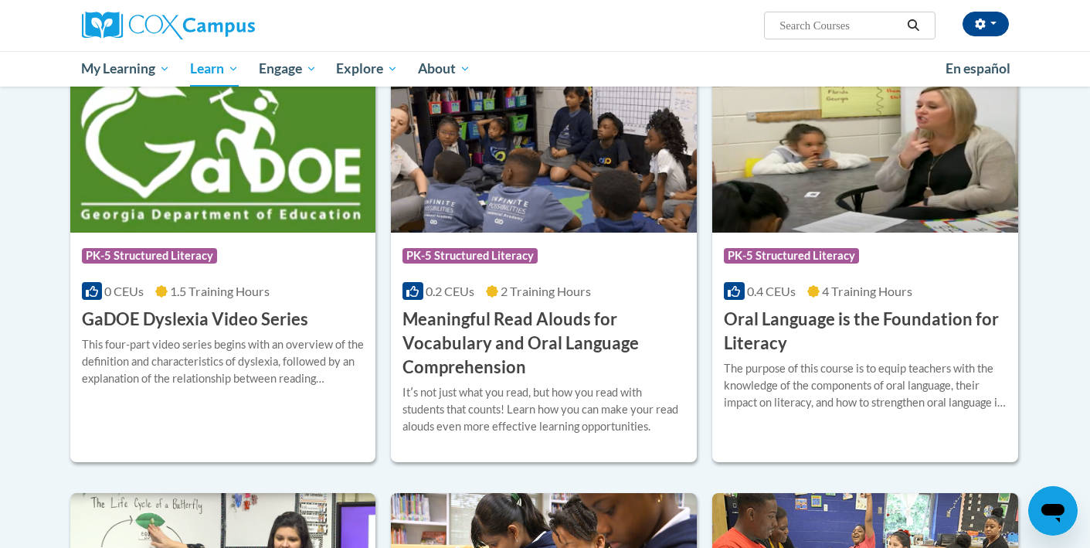
click at [547, 304] on div "Course Category: PK-5 Structured Literacy 0.2 CEUs 2 Training Hours COURSE Mean…" at bounding box center [544, 306] width 306 height 147
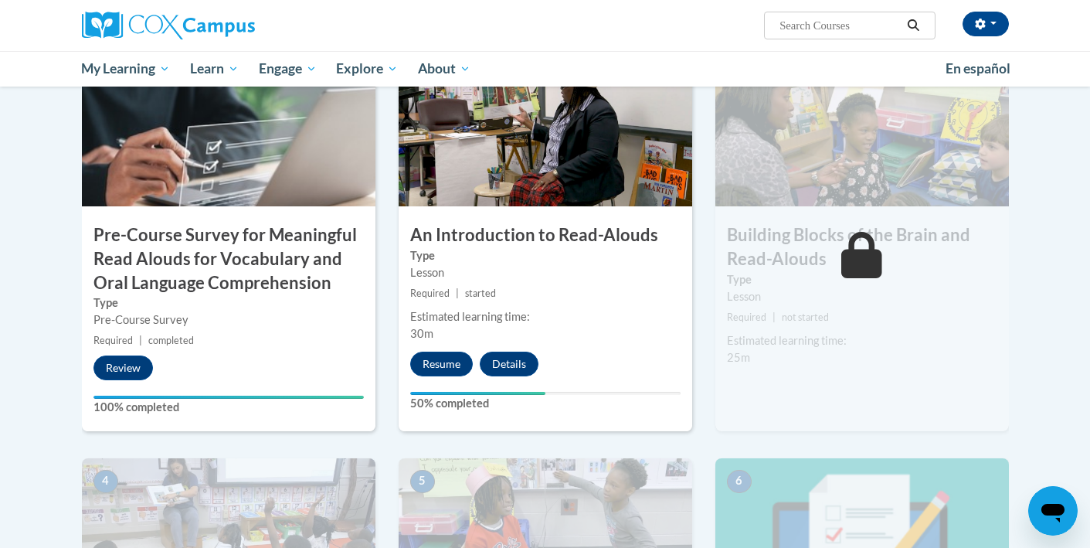
scroll to position [413, 0]
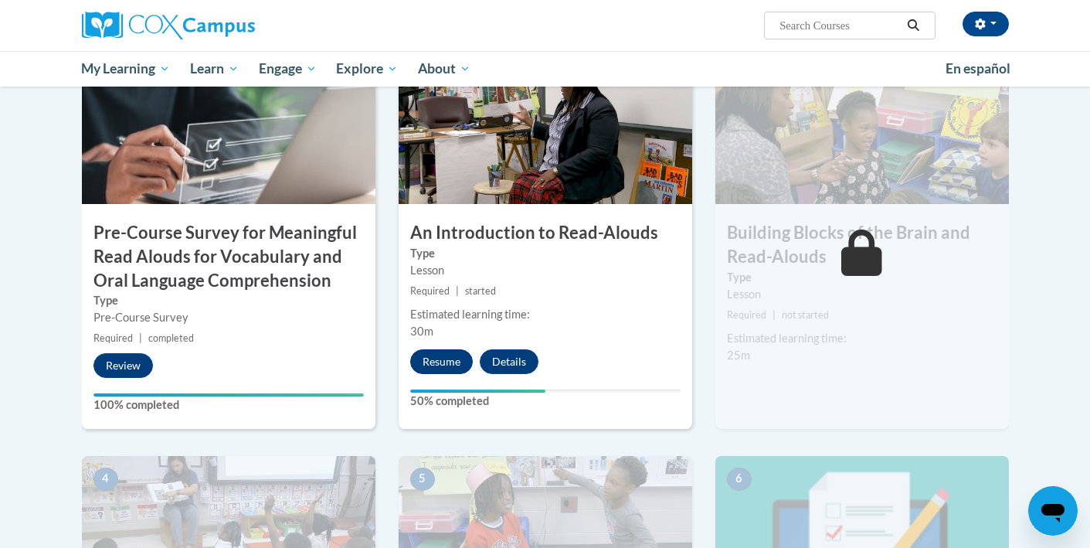
click at [443, 353] on button "Resume" at bounding box center [441, 361] width 63 height 25
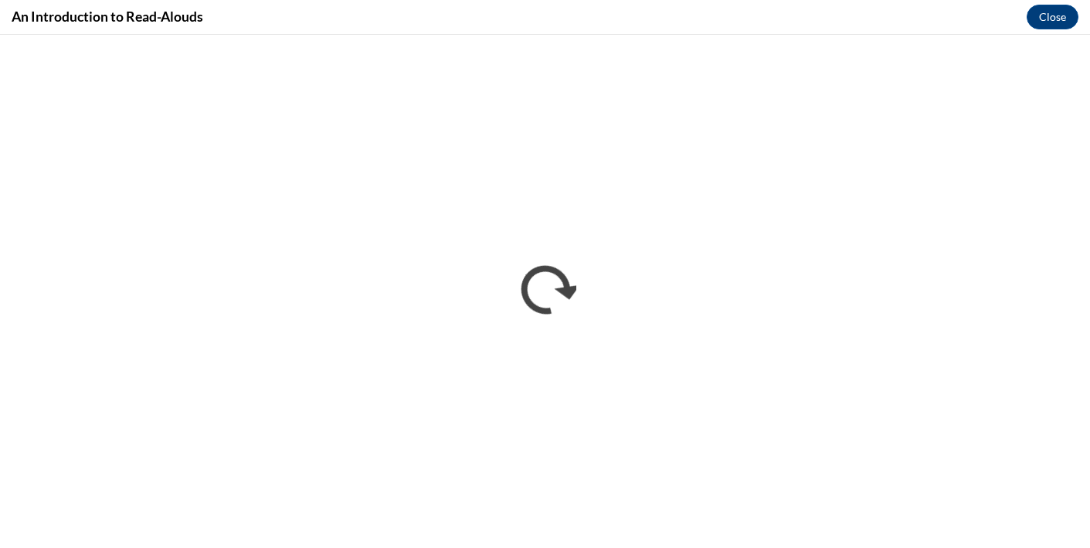
scroll to position [0, 0]
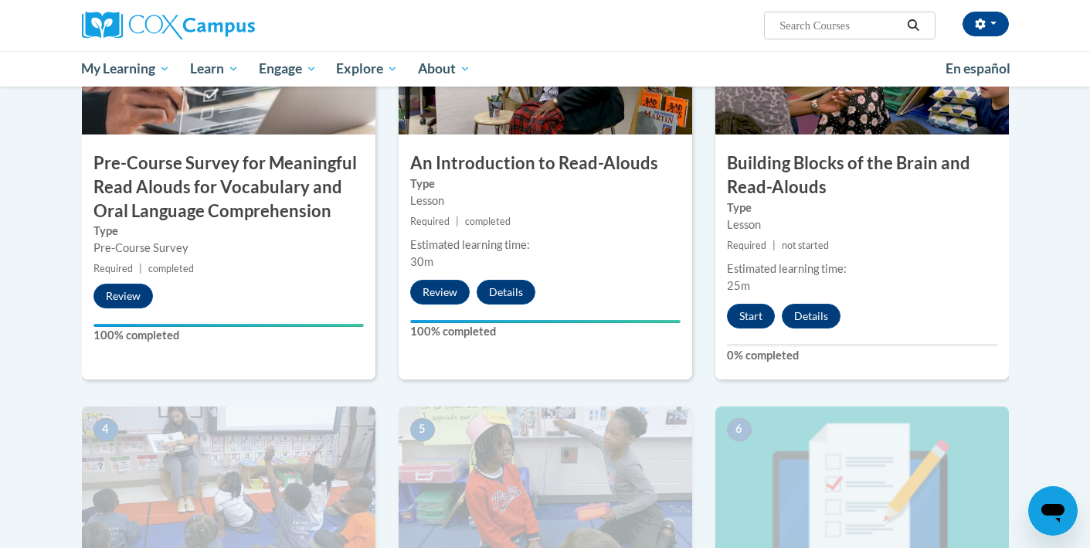
scroll to position [472, 0]
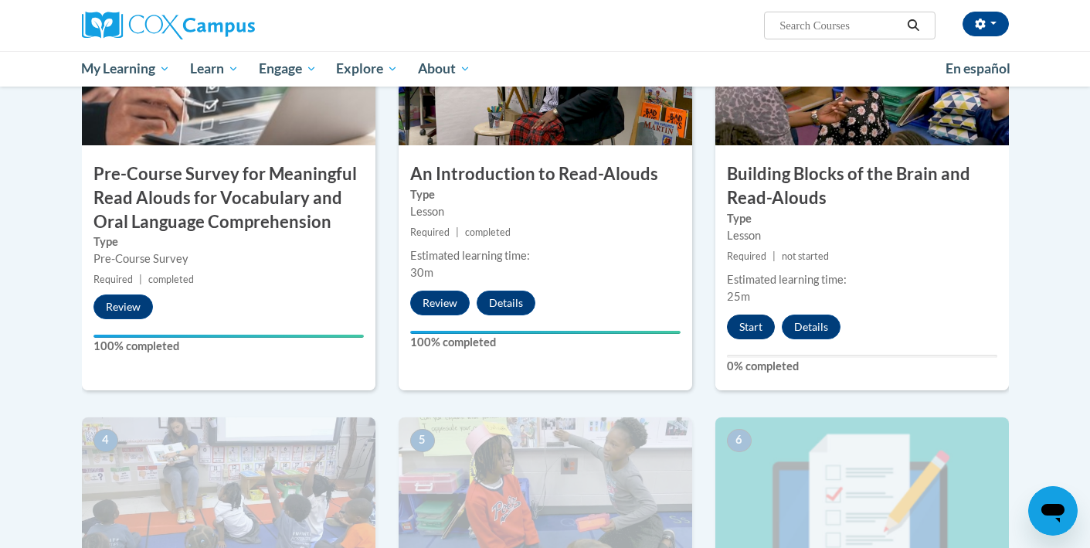
click at [754, 321] on button "Start" at bounding box center [751, 326] width 48 height 25
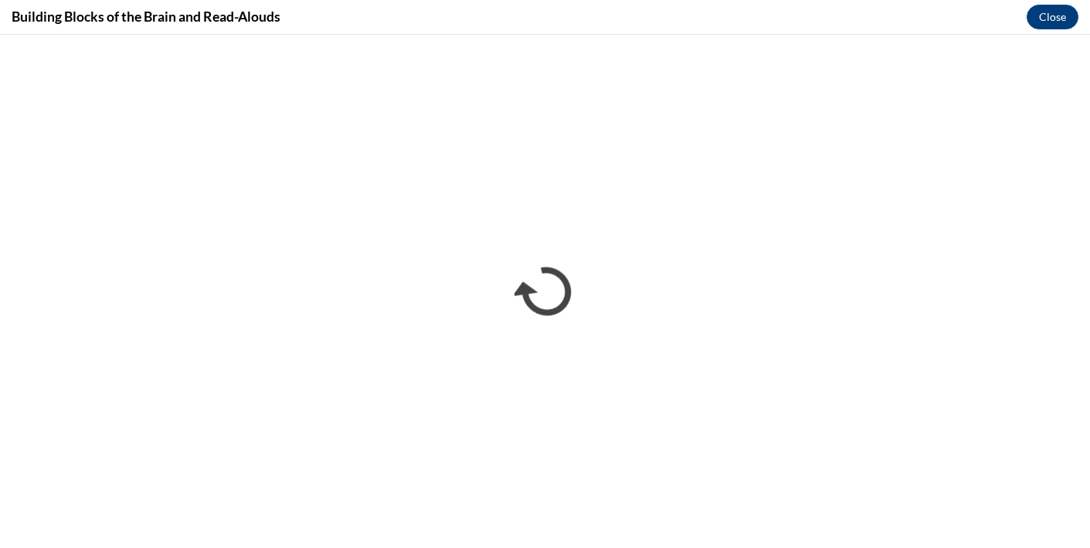
scroll to position [0, 0]
